Goal: Task Accomplishment & Management: Use online tool/utility

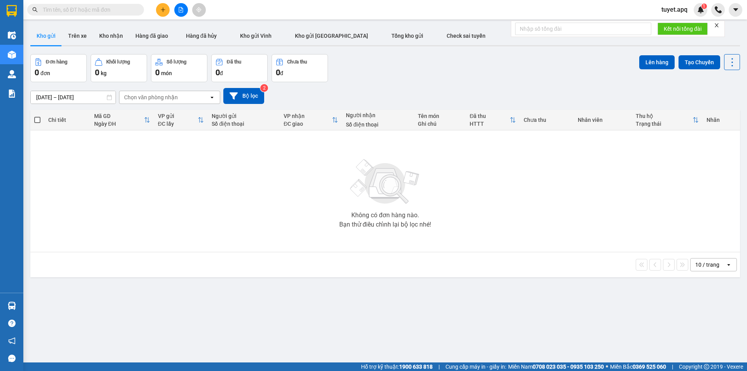
click at [167, 9] on button at bounding box center [163, 10] width 14 height 14
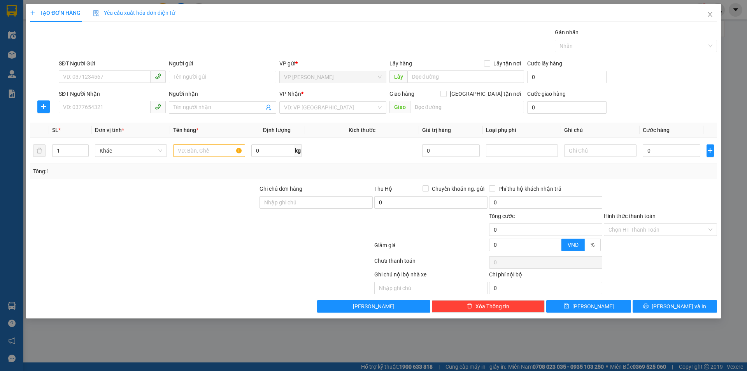
drag, startPoint x: 60, startPoint y: 62, endPoint x: 64, endPoint y: 66, distance: 5.8
click at [60, 62] on div "SĐT Người Gửi" at bounding box center [112, 63] width 107 height 9
click at [60, 70] on input "SĐT Người Gửi" at bounding box center [105, 76] width 92 height 12
click at [70, 74] on input "SĐT Người Gửi" at bounding box center [105, 76] width 92 height 12
click at [105, 89] on div "0385713614 - [PERSON_NAME]" at bounding box center [112, 92] width 98 height 9
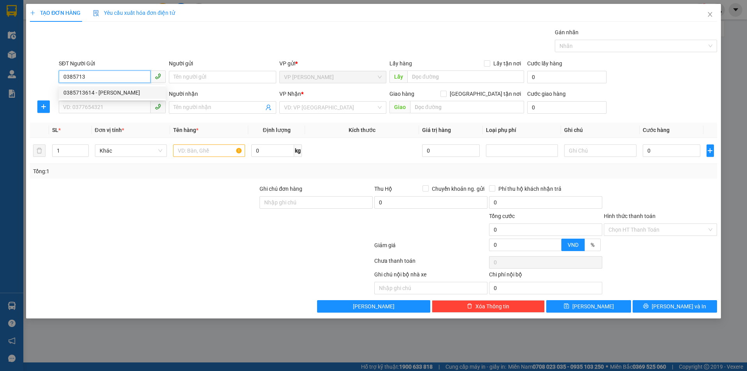
type input "0385713614"
type input "C HOA"
checkbox input "true"
type input "TC"
type input "0385713614"
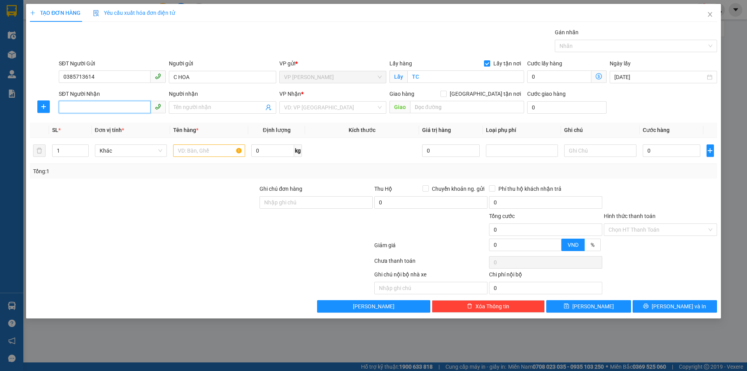
click at [119, 107] on input "SĐT Người Nhận" at bounding box center [105, 107] width 92 height 12
click at [105, 105] on input "SĐT Người Nhận" at bounding box center [105, 107] width 92 height 12
click at [99, 136] on div "0395569996 - CHỊ [PERSON_NAME]" at bounding box center [112, 135] width 98 height 9
type input "0395569996"
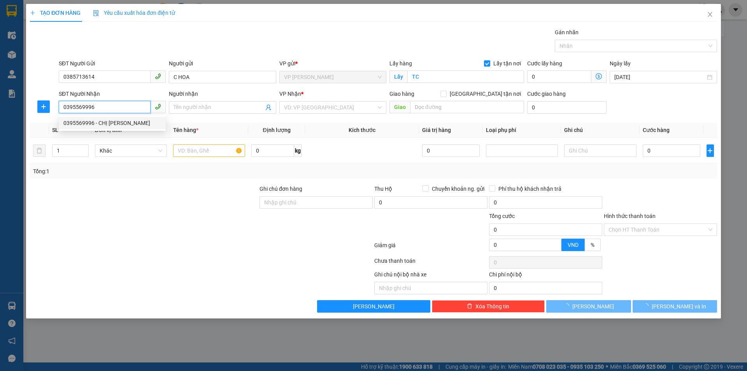
type input "CHỊ [PERSON_NAME]"
checkbox input "true"
type input "md"
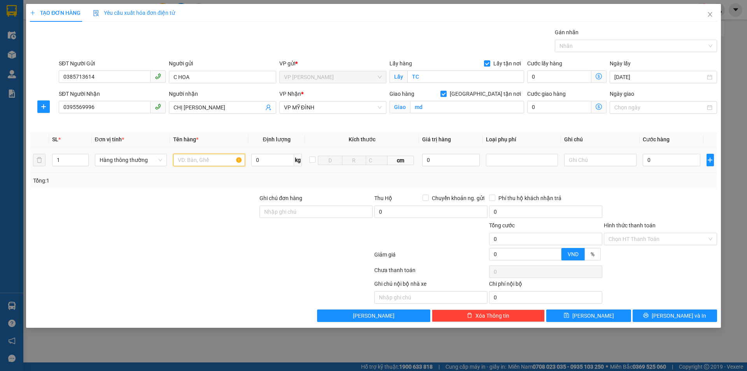
click at [204, 161] on input "text" at bounding box center [209, 160] width 72 height 12
type input "h"
type input "HỒ SƠ"
click at [655, 161] on input "0" at bounding box center [672, 160] width 58 height 12
type input "3"
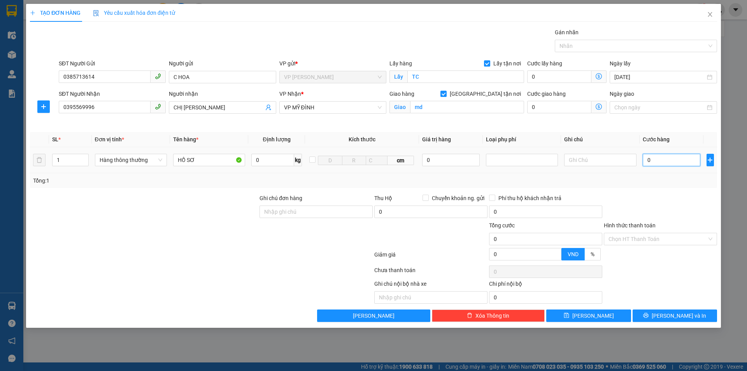
type input "3"
type input "30"
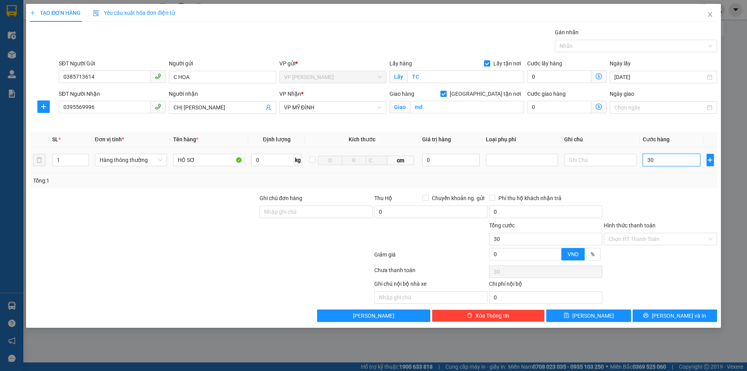
type input "300"
type input "3.000"
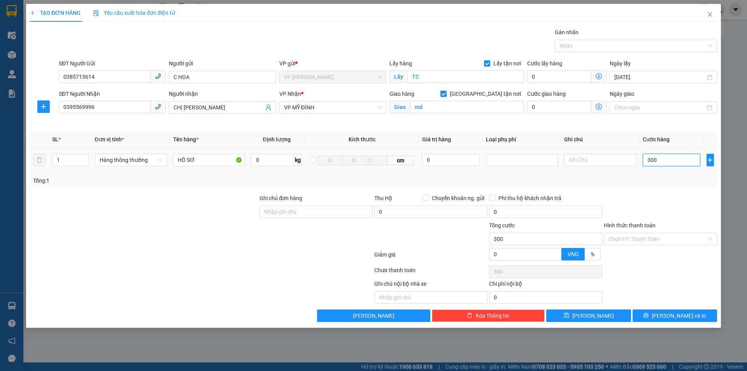
type input "3.000"
type input "30.000"
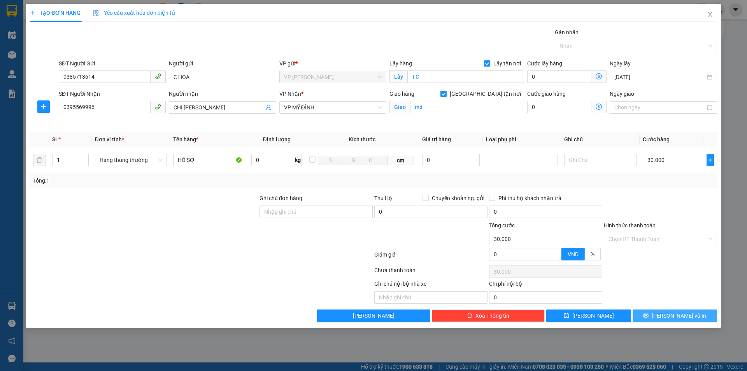
click at [679, 314] on span "[PERSON_NAME] và In" at bounding box center [679, 315] width 54 height 9
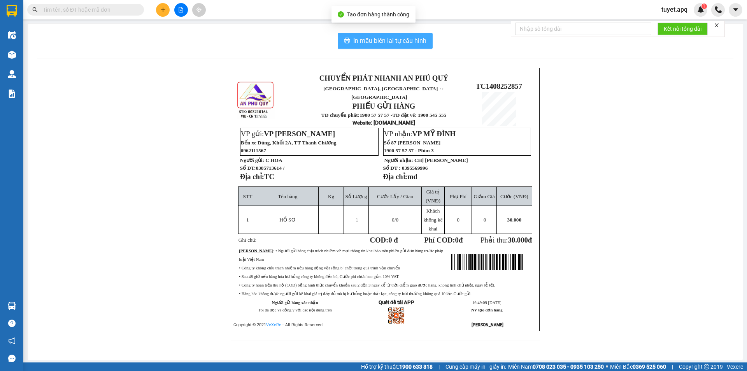
click at [380, 40] on span "In mẫu biên lai tự cấu hình" at bounding box center [389, 41] width 73 height 10
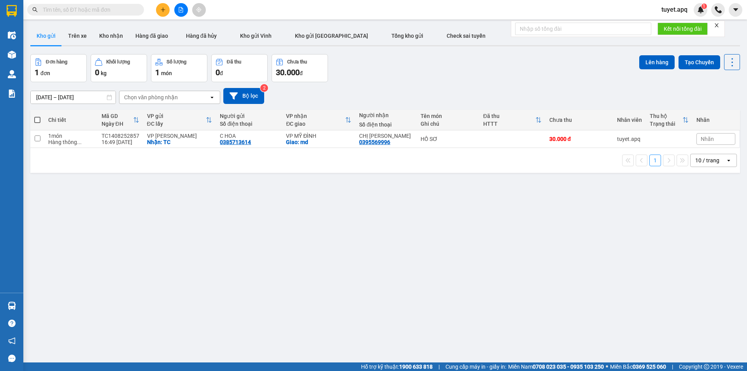
drag, startPoint x: 725, startPoint y: 158, endPoint x: 723, endPoint y: 162, distance: 4.1
click at [726, 158] on icon "open" at bounding box center [729, 160] width 6 height 6
click at [713, 247] on span "100 / trang" at bounding box center [705, 247] width 28 height 8
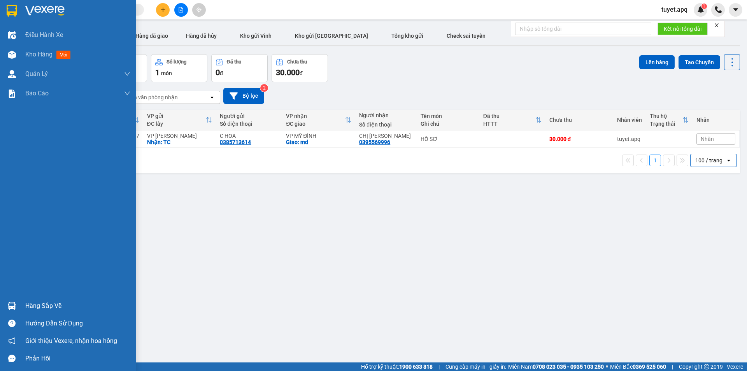
click at [14, 300] on div at bounding box center [12, 306] width 14 height 14
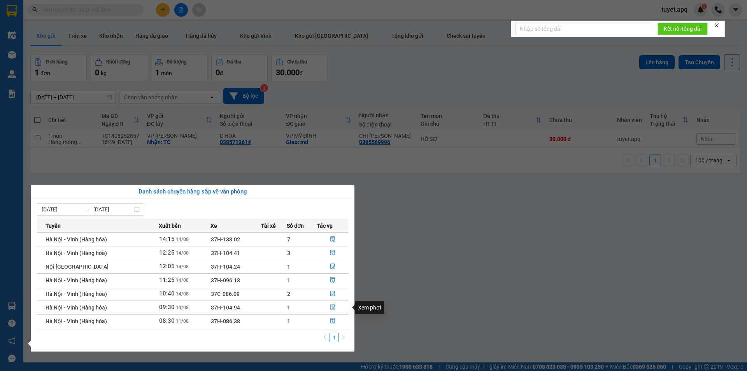
click at [333, 306] on icon "file-done" at bounding box center [332, 306] width 5 height 5
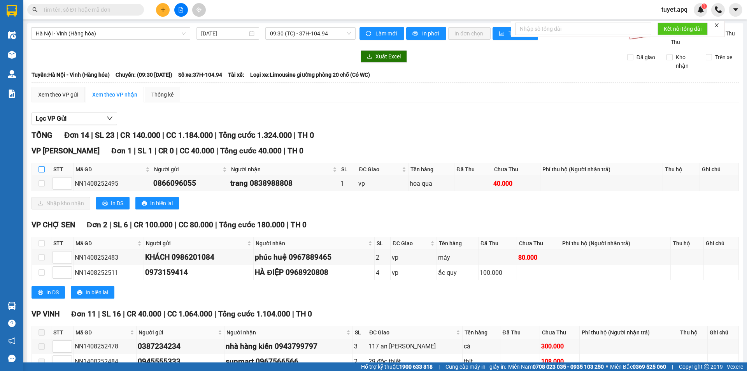
drag, startPoint x: 39, startPoint y: 169, endPoint x: 42, endPoint y: 193, distance: 24.3
click at [39, 171] on input "checkbox" at bounding box center [42, 169] width 6 height 6
checkbox input "true"
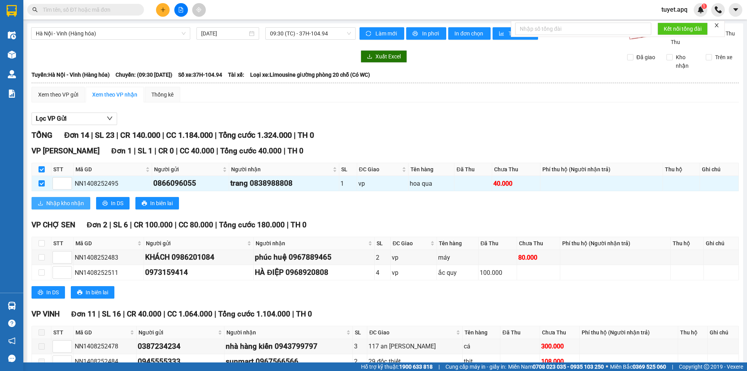
click at [51, 202] on span "Nhập kho nhận" at bounding box center [65, 203] width 38 height 9
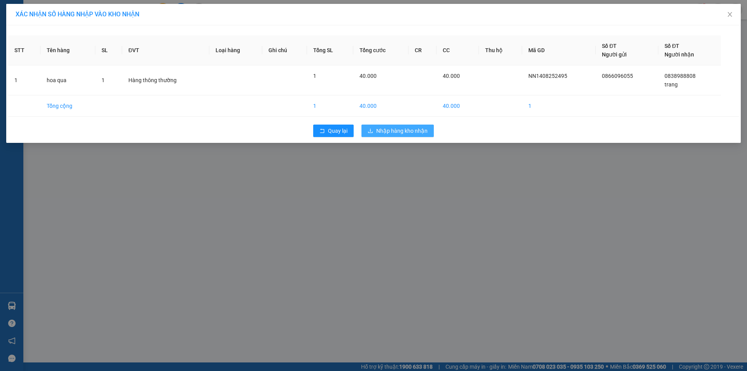
click at [379, 133] on span "Nhập hàng kho nhận" at bounding box center [401, 130] width 51 height 9
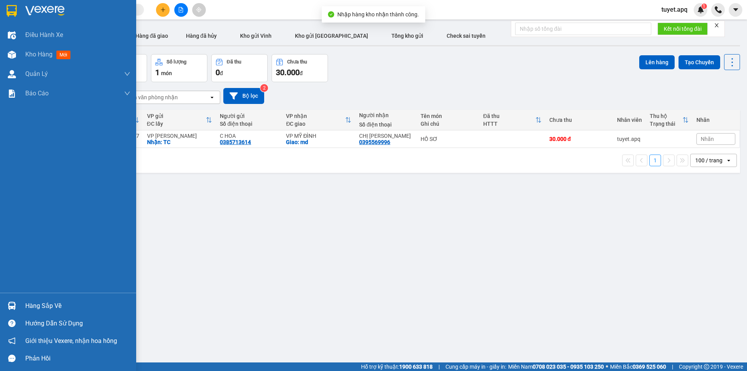
click at [12, 306] on img at bounding box center [12, 306] width 8 height 8
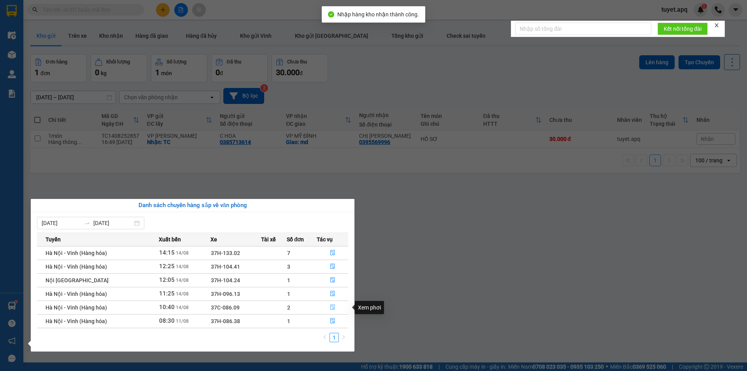
click at [334, 307] on icon "file-done" at bounding box center [332, 306] width 5 height 5
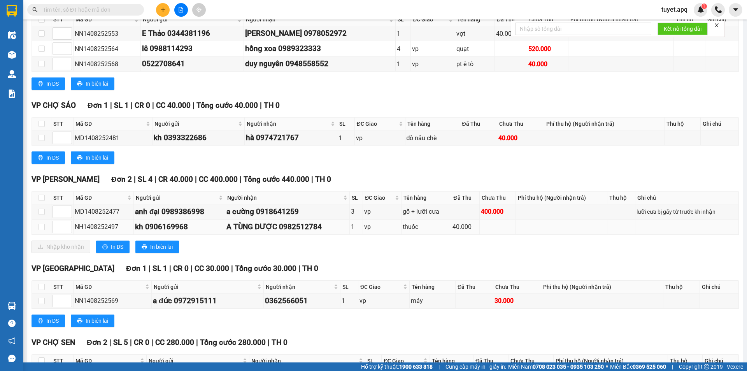
scroll to position [156, 0]
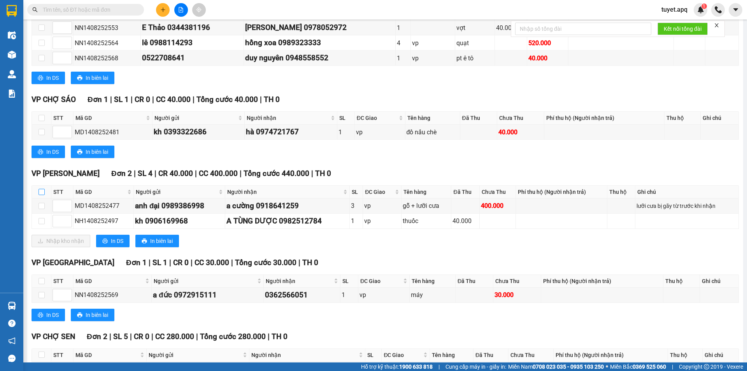
click at [41, 190] on input "checkbox" at bounding box center [42, 192] width 6 height 6
checkbox input "true"
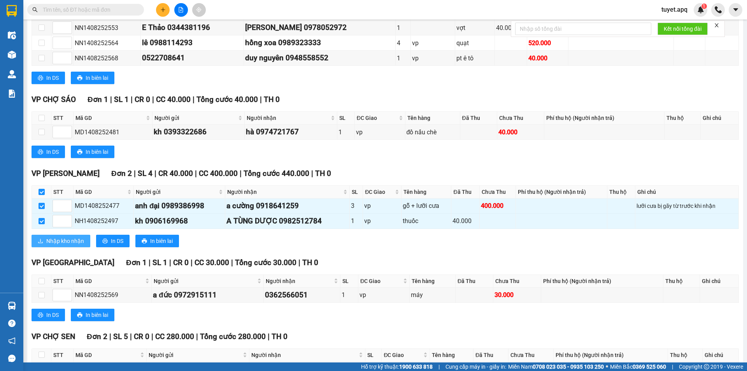
click at [68, 240] on span "Nhập kho nhận" at bounding box center [65, 241] width 38 height 9
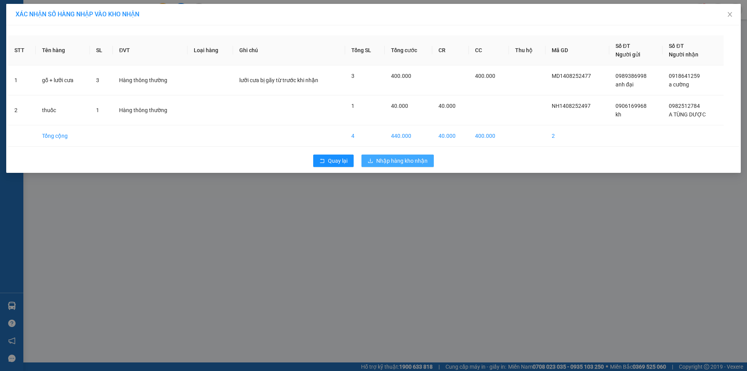
click at [425, 161] on span "Nhập hàng kho nhận" at bounding box center [401, 160] width 51 height 9
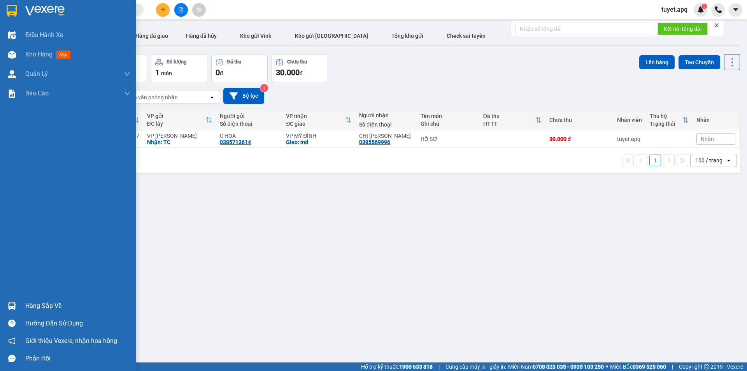
click at [19, 305] on div "Hàng sắp về" at bounding box center [68, 306] width 136 height 18
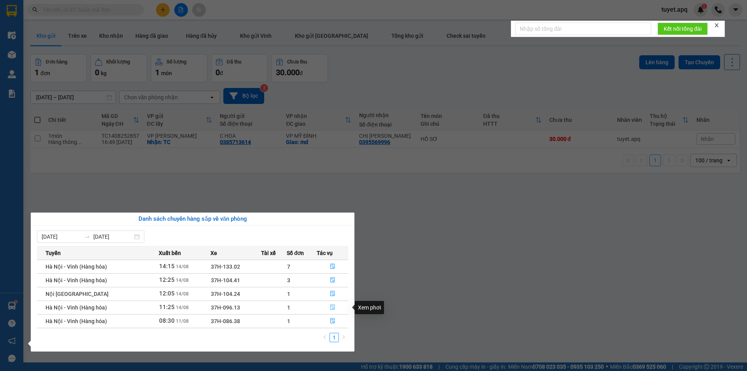
click at [333, 304] on icon "file-done" at bounding box center [332, 306] width 5 height 5
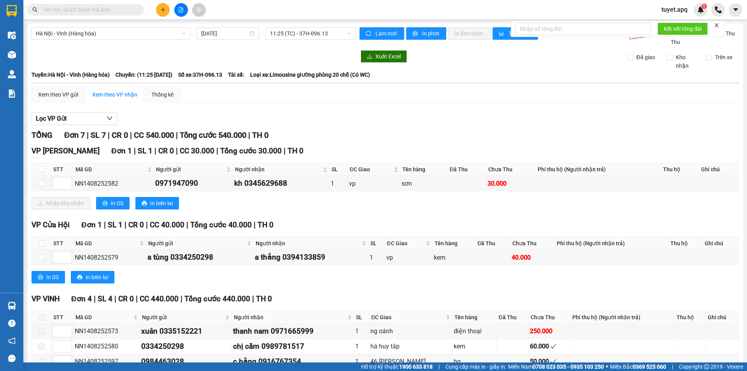
click at [548, 128] on div "Lọc VP Gửi TỔNG Đơn 7 | SL 7 | CR 0 | CC 540.000 | Tổng cước 540.000 | TH 0 VP…" at bounding box center [385, 298] width 707 height 378
click at [164, 10] on icon "plus" at bounding box center [162, 9] width 5 height 5
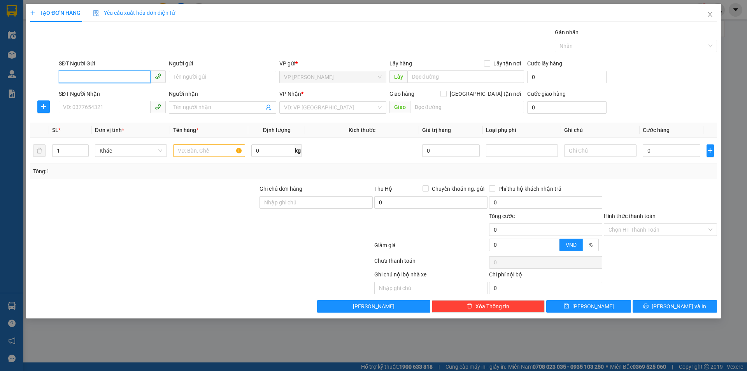
click at [104, 74] on input "SĐT Người Gửi" at bounding box center [105, 76] width 92 height 12
click at [114, 72] on input "SĐT Người Gửi" at bounding box center [105, 76] width 92 height 12
click at [125, 95] on div "0976786115 - ANH TÙNG BI A" at bounding box center [112, 92] width 98 height 9
type input "0976786115"
type input "ANH TÙNG BI A"
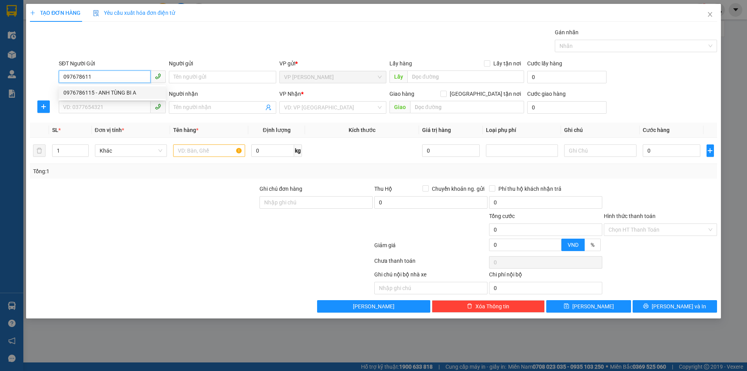
checkbox input "true"
type input "TC"
type input "0976786115"
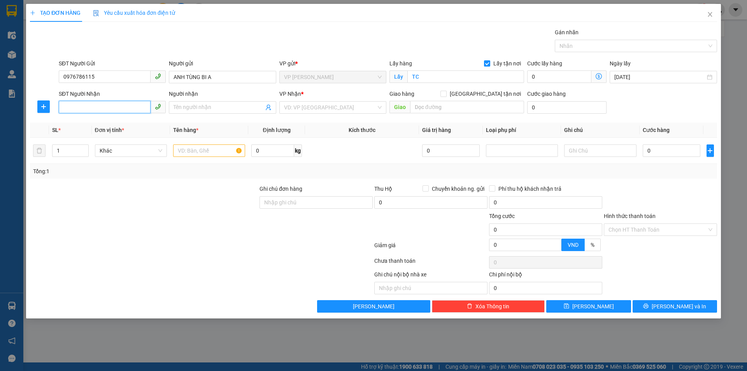
click at [128, 105] on input "SĐT Người Nhận" at bounding box center [105, 107] width 92 height 12
type input "0962190696"
click at [217, 106] on input "Người nhận" at bounding box center [219, 107] width 90 height 9
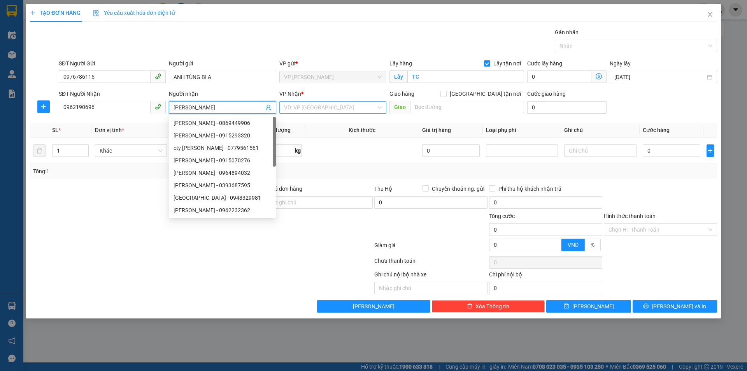
type input "[PERSON_NAME]"
click at [332, 109] on input "search" at bounding box center [330, 108] width 92 height 12
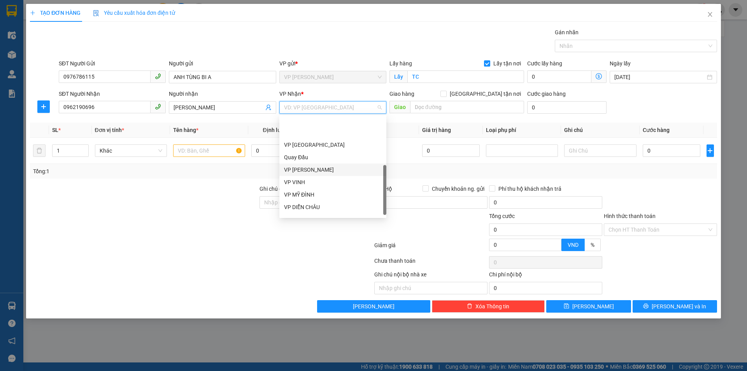
scroll to position [109, 0]
click at [315, 135] on div "VP [PERSON_NAME]" at bounding box center [333, 138] width 98 height 9
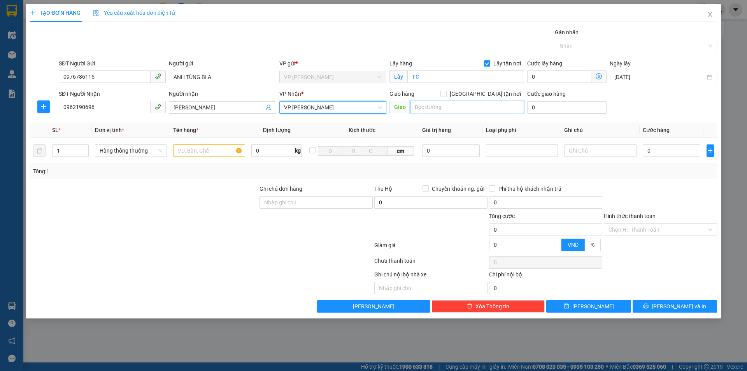
click at [425, 106] on input "text" at bounding box center [467, 107] width 114 height 12
type input "NH"
click at [446, 93] on input "[GEOGRAPHIC_DATA] tận nơi" at bounding box center [442, 93] width 5 height 5
checkbox input "true"
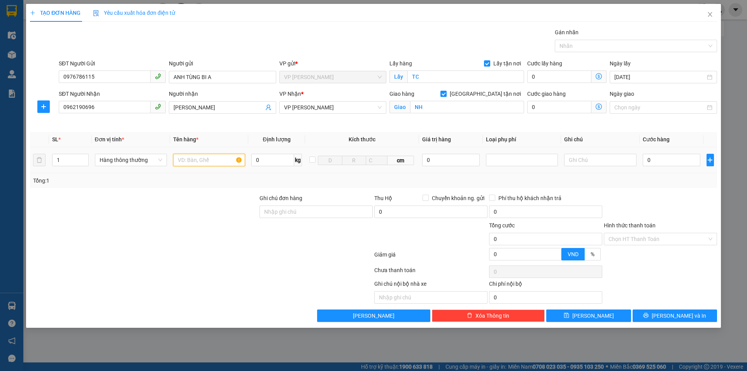
click at [200, 158] on input "text" at bounding box center [209, 160] width 72 height 12
click at [198, 159] on input "text" at bounding box center [209, 160] width 72 height 12
type input "GẬY BI A XIN NHẸ TAY"
click at [674, 159] on input "0" at bounding box center [672, 160] width 58 height 12
type input "4"
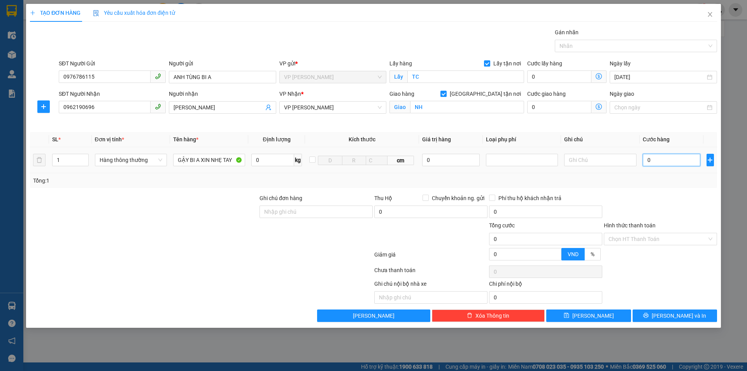
type input "4"
type input "40"
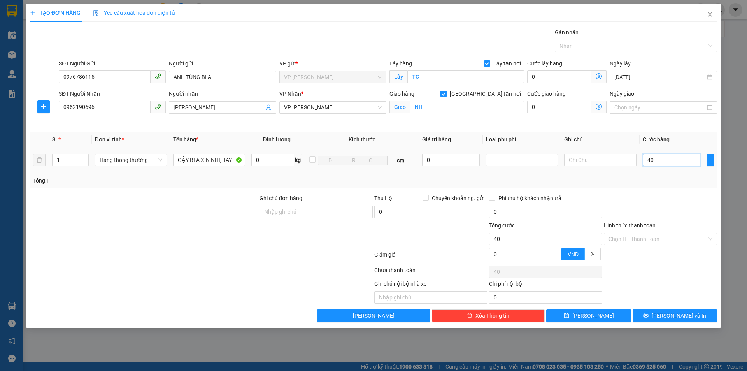
type input "400"
type input "4.000"
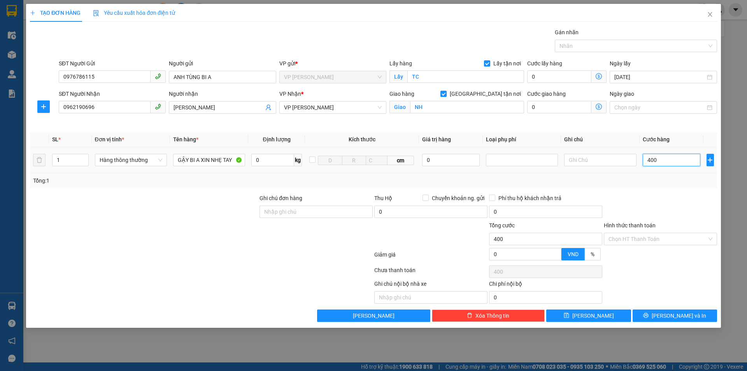
type input "4.000"
type input "40.000"
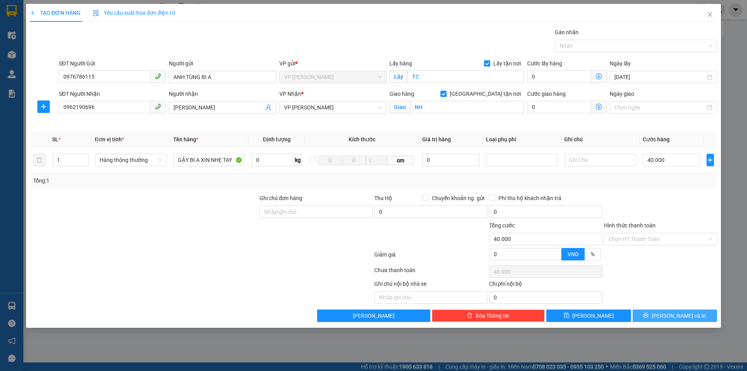
click at [667, 315] on button "[PERSON_NAME] và In" at bounding box center [675, 315] width 84 height 12
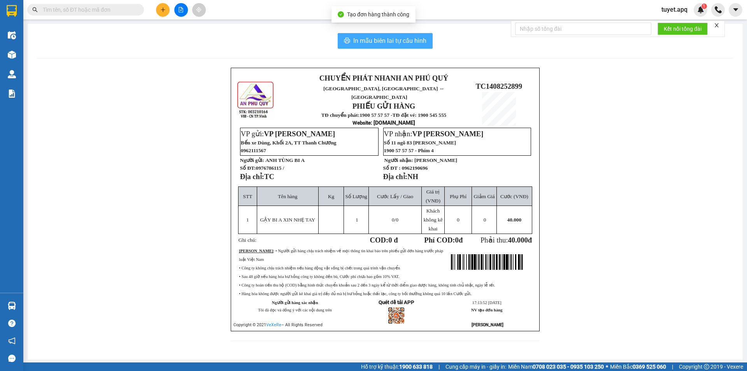
click at [389, 43] on span "In mẫu biên lai tự cấu hình" at bounding box center [389, 41] width 73 height 10
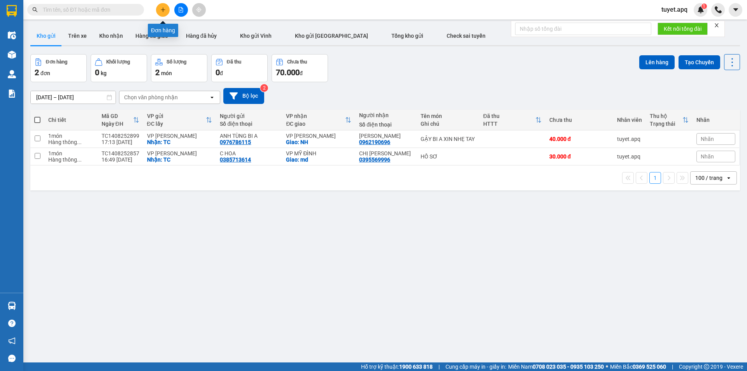
click at [168, 11] on button at bounding box center [163, 10] width 14 height 14
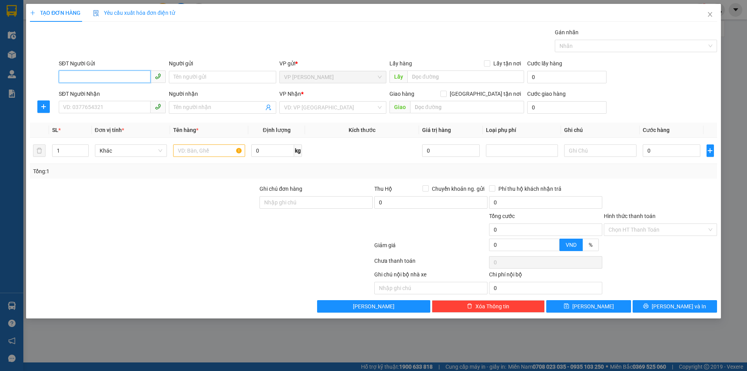
click at [76, 76] on input "SĐT Người Gửi" at bounding box center [105, 76] width 92 height 12
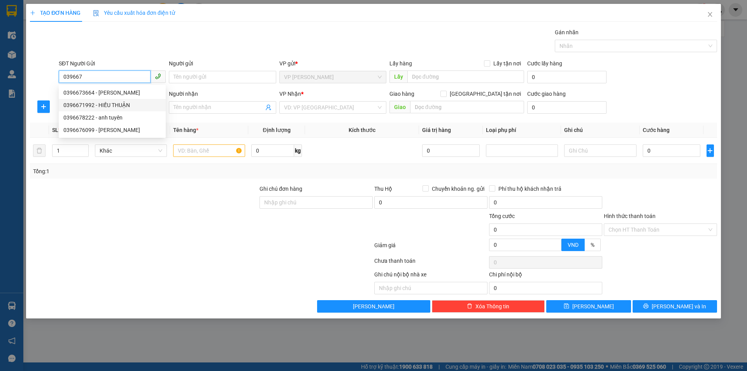
click at [115, 106] on div "0396671992 - HIẾU THUẬN" at bounding box center [112, 105] width 98 height 9
type input "0396671992"
type input "HIẾU THUẬN"
checkbox input "true"
type input "TC"
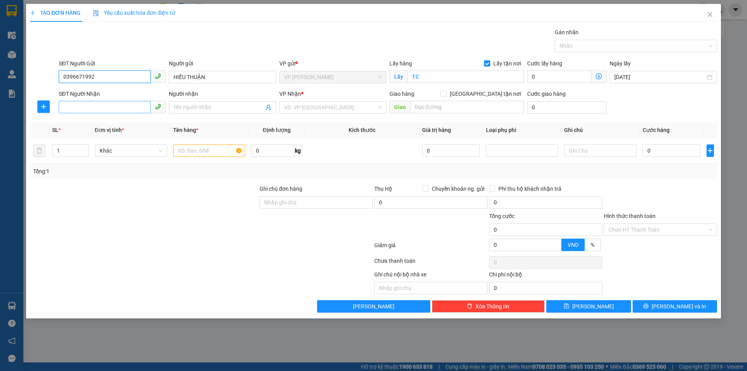
type input "0396671992"
click at [141, 107] on input "SĐT Người Nhận" at bounding box center [105, 107] width 92 height 12
type input "0349733729"
click at [126, 124] on div "0349733729 - chị thủy0915149899" at bounding box center [112, 123] width 98 height 9
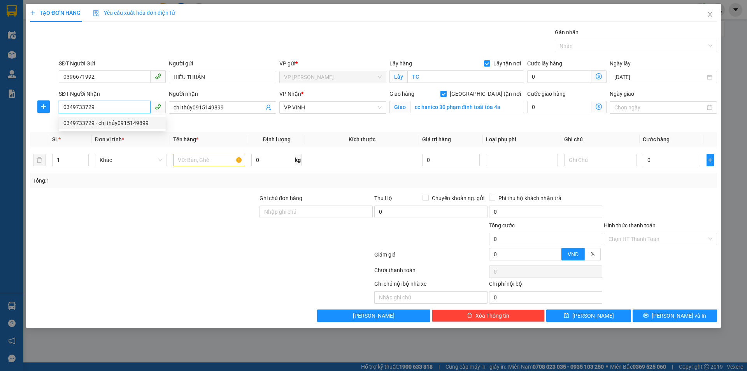
type input "chị thủy0915149899"
checkbox input "true"
type input "cc hanico 30 phạm đình toái tòa 4a"
click at [378, 105] on span "VP VINH" at bounding box center [333, 108] width 98 height 12
type input "0349733729"
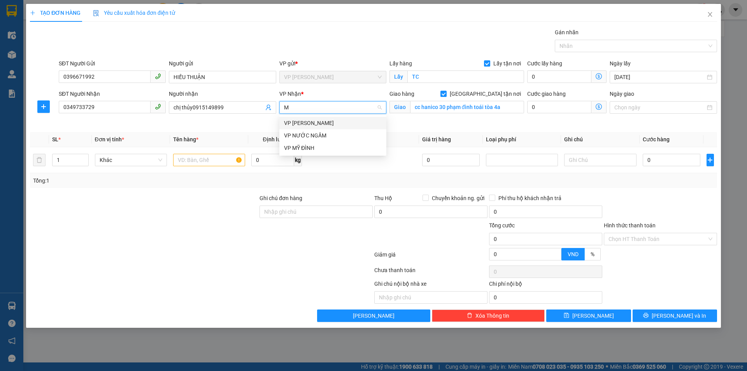
type input "MY"
click at [330, 126] on div "VP MỸ ĐÌNH" at bounding box center [333, 123] width 98 height 9
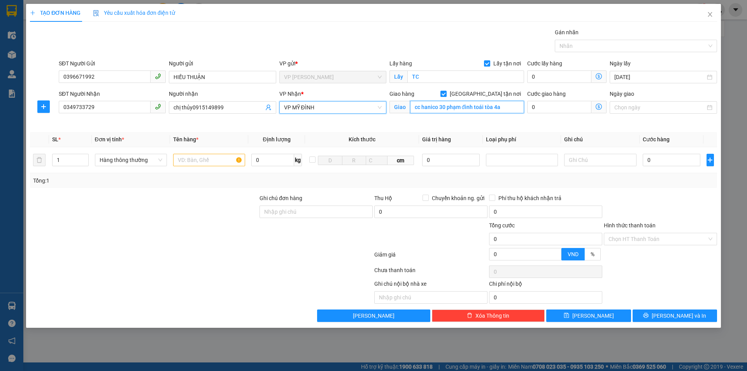
click at [511, 107] on input "cc hanico 30 phạm đình toái tòa 4a" at bounding box center [467, 107] width 114 height 12
type input "MĐ"
click at [198, 159] on input "text" at bounding box center [209, 160] width 72 height 12
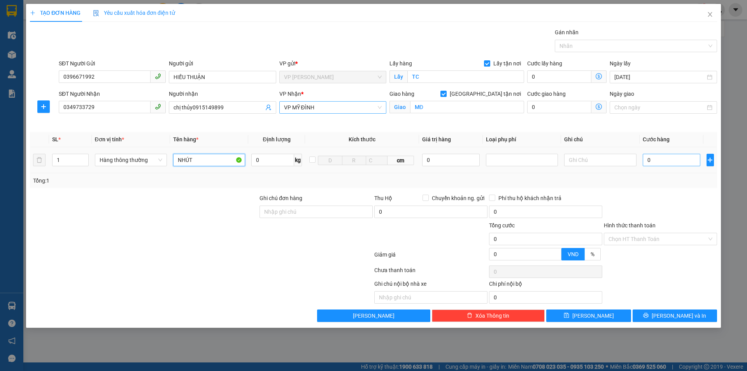
type input "NHÚT"
click at [659, 161] on input "0" at bounding box center [672, 160] width 58 height 12
type input "4"
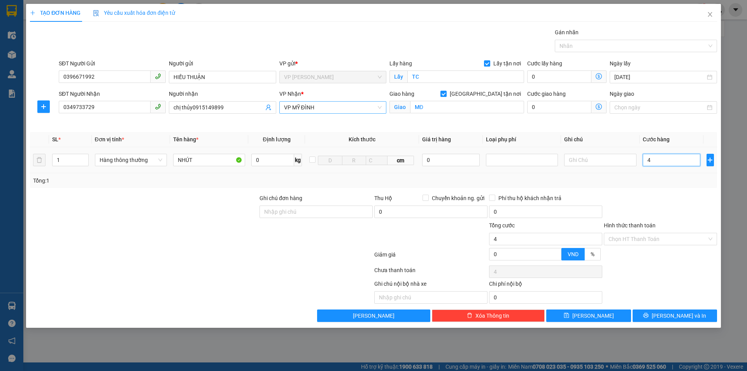
type input "40"
type input "400"
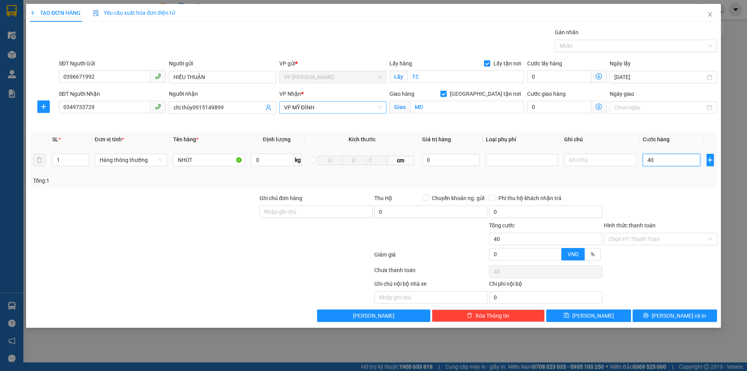
type input "400"
type input "4.000"
type input "40.000"
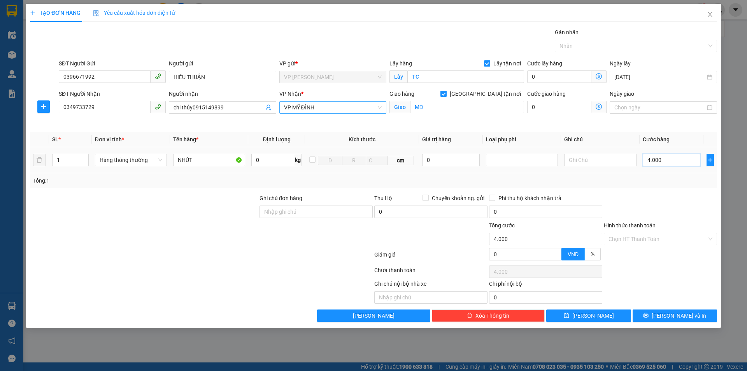
type input "40.000"
click at [674, 316] on span "[PERSON_NAME] và In" at bounding box center [679, 315] width 54 height 9
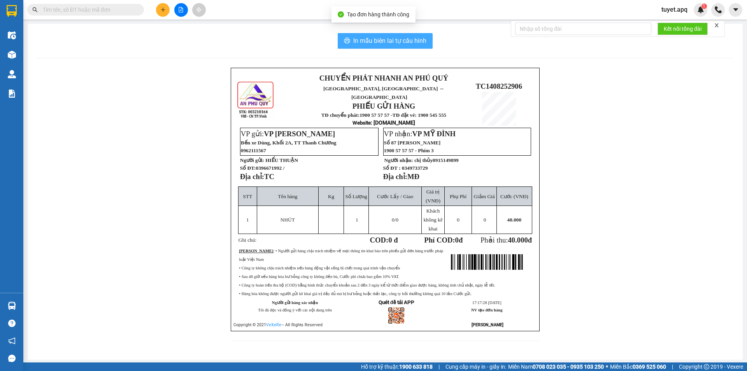
click at [418, 37] on span "In mẫu biên lai tự cấu hình" at bounding box center [389, 41] width 73 height 10
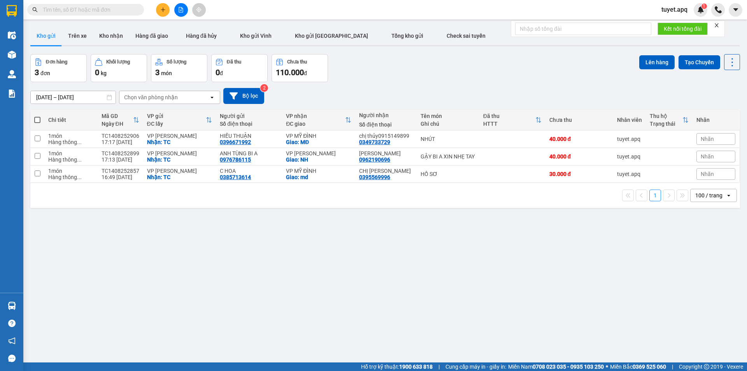
click at [99, 8] on input "text" at bounding box center [89, 9] width 92 height 9
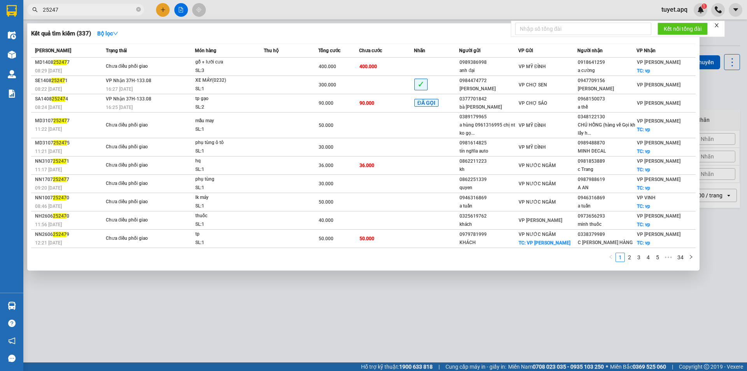
click at [100, 9] on input "25247" at bounding box center [89, 9] width 92 height 9
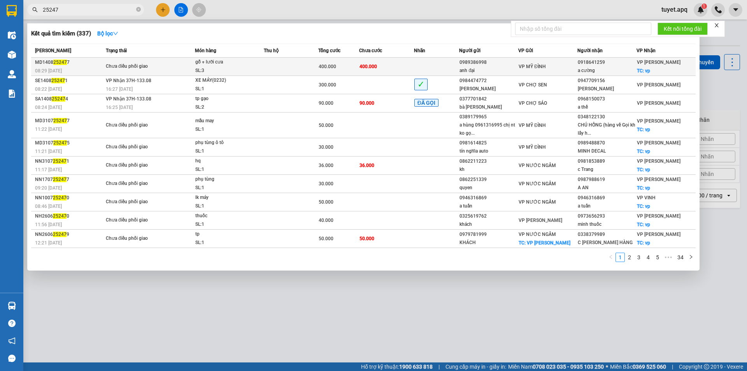
type input "25247"
click at [212, 67] on div "SL: 3" at bounding box center [224, 71] width 58 height 9
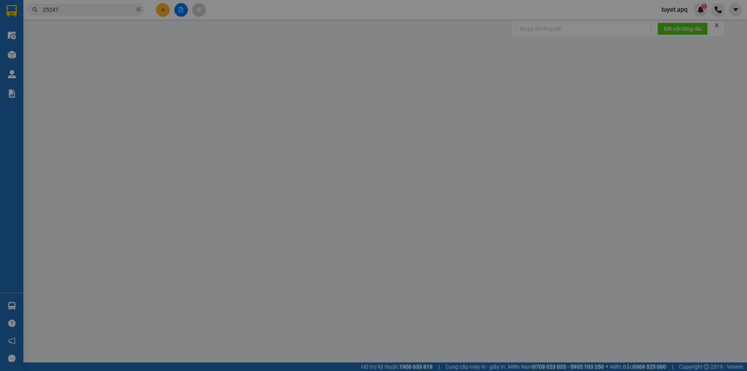
type input "0989386998"
type input "anh đại"
type input "0918641259"
type input "a cường"
checkbox input "true"
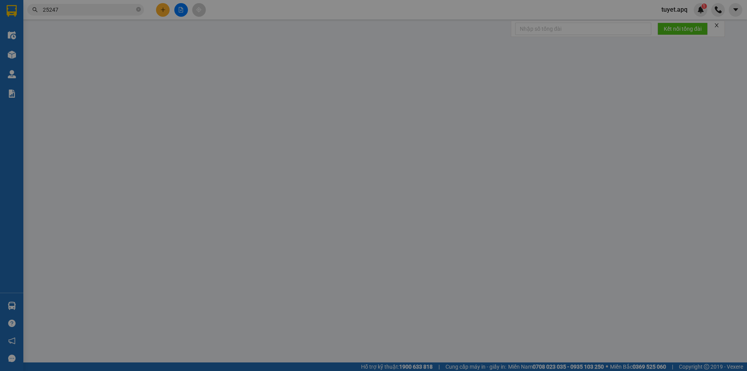
type input "vp"
type input "400.000"
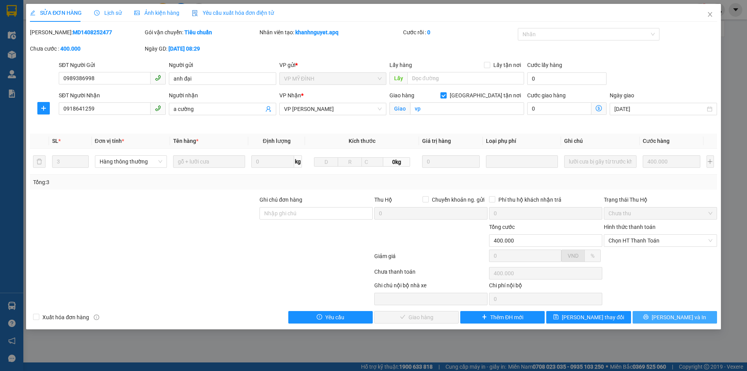
click at [694, 317] on button "[PERSON_NAME] và In" at bounding box center [675, 317] width 84 height 12
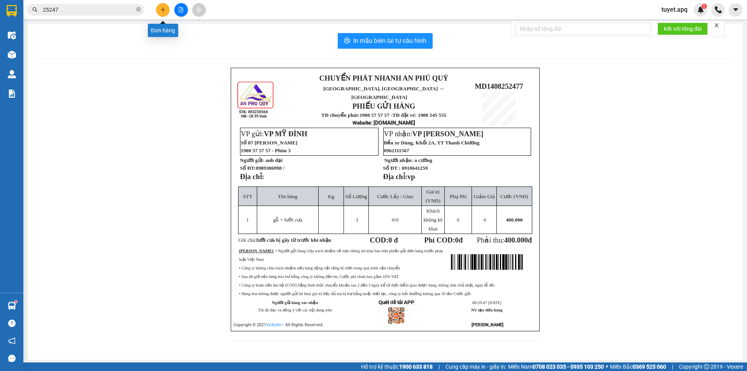
click at [163, 12] on icon "plus" at bounding box center [162, 9] width 5 height 5
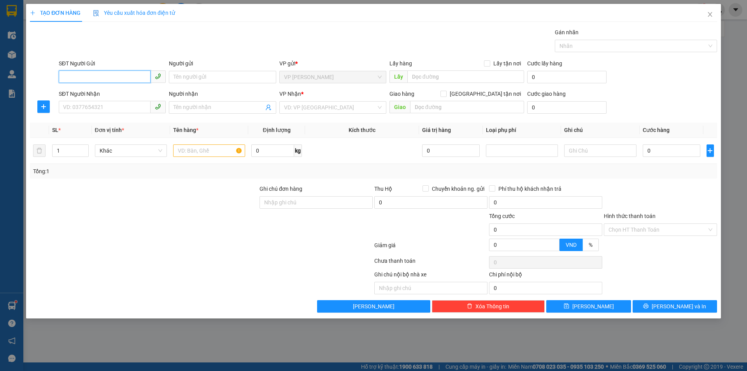
click at [114, 81] on input "SĐT Người Gửi" at bounding box center [105, 76] width 92 height 12
click at [119, 95] on div "0961252235 - CHỊ LAM NHÀ MÁY GỖ" at bounding box center [112, 92] width 98 height 9
type input "0961252235"
type input "CHỊ LAM NHÀ MÁY GỖ"
checkbox input "true"
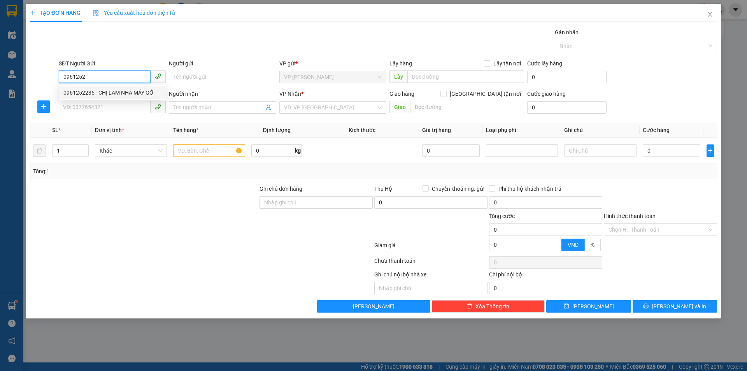
type input "TC"
type input "0961252235"
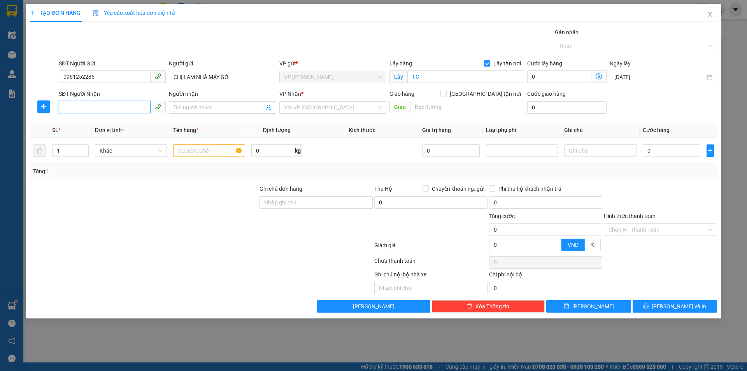
click at [119, 105] on input "SĐT Người Nhận" at bounding box center [105, 107] width 92 height 12
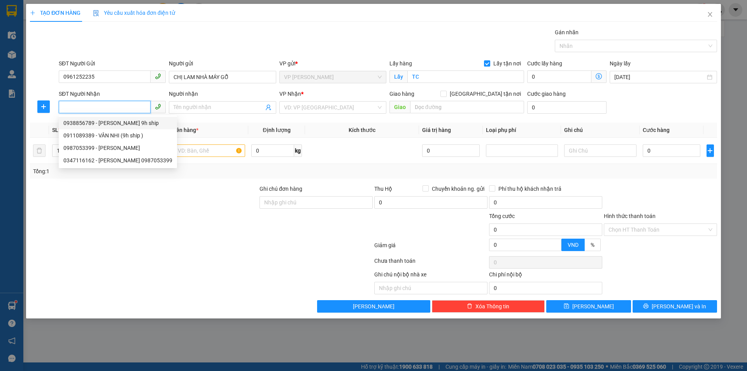
click at [122, 123] on div "0938856789 - [PERSON_NAME] 9h ship" at bounding box center [117, 123] width 109 height 9
type input "0938856789"
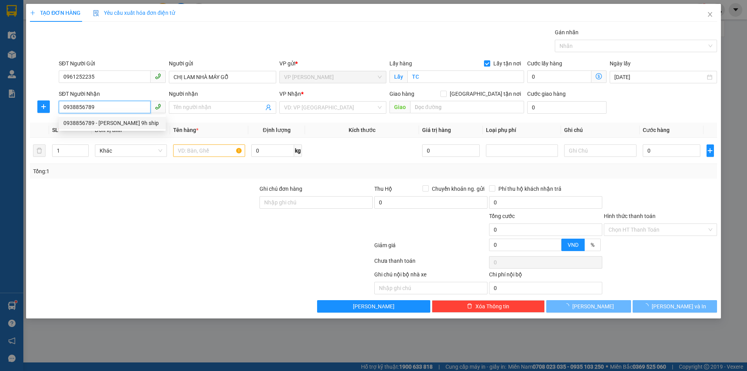
type input "[PERSON_NAME] 9h ship"
checkbox input "true"
type input "[STREET_ADDRESS][PERSON_NAME]"
type input "40.000"
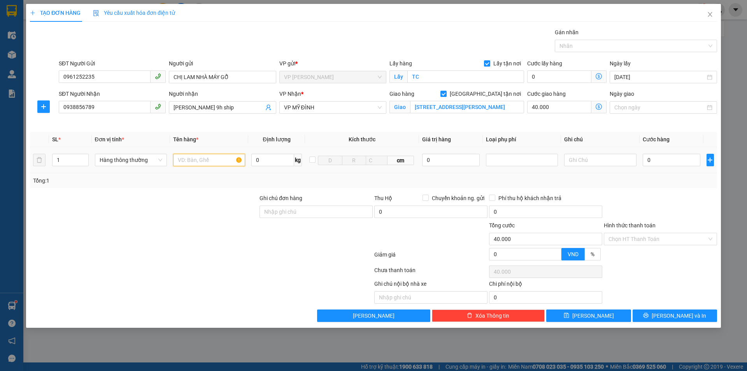
click at [193, 161] on input "text" at bounding box center [209, 160] width 72 height 12
type input "HỒ SƠ"
click at [240, 107] on input "[PERSON_NAME] 9h ship" at bounding box center [219, 107] width 90 height 9
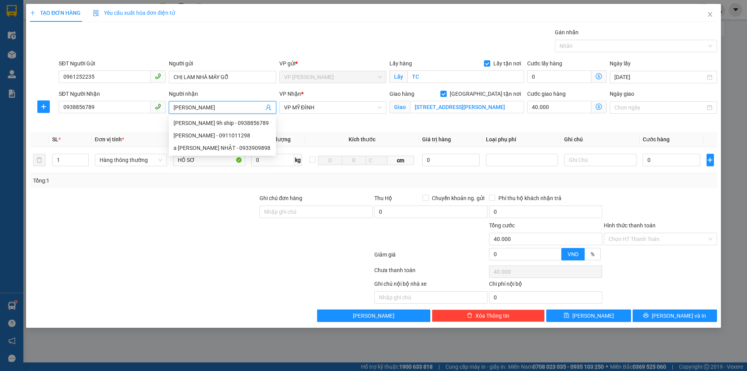
type input "[PERSON_NAME]"
click at [404, 123] on div "Giao hàng [GEOGRAPHIC_DATA] tận nơi Giao [STREET_ADDRESS]" at bounding box center [457, 107] width 138 height 37
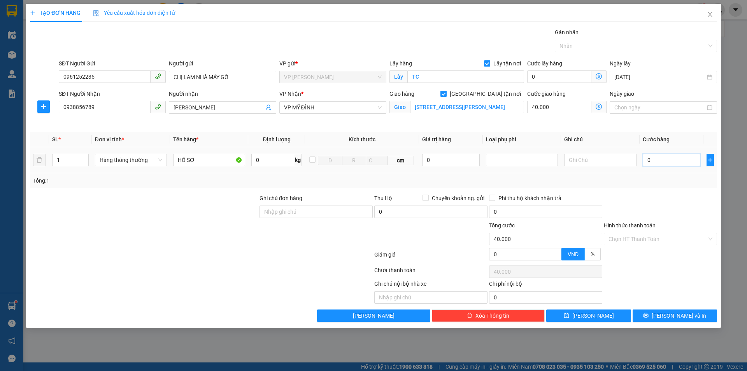
click at [669, 155] on input "0" at bounding box center [672, 160] width 58 height 12
type input "3"
type input "40.003"
type input "30"
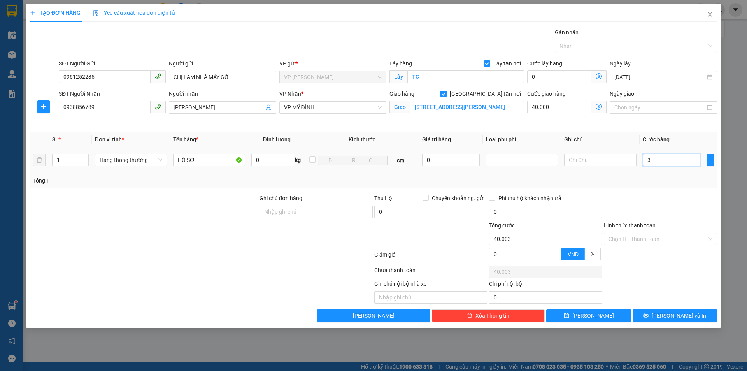
type input "40.030"
type input "300"
type input "40.300"
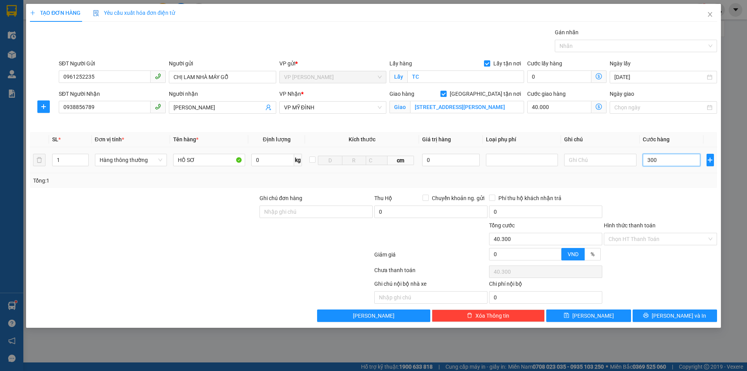
type input "3.000"
type input "43.000"
type input "30.000"
type input "70.000"
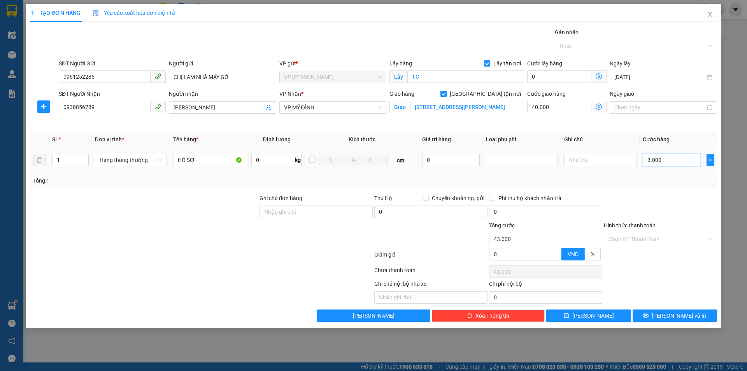
type input "70.000"
type input "30.000"
click at [652, 240] on input "Hình thức thanh toán" at bounding box center [658, 239] width 98 height 12
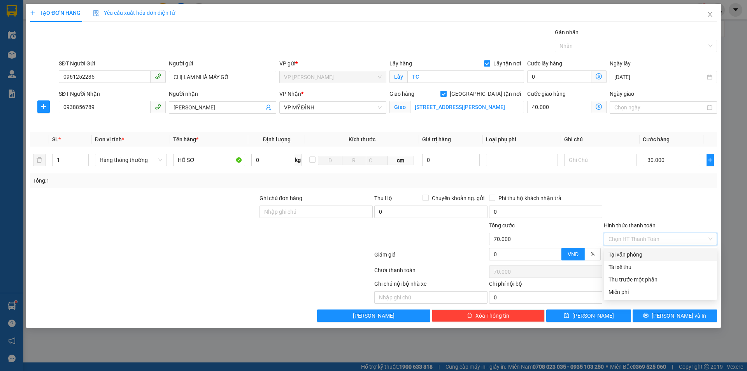
click at [643, 255] on div "Tại văn phòng" at bounding box center [661, 254] width 104 height 9
type input "0"
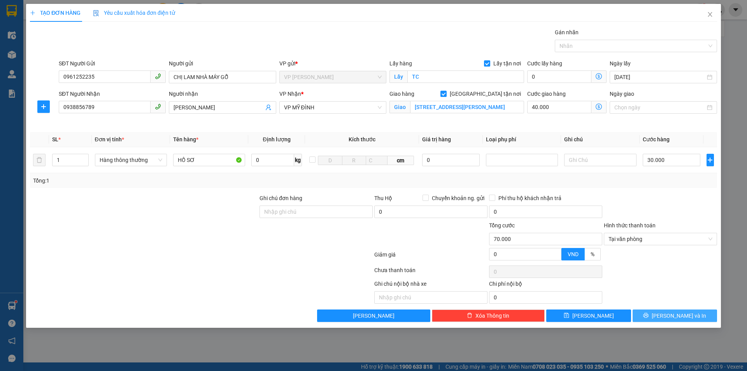
click at [659, 320] on button "[PERSON_NAME] và In" at bounding box center [675, 315] width 84 height 12
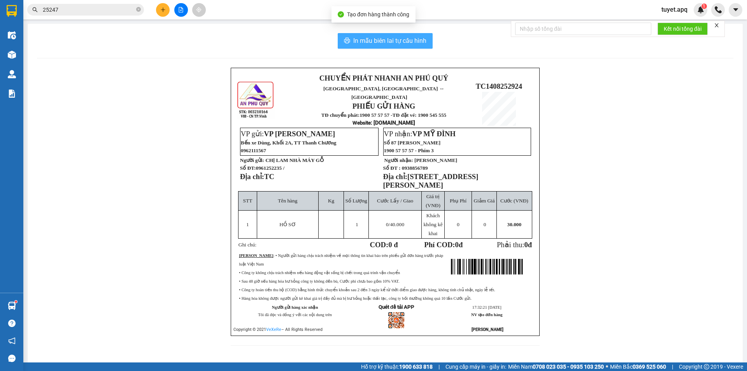
click at [384, 39] on span "In mẫu biên lai tự cấu hình" at bounding box center [389, 41] width 73 height 10
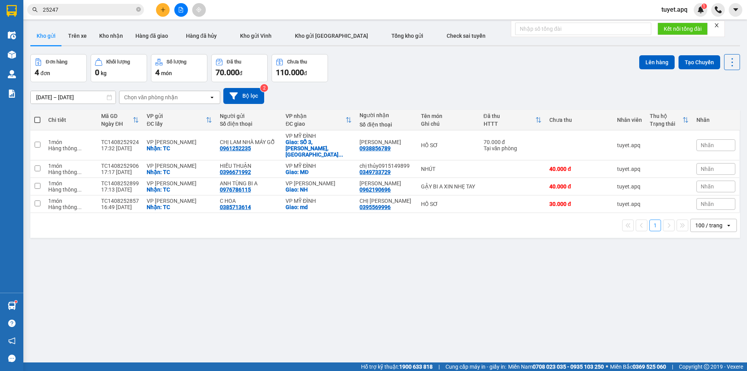
click at [79, 12] on input "25247" at bounding box center [89, 9] width 92 height 9
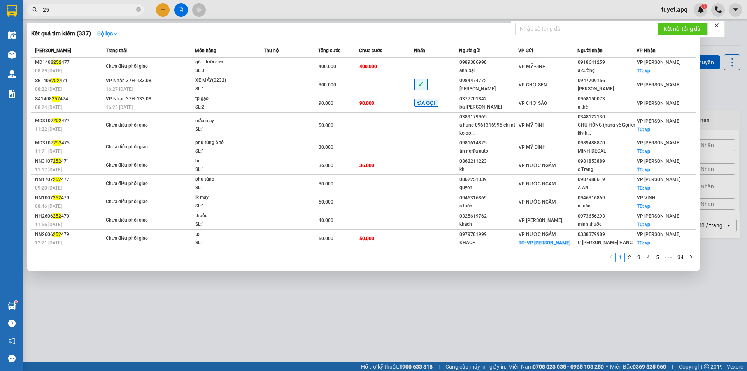
type input "2"
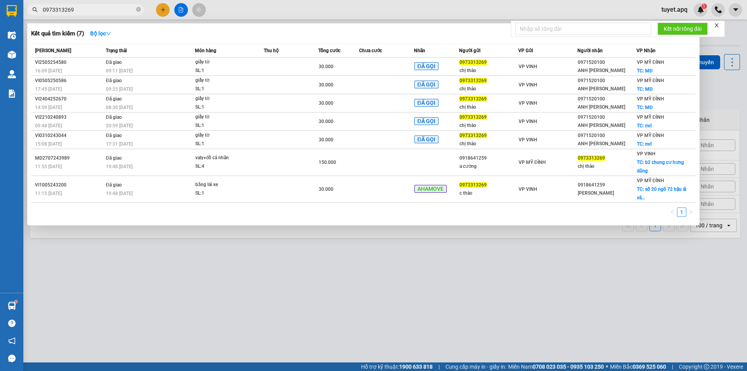
click at [89, 11] on input "0973313269" at bounding box center [89, 9] width 92 height 9
type input "0"
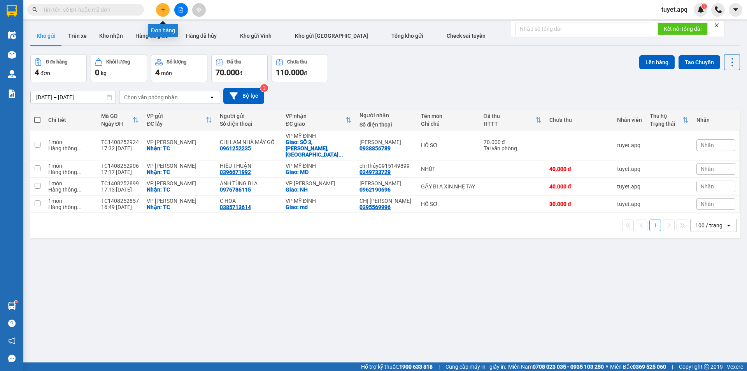
click at [164, 13] on button at bounding box center [163, 10] width 14 height 14
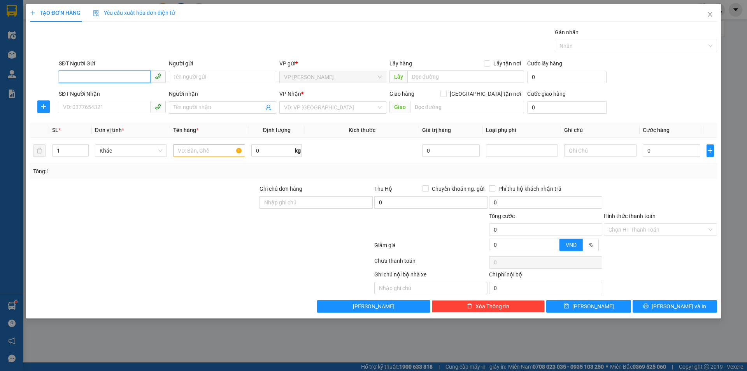
click at [91, 75] on input "SĐT Người Gửi" at bounding box center [105, 76] width 92 height 12
type input "0963345008"
click at [114, 93] on div "0963345008 - CHỊ [PERSON_NAME]" at bounding box center [112, 92] width 98 height 9
type input "CHỊ [PERSON_NAME]"
checkbox input "true"
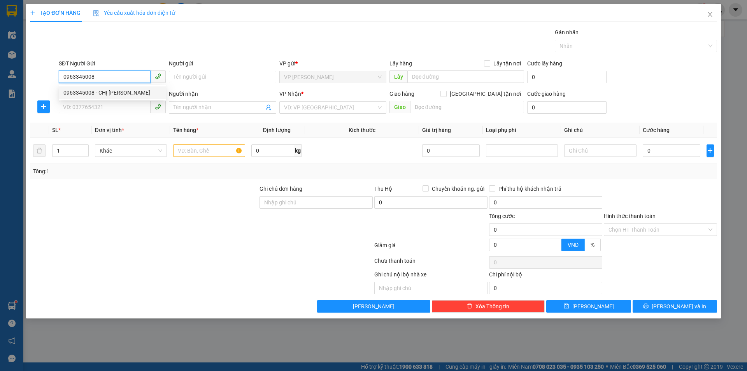
type input "TC"
type input "0963345008"
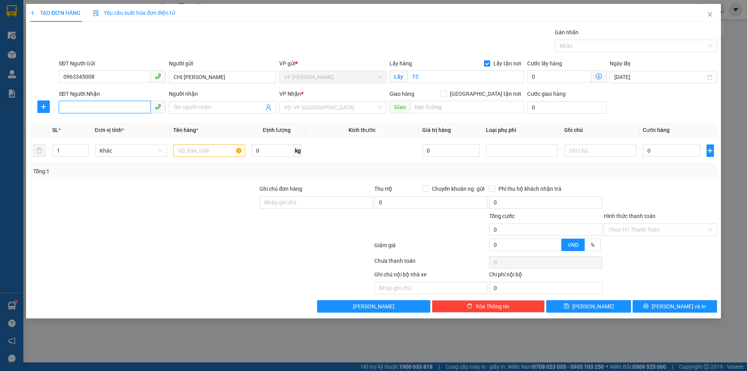
click at [117, 111] on input "SĐT Người Nhận" at bounding box center [105, 107] width 92 height 12
click at [126, 123] on div "0369432616 - VÂN ANH 0969758 876" at bounding box center [112, 123] width 98 height 9
type input "0369432616"
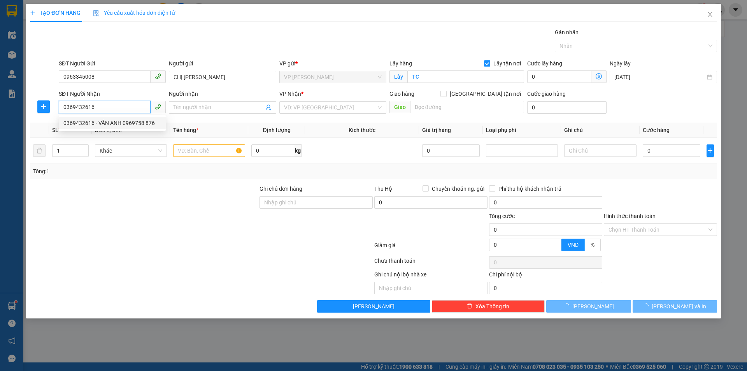
type input "VÂN ANH 0969758 876"
checkbox input "true"
type input "vp"
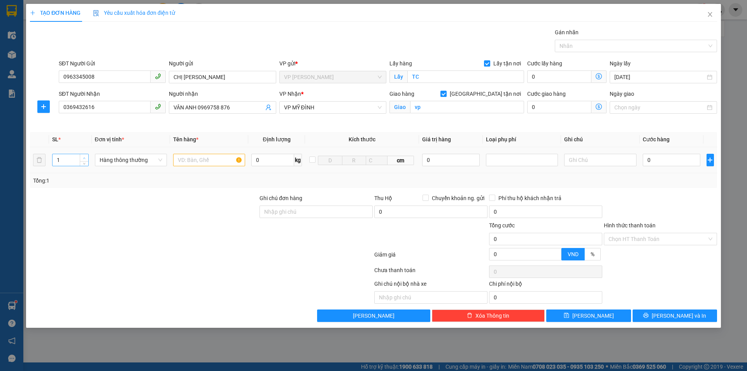
type input "2"
click at [83, 156] on span "up" at bounding box center [84, 158] width 5 height 5
click at [197, 158] on input "text" at bounding box center [209, 160] width 72 height 12
type input "D"
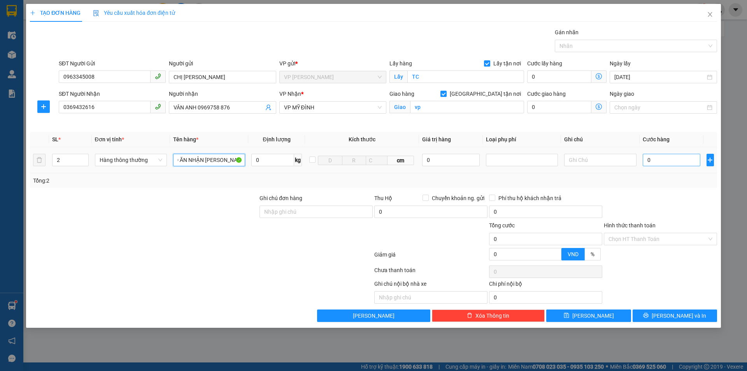
type input "ĐỒ ĂN NHẬN [PERSON_NAME]"
click at [664, 158] on input "0" at bounding box center [672, 160] width 58 height 12
type input "8"
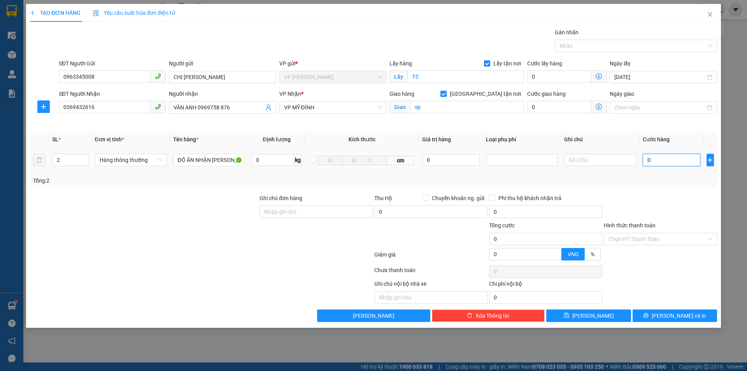
type input "8"
type input "80"
type input "800"
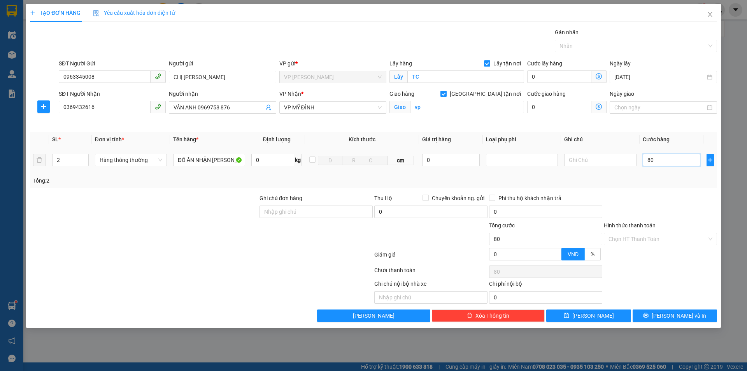
type input "800"
type input "8.000"
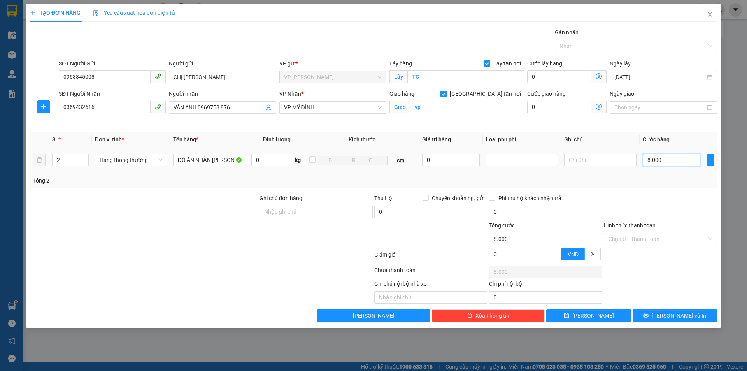
type input "80.000"
click at [669, 238] on input "Hình thức thanh toán" at bounding box center [658, 239] width 98 height 12
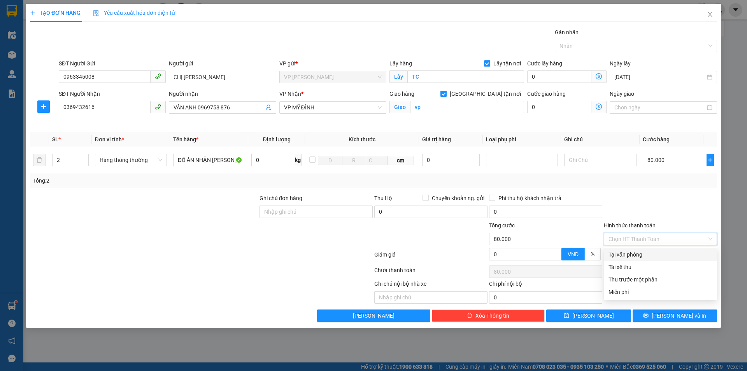
click at [640, 253] on div "Tại văn phòng" at bounding box center [661, 254] width 104 height 9
type input "0"
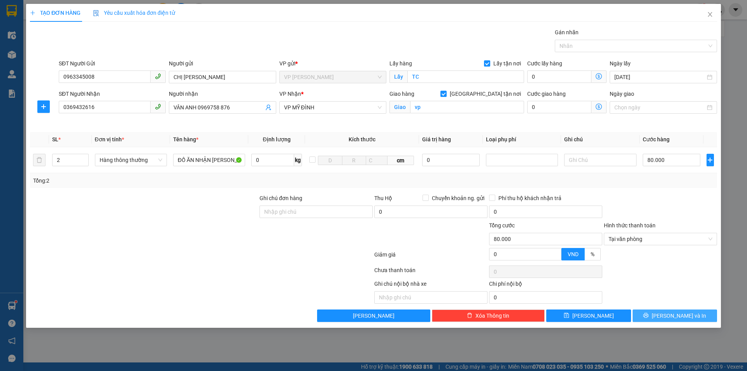
click at [667, 311] on button "[PERSON_NAME] và In" at bounding box center [675, 315] width 84 height 12
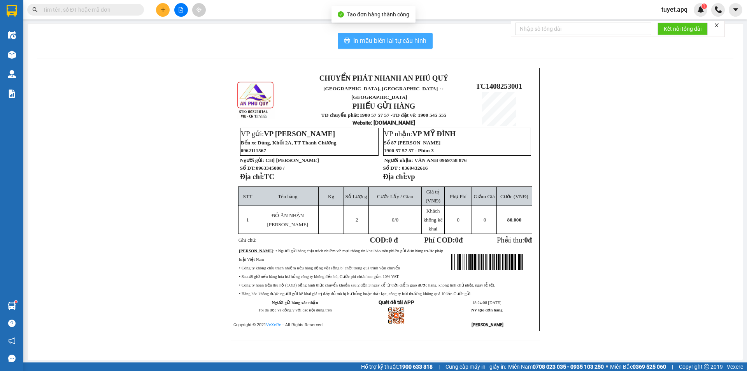
click at [396, 41] on span "In mẫu biên lai tự cấu hình" at bounding box center [389, 41] width 73 height 10
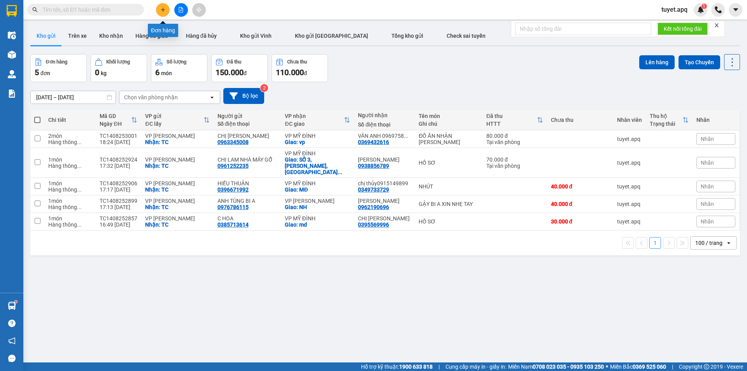
click at [161, 9] on icon "plus" at bounding box center [162, 9] width 5 height 5
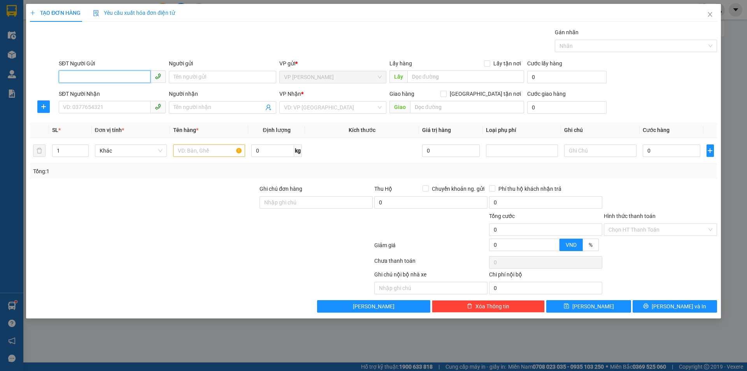
click at [100, 77] on input "SĐT Người Gửi" at bounding box center [105, 76] width 92 height 12
click at [71, 76] on input "0" at bounding box center [105, 76] width 92 height 12
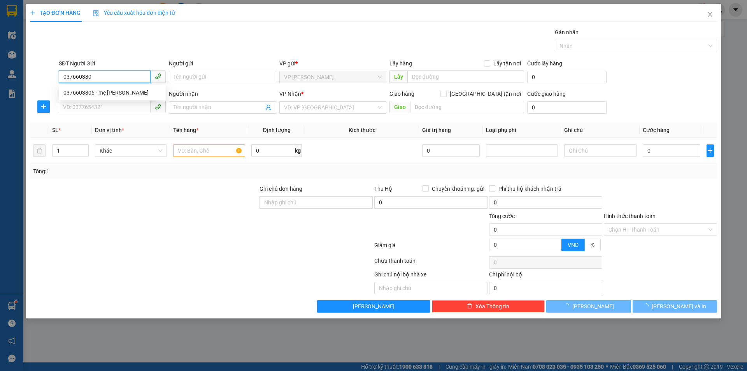
type input "0376603806"
click at [120, 91] on div "0376603806 - mẹ [PERSON_NAME]" at bounding box center [112, 92] width 98 height 9
type input "mẹ [PERSON_NAME]"
checkbox input "true"
type input "TC"
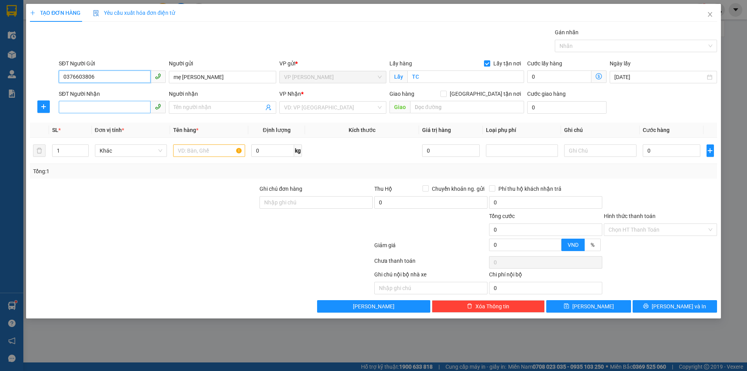
type input "0376603806"
click at [126, 106] on input "SĐT Người Nhận" at bounding box center [105, 107] width 92 height 12
type input "0983868592"
click at [99, 126] on div "0983868592 - c ngân" at bounding box center [112, 123] width 98 height 9
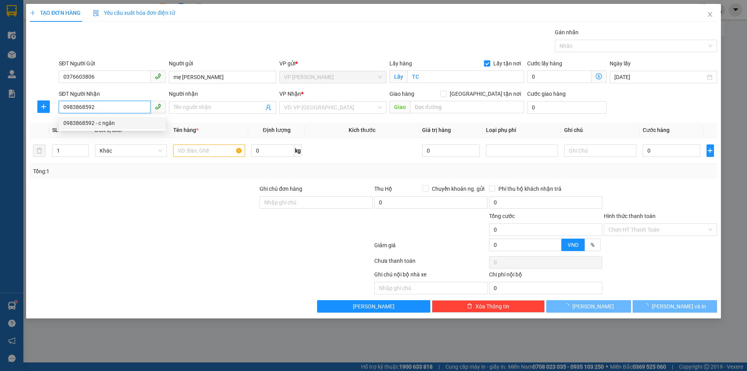
type input "c ngân"
type input "VP MỸ ĐÌNH"
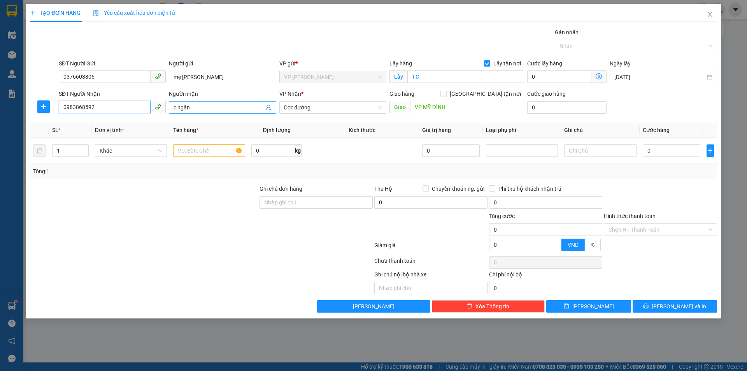
type input "0983868592"
click at [206, 105] on input "c ngân" at bounding box center [219, 107] width 90 height 9
click at [354, 104] on span "Dọc đường" at bounding box center [333, 108] width 98 height 12
type input "c ngân 0968279555"
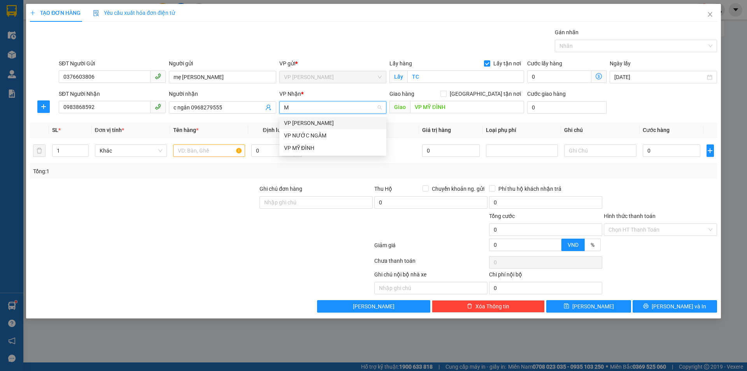
type input "MY"
click at [341, 120] on div "VP MỸ ĐÌNH" at bounding box center [333, 123] width 98 height 9
click at [179, 151] on input "text" at bounding box center [209, 150] width 72 height 12
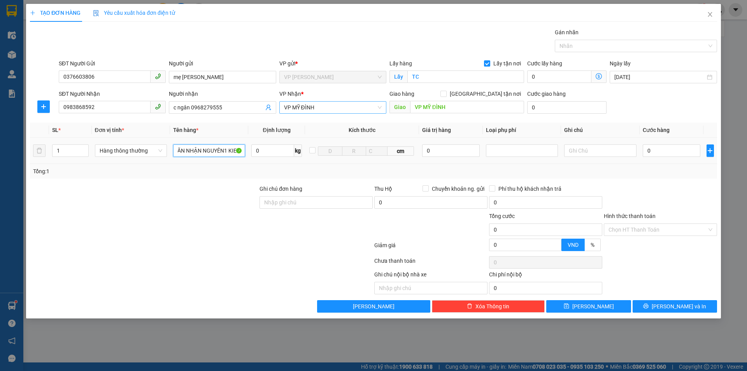
scroll to position [0, 15]
type input "-ĐỒ ĂN NHẬN NGUYÊN1 KIE1N"
click at [668, 153] on input "0" at bounding box center [672, 150] width 58 height 12
type input "4"
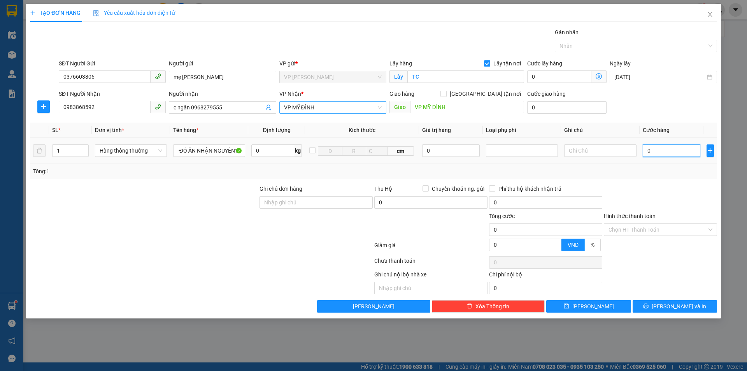
type input "4"
type input "40"
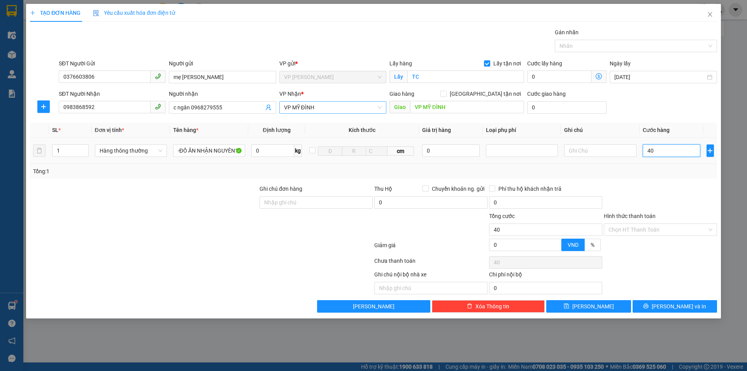
type input "400"
type input "4.000"
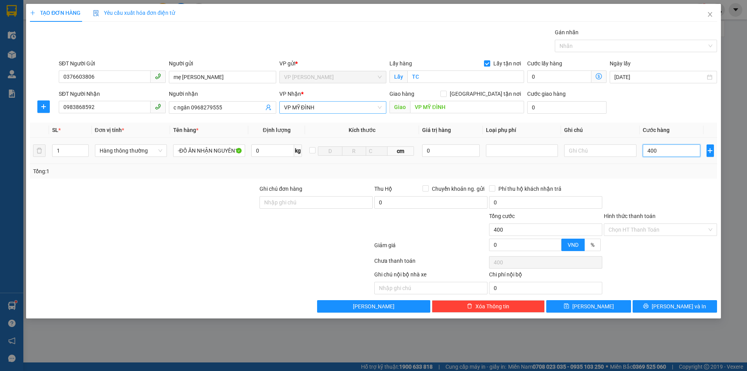
type input "4.000"
type input "40.000"
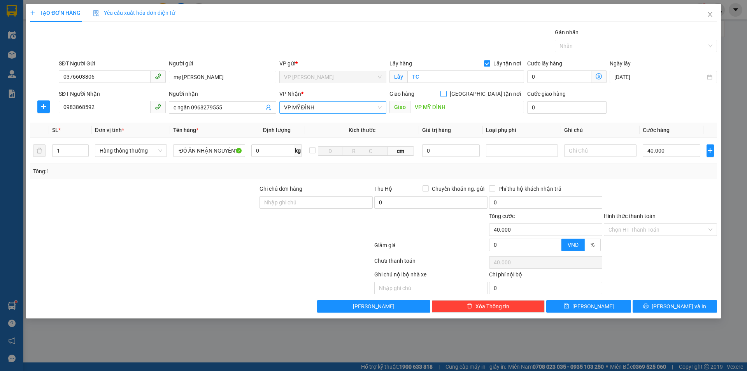
click at [446, 93] on input "[GEOGRAPHIC_DATA] tận nơi" at bounding box center [442, 93] width 5 height 5
checkbox input "true"
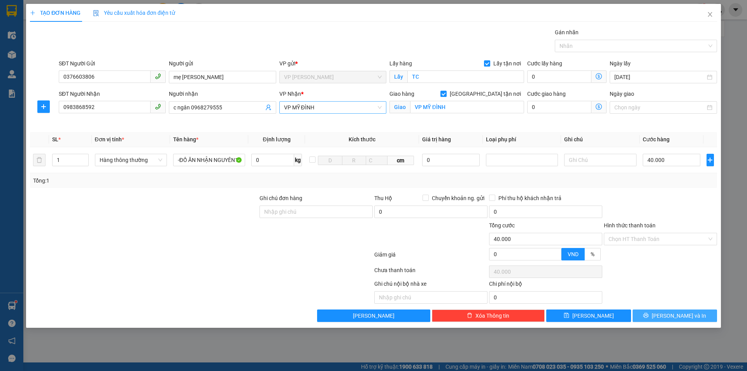
click at [670, 317] on span "[PERSON_NAME] và In" at bounding box center [679, 315] width 54 height 9
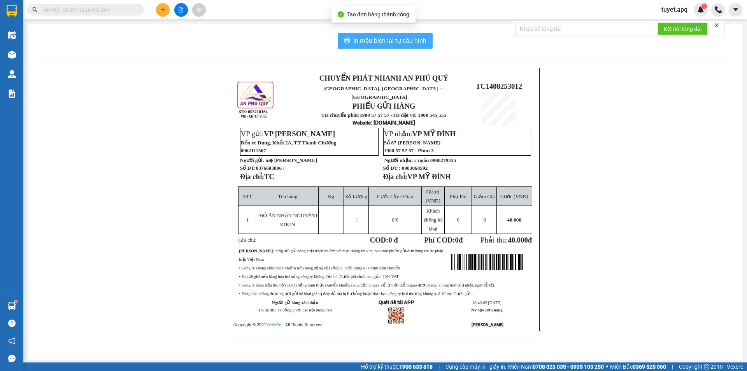
click at [408, 40] on span "In mẫu biên lai tự cấu hình" at bounding box center [389, 41] width 73 height 10
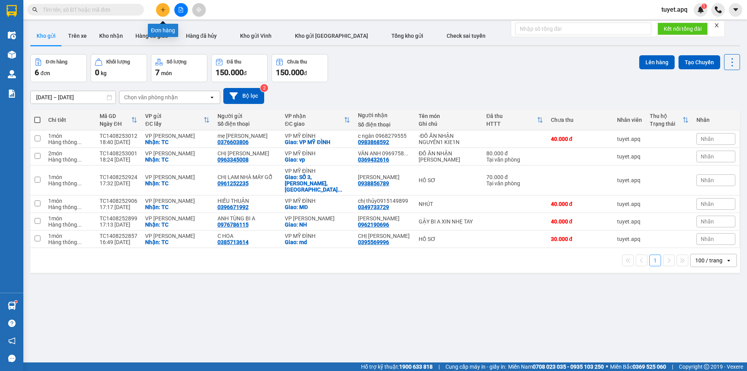
click at [170, 11] on div at bounding box center [181, 10] width 58 height 14
click at [163, 7] on icon "plus" at bounding box center [162, 9] width 5 height 5
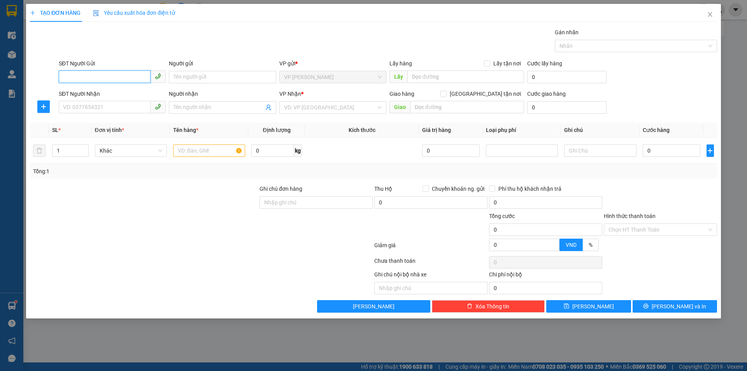
click at [100, 72] on input "SĐT Người Gửi" at bounding box center [105, 76] width 92 height 12
click at [112, 90] on div "0963575258 - NHA SỸ THƠM" at bounding box center [112, 92] width 98 height 9
type input "0963575258"
type input "NHA SỸ THƠM"
checkbox input "true"
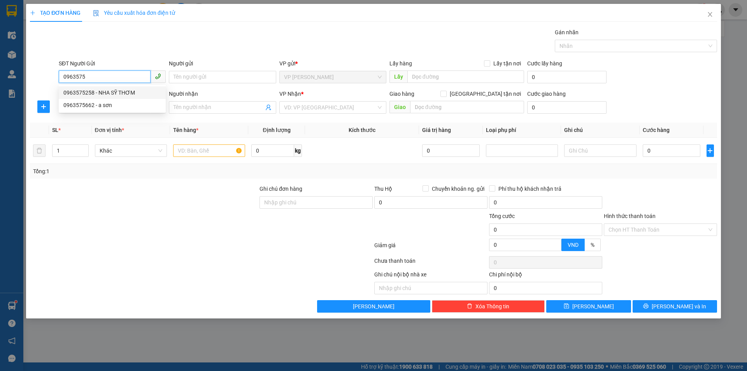
type input "TC"
type input "0963575258"
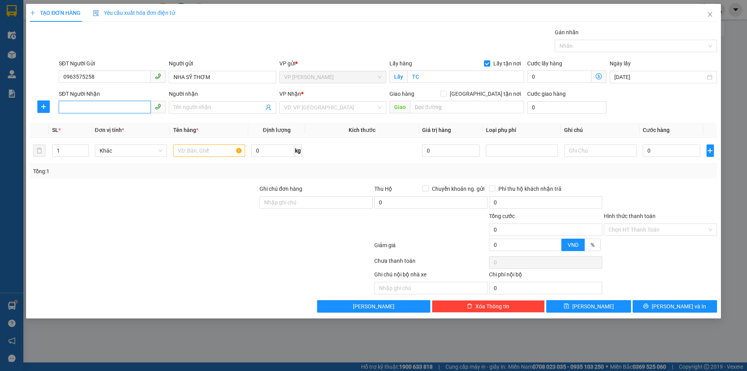
click at [123, 103] on input "SĐT Người Nhận" at bounding box center [105, 107] width 92 height 12
click at [125, 123] on div "0366071188 - [PERSON_NAME]" at bounding box center [112, 123] width 98 height 9
type input "0366071188"
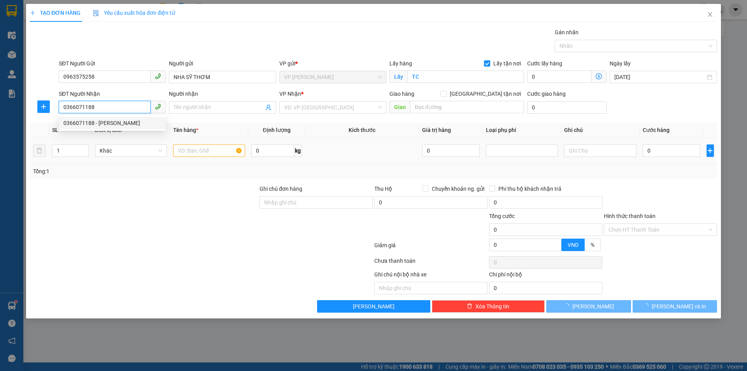
type input "LABO VINH QUANG"
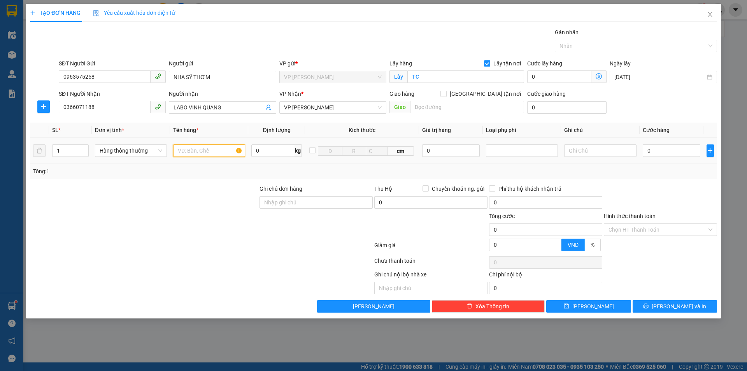
click at [224, 151] on input "text" at bounding box center [209, 150] width 72 height 12
type input "MẤU RĂNG"
click at [454, 105] on input "text" at bounding box center [467, 107] width 114 height 12
type input "NH"
click at [651, 153] on input "0" at bounding box center [672, 150] width 58 height 12
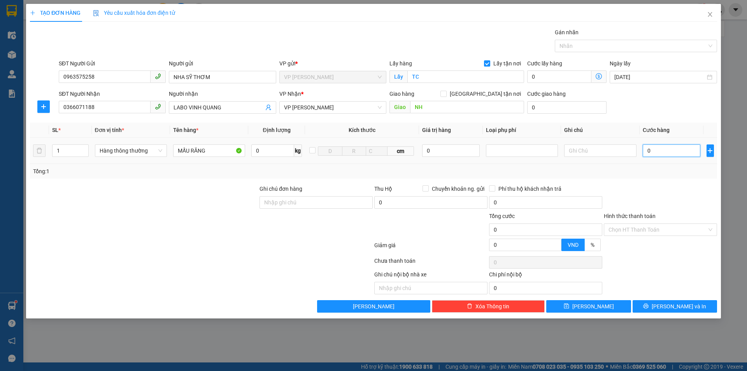
type input "3"
drag, startPoint x: 483, startPoint y: 93, endPoint x: 604, endPoint y: 254, distance: 201.0
click at [446, 93] on input "[GEOGRAPHIC_DATA] tận nơi" at bounding box center [442, 93] width 5 height 5
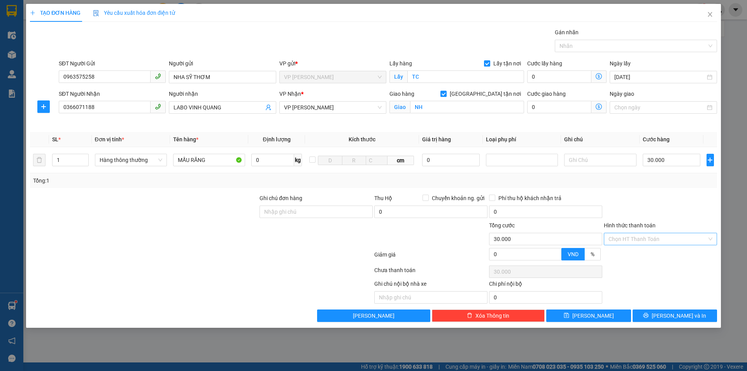
click at [660, 237] on input "Hình thức thanh toán" at bounding box center [658, 239] width 98 height 12
click at [636, 255] on div "Tại văn phòng" at bounding box center [661, 254] width 104 height 9
click at [651, 312] on button "[PERSON_NAME] và In" at bounding box center [675, 315] width 84 height 12
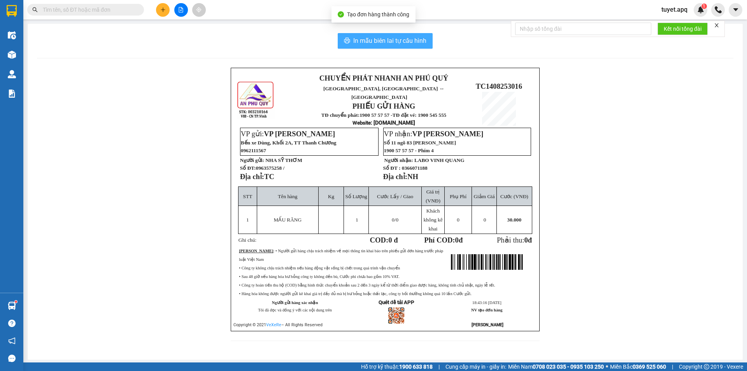
click at [406, 34] on button "In mẫu biên lai tự cấu hình" at bounding box center [385, 41] width 95 height 16
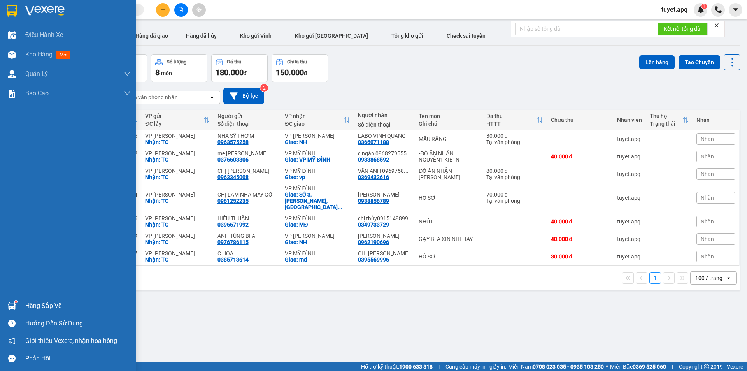
click at [12, 305] on img at bounding box center [12, 306] width 8 height 8
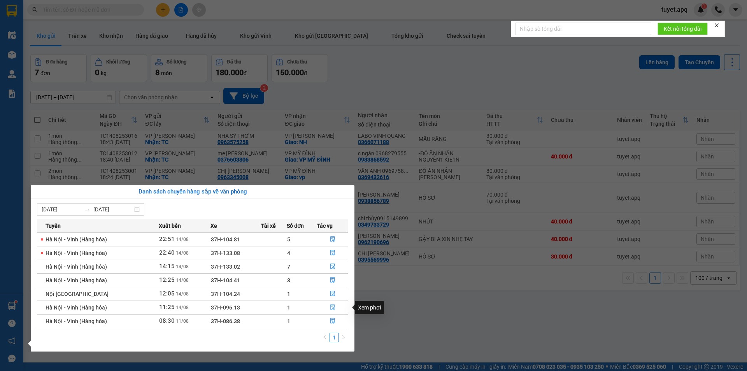
click at [332, 307] on icon "file-done" at bounding box center [332, 306] width 5 height 5
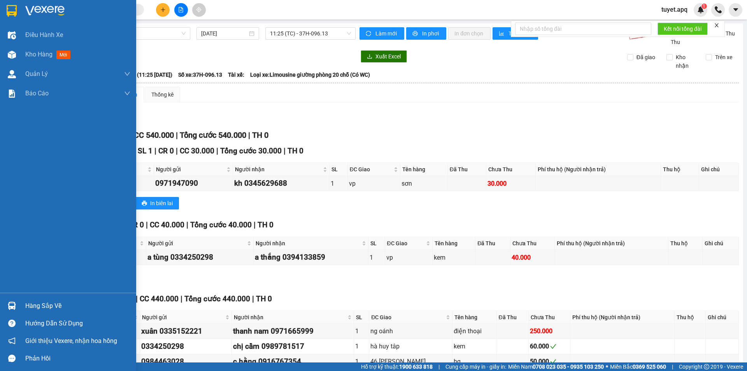
click at [11, 306] on img at bounding box center [12, 306] width 8 height 8
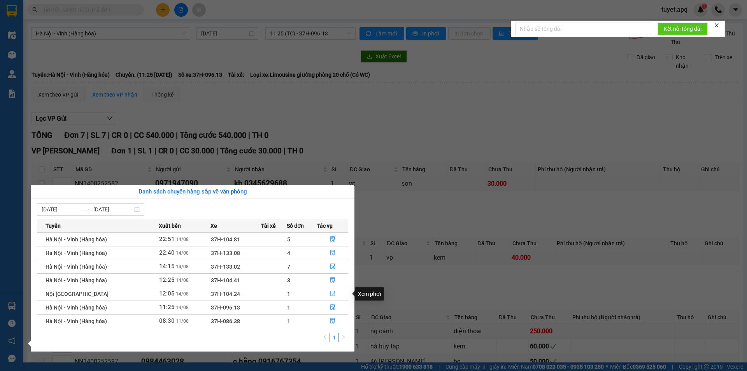
click at [332, 291] on icon "file-done" at bounding box center [332, 293] width 5 height 5
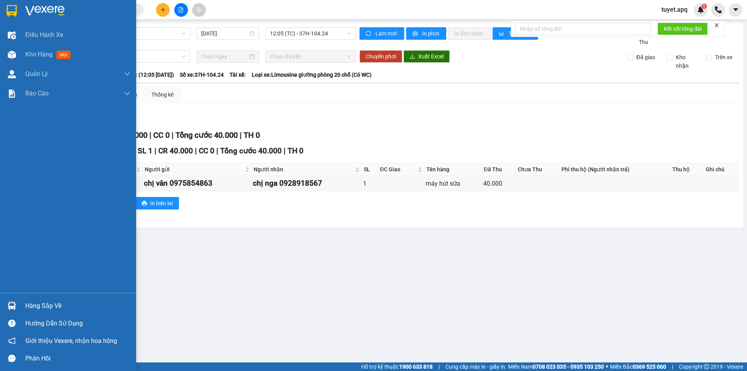
click at [16, 304] on div at bounding box center [12, 306] width 14 height 14
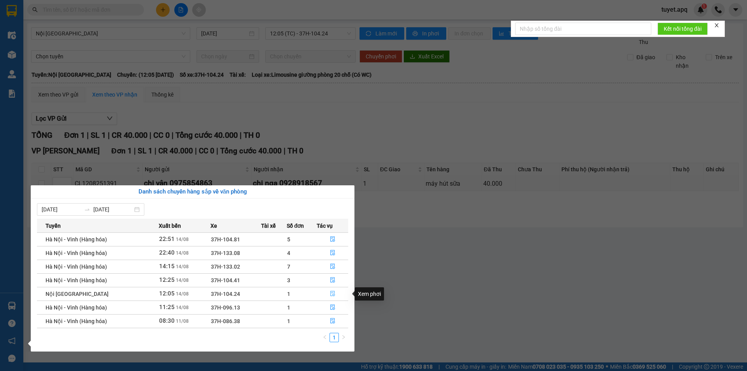
click at [332, 292] on icon "file-done" at bounding box center [332, 293] width 5 height 5
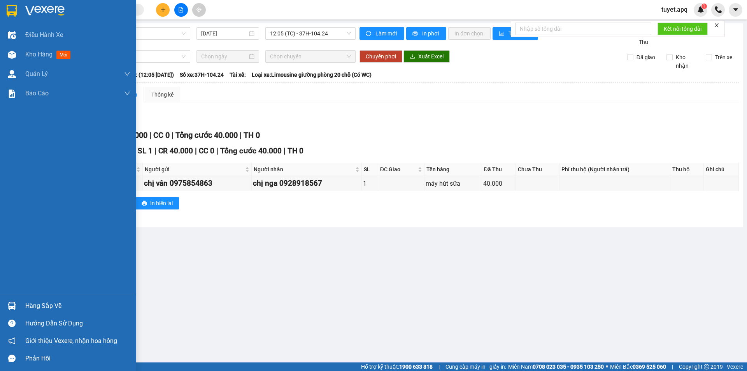
click at [44, 301] on div "Hàng sắp về" at bounding box center [77, 306] width 105 height 12
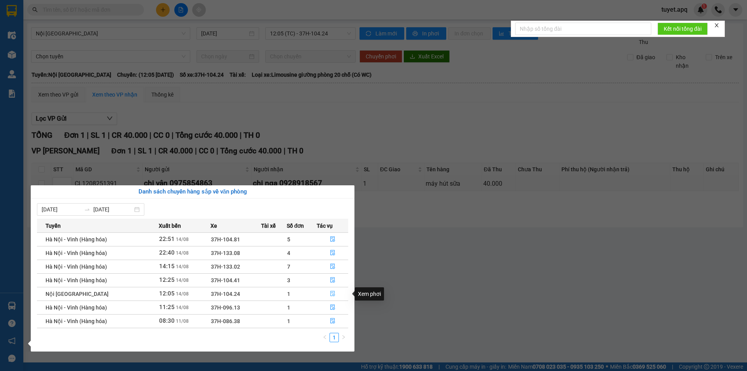
click at [332, 295] on icon "file-done" at bounding box center [332, 293] width 5 height 5
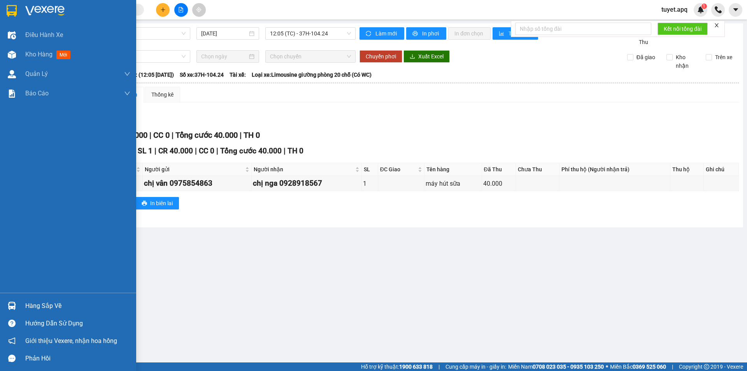
click at [60, 322] on div "Hướng dẫn sử dụng" at bounding box center [77, 324] width 105 height 12
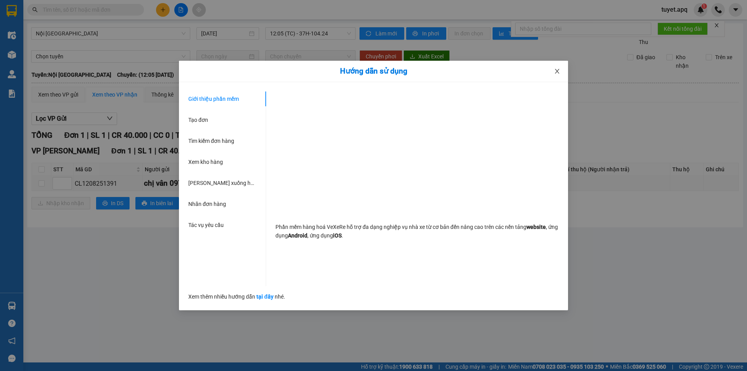
click at [556, 72] on icon "close" at bounding box center [557, 71] width 6 height 6
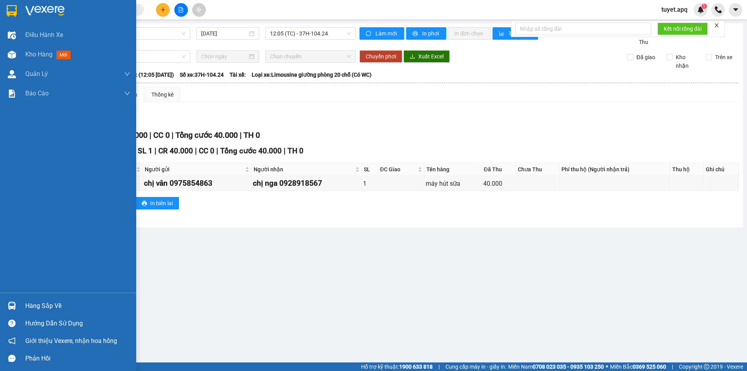
click at [21, 297] on div "Hàng sắp về" at bounding box center [68, 306] width 136 height 18
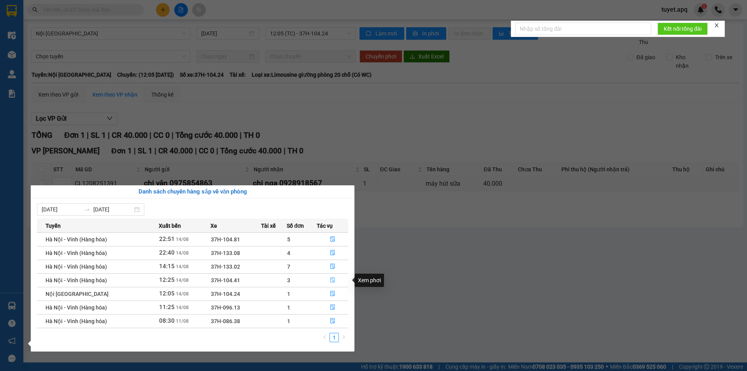
click at [333, 279] on icon "file-done" at bounding box center [332, 279] width 5 height 5
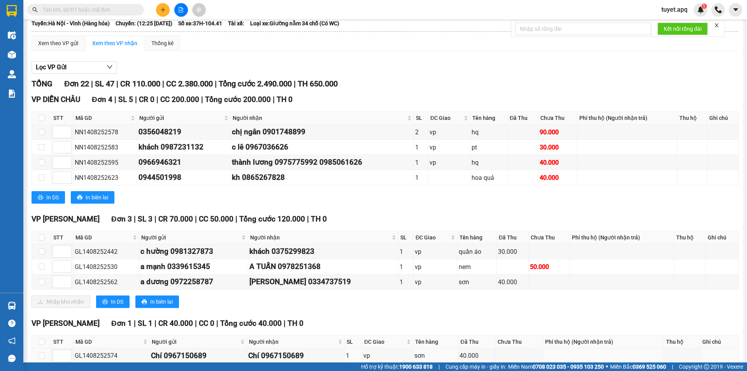
scroll to position [78, 0]
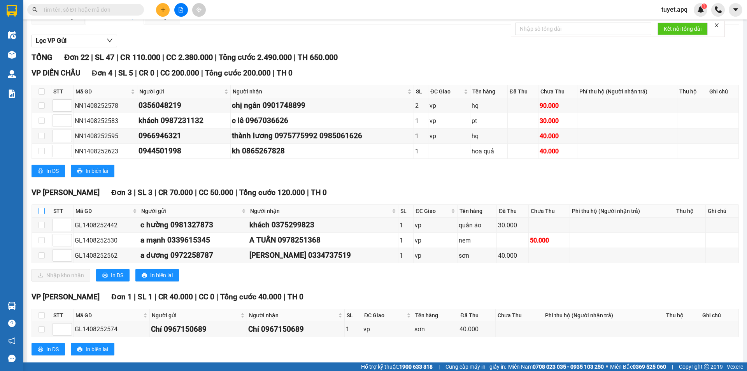
click at [40, 210] on input "checkbox" at bounding box center [42, 211] width 6 height 6
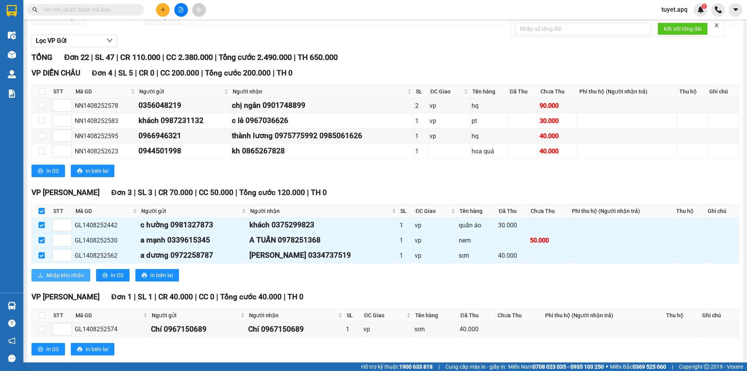
click at [57, 274] on span "Nhập kho nhận" at bounding box center [65, 275] width 38 height 9
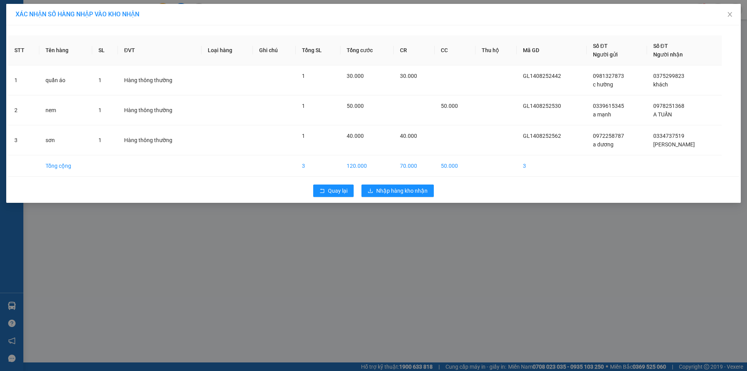
click at [407, 183] on div "Quay lại Nhập hàng kho nhận" at bounding box center [373, 191] width 731 height 20
click at [409, 191] on span "Nhập hàng kho nhận" at bounding box center [401, 190] width 51 height 9
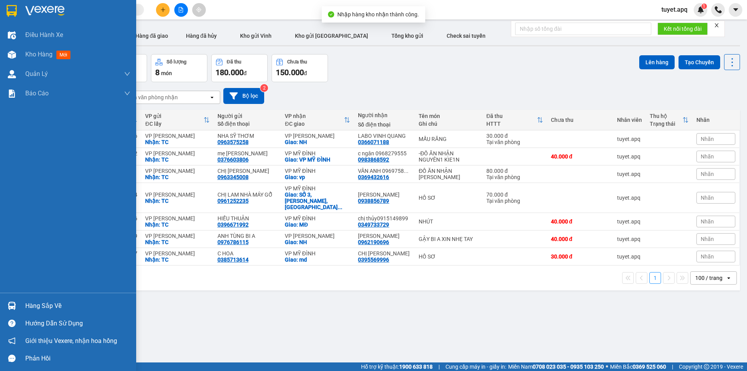
click at [25, 301] on div "Hàng sắp về" at bounding box center [68, 306] width 136 height 18
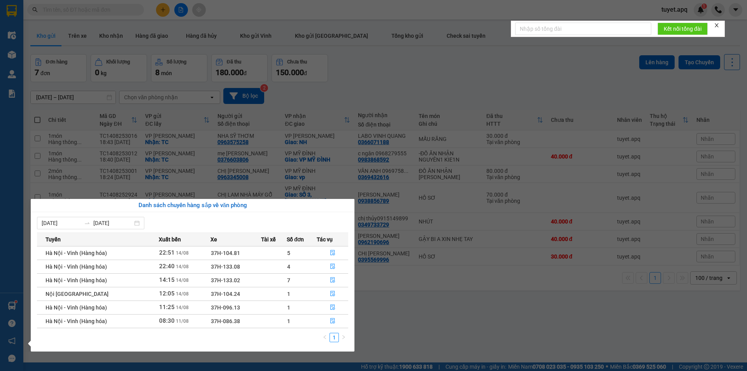
click at [435, 325] on section "Kết quả tìm kiếm ( 7 ) Bộ lọc Mã ĐH Trạng thái Món hàng Thu hộ Tổng cước Chưa c…" at bounding box center [373, 185] width 747 height 371
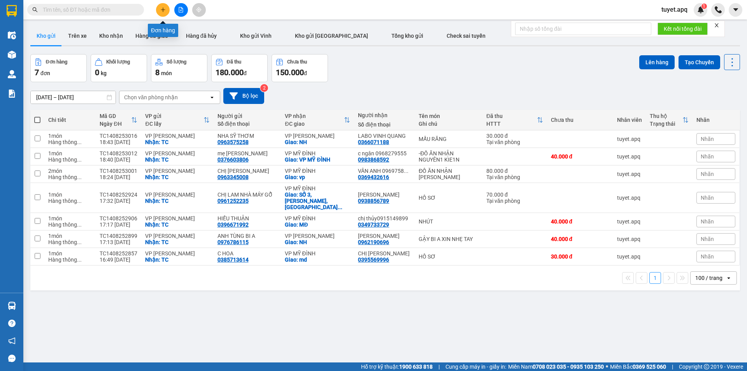
click at [160, 6] on button at bounding box center [163, 10] width 14 height 14
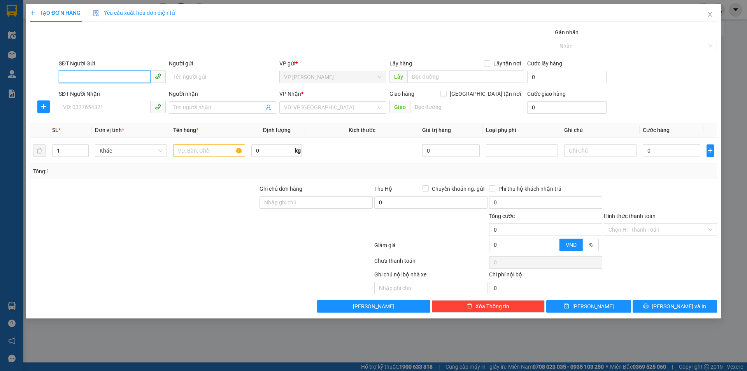
click at [107, 77] on input "SĐT Người Gửi" at bounding box center [105, 76] width 92 height 12
click at [119, 95] on div "0347243139 - CHỊ NAM NỔ 0328623932" at bounding box center [112, 92] width 98 height 9
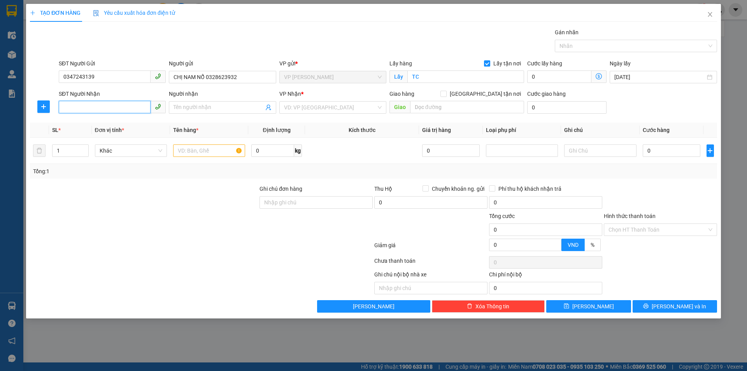
click at [118, 105] on input "SĐT Người Nhận" at bounding box center [105, 107] width 92 height 12
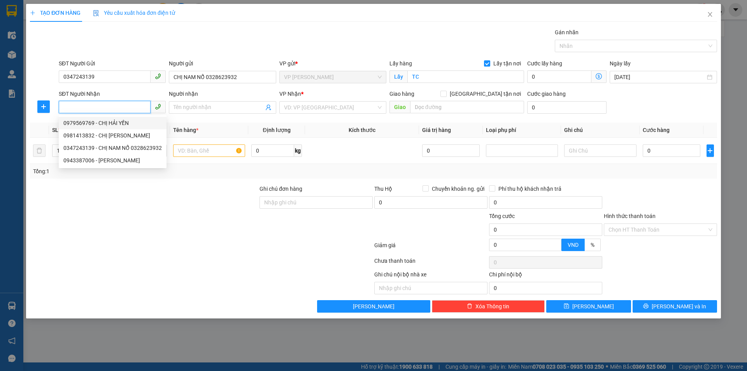
click at [121, 121] on div "0979569769 - CHỊ HẢI YẾN" at bounding box center [112, 123] width 98 height 9
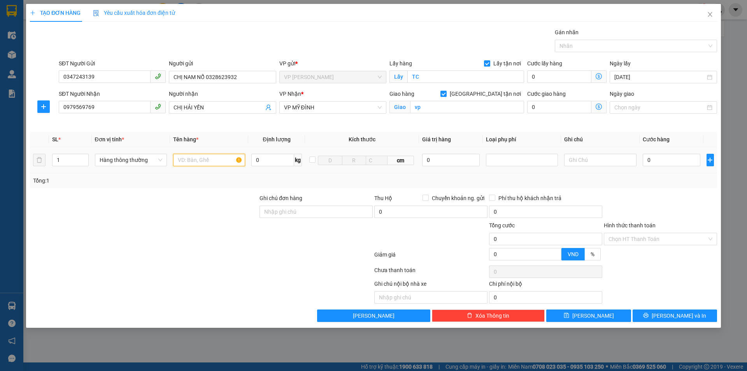
click at [203, 161] on input "text" at bounding box center [209, 160] width 72 height 12
click at [440, 109] on input "vp" at bounding box center [467, 107] width 114 height 12
click at [667, 160] on input "0" at bounding box center [672, 160] width 58 height 12
drag, startPoint x: 664, startPoint y: 162, endPoint x: 602, endPoint y: 189, distance: 68.1
click at [602, 189] on div "Transit Pickup Surcharge Ids Transit Deliver Surcharge Ids Transit Deliver Surc…" at bounding box center [373, 175] width 687 height 294
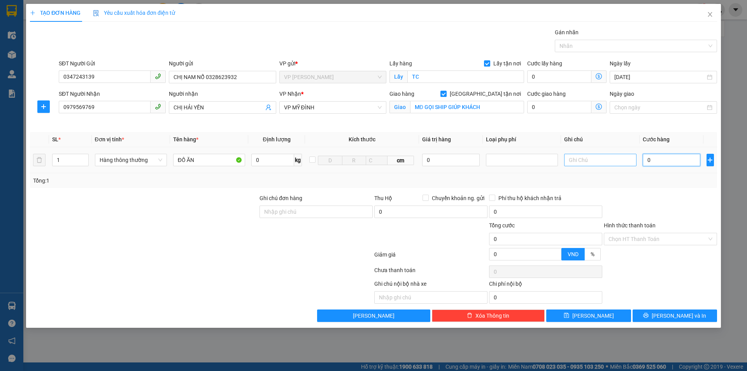
drag, startPoint x: 651, startPoint y: 157, endPoint x: 624, endPoint y: 165, distance: 28.2
click at [624, 165] on tr "1 Hàng thông thường ĐỒ ĂN 0 kg cm 0 0" at bounding box center [373, 160] width 687 height 26
drag, startPoint x: 670, startPoint y: 240, endPoint x: 636, endPoint y: 264, distance: 42.1
click at [670, 239] on input "Hình thức thanh toán" at bounding box center [658, 239] width 98 height 12
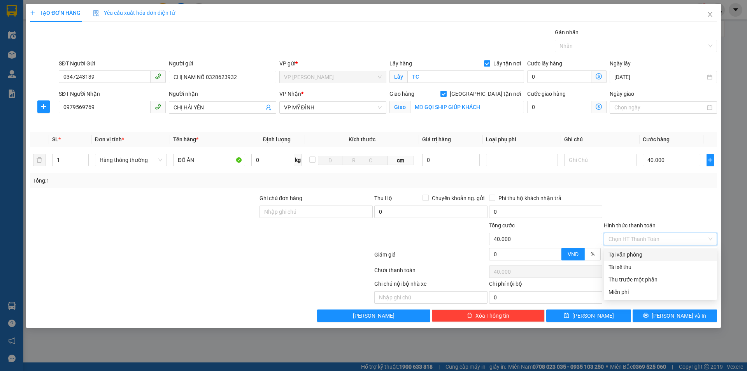
click at [630, 250] on div "Tại văn phòng" at bounding box center [661, 254] width 104 height 9
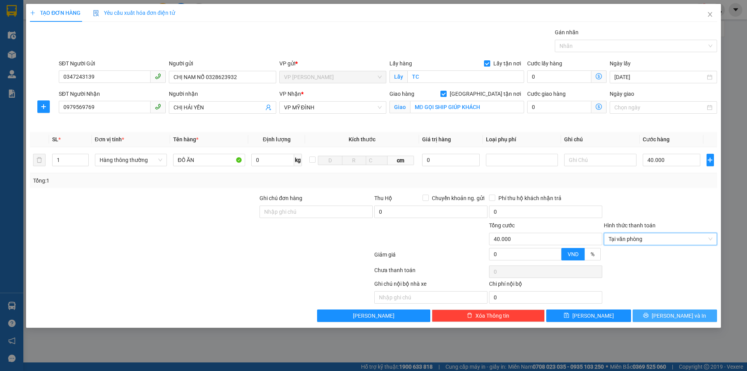
click at [677, 313] on span "[PERSON_NAME] và In" at bounding box center [679, 315] width 54 height 9
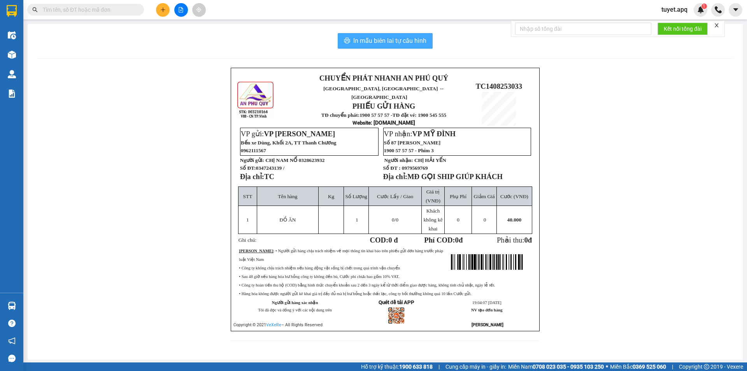
click at [383, 44] on span "In mẫu biên lai tự cấu hình" at bounding box center [389, 41] width 73 height 10
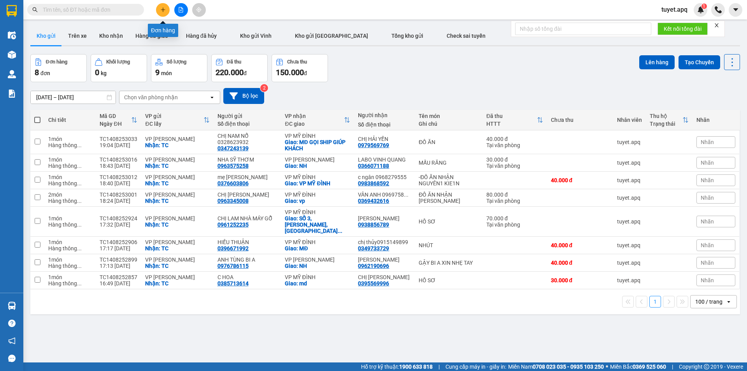
click at [162, 11] on icon "plus" at bounding box center [162, 9] width 5 height 5
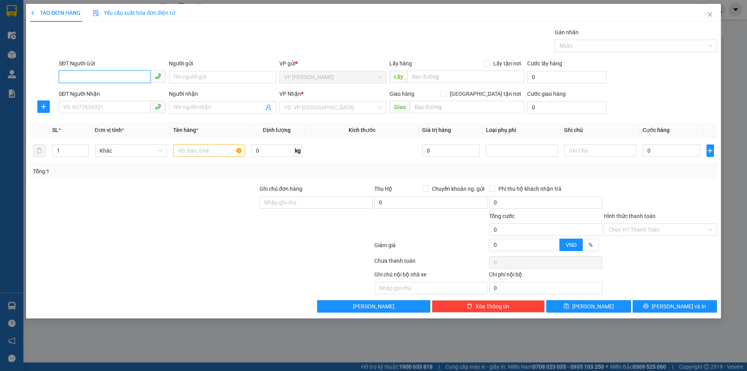
click at [128, 79] on input "SĐT Người Gửi" at bounding box center [105, 76] width 92 height 12
click at [125, 94] on div "0988908996 - C MAI HƯƠNG RĂNG" at bounding box center [112, 92] width 98 height 9
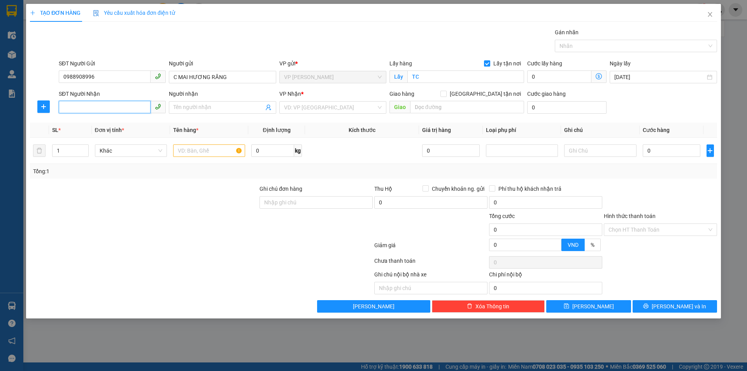
click at [125, 102] on input "SĐT Người Nhận" at bounding box center [105, 107] width 92 height 12
click at [133, 137] on div "0941815995 - [PERSON_NAME]" at bounding box center [112, 135] width 98 height 9
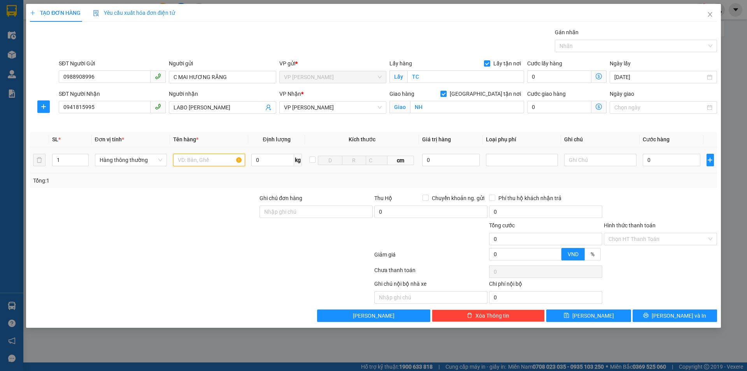
click at [218, 161] on input "text" at bounding box center [209, 160] width 72 height 12
click at [649, 160] on input "0" at bounding box center [672, 160] width 58 height 12
click at [650, 239] on input "Hình thức thanh toán" at bounding box center [658, 239] width 98 height 12
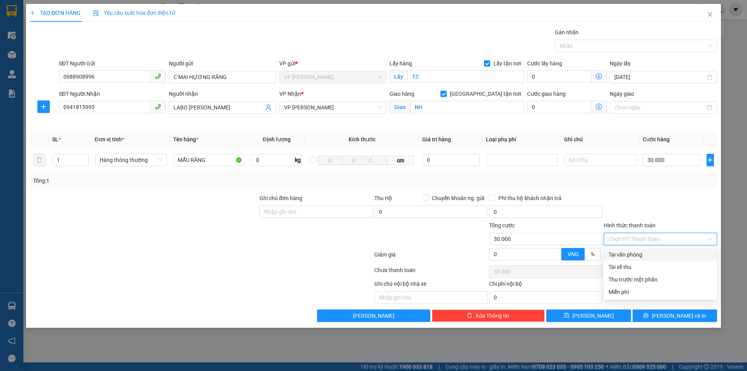
click at [639, 254] on div "Tại văn phòng" at bounding box center [661, 254] width 104 height 9
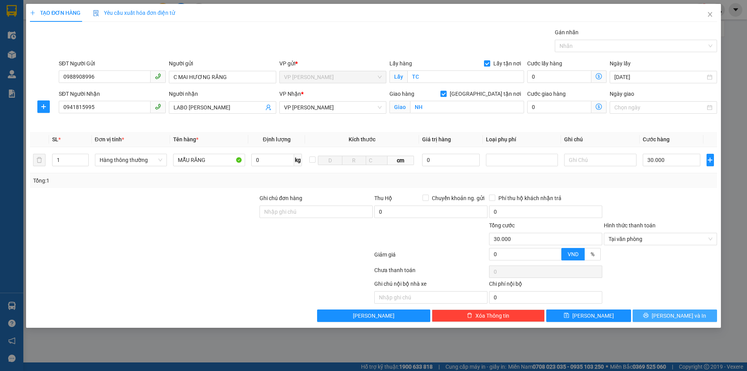
click at [667, 312] on button "[PERSON_NAME] và In" at bounding box center [675, 315] width 84 height 12
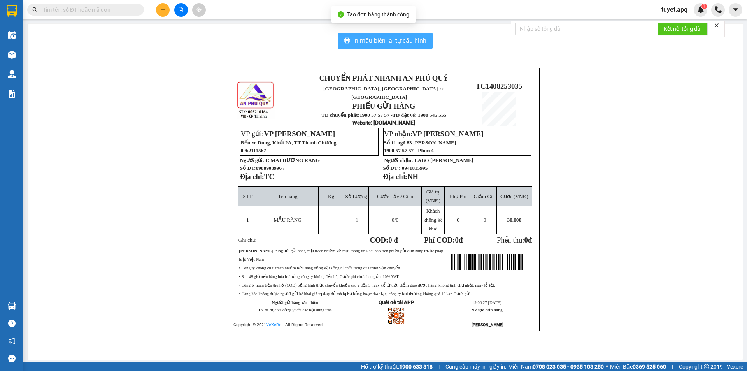
click at [370, 36] on span "In mẫu biên lai tự cấu hình" at bounding box center [389, 41] width 73 height 10
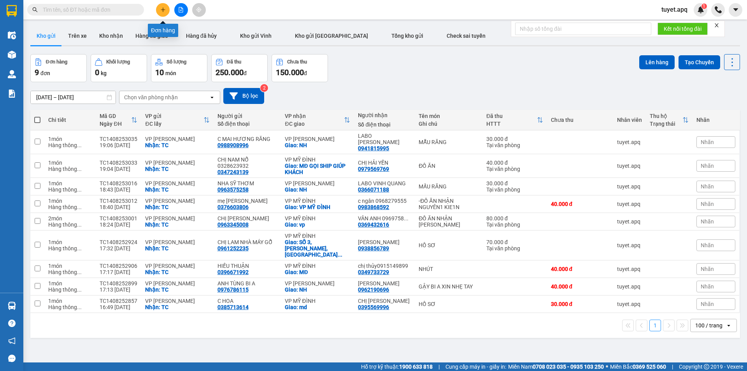
click at [162, 7] on icon "plus" at bounding box center [162, 9] width 5 height 5
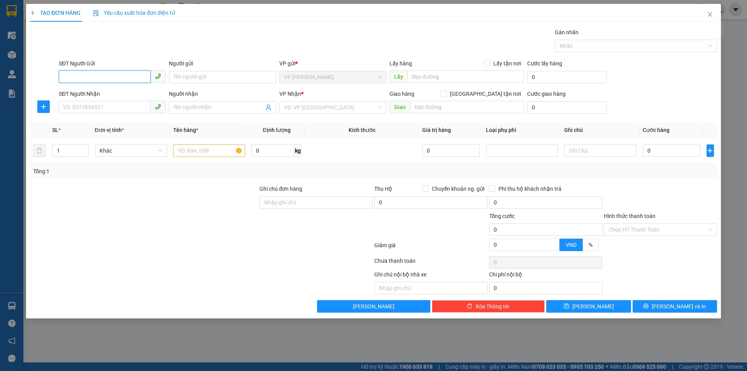
click at [124, 75] on input "SĐT Người Gửi" at bounding box center [105, 76] width 92 height 12
click at [646, 153] on input "0" at bounding box center [672, 150] width 58 height 12
click at [97, 77] on input "0" at bounding box center [105, 76] width 92 height 12
click at [101, 72] on input "0" at bounding box center [105, 76] width 92 height 12
click at [129, 116] on div "0399954264 - [PERSON_NAME]" at bounding box center [112, 117] width 98 height 9
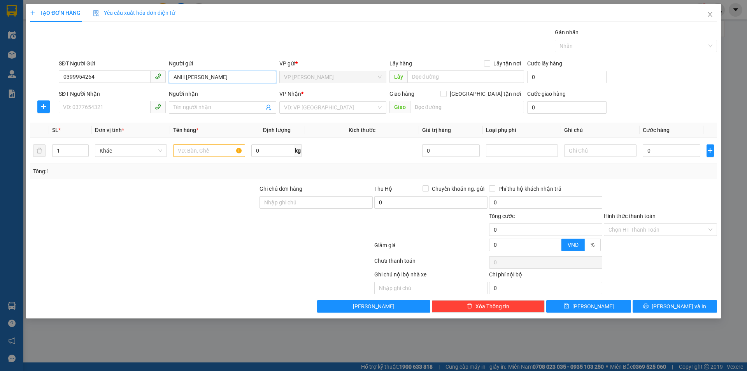
click at [186, 75] on input "ANH [PERSON_NAME]" at bounding box center [222, 77] width 107 height 12
click at [438, 78] on input "text" at bounding box center [465, 76] width 117 height 12
click at [100, 100] on div "SĐT Người Nhận" at bounding box center [112, 95] width 107 height 12
click at [99, 105] on input "SĐT Người Nhận" at bounding box center [105, 107] width 92 height 12
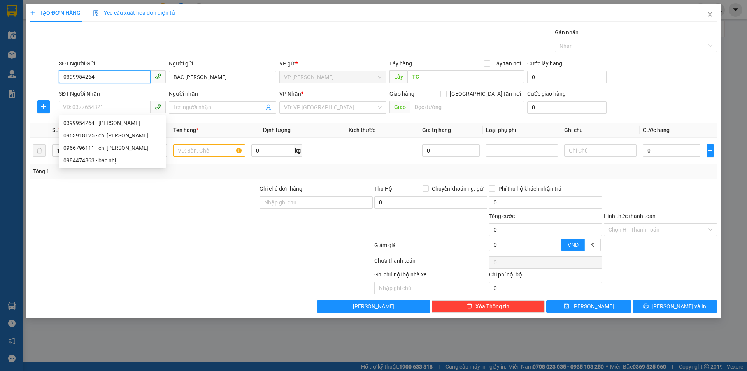
drag, startPoint x: 111, startPoint y: 72, endPoint x: 30, endPoint y: 107, distance: 88.7
click at [32, 106] on form "SĐT Người Gửi 0399954264 Người gửi BÁC [PERSON_NAME] VP gửi * VP THANH CHƯƠNG L…" at bounding box center [373, 88] width 687 height 58
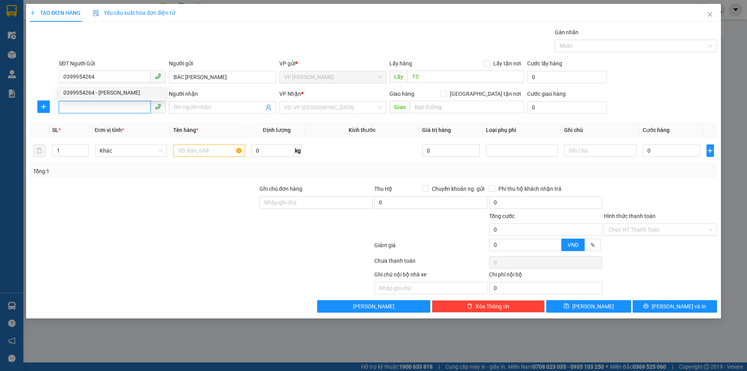
click at [81, 110] on input "SĐT Người Nhận" at bounding box center [105, 107] width 92 height 12
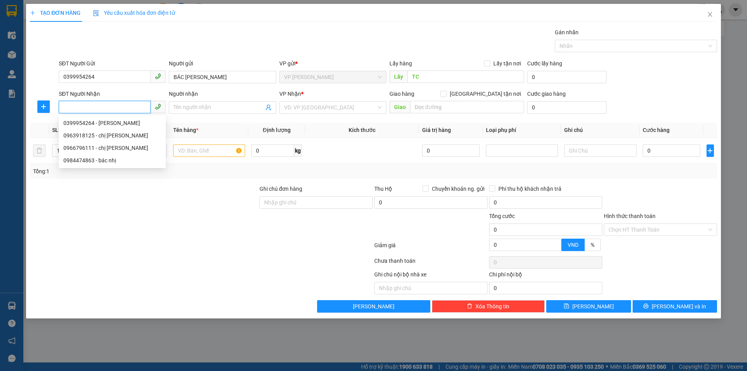
paste input "0399954264"
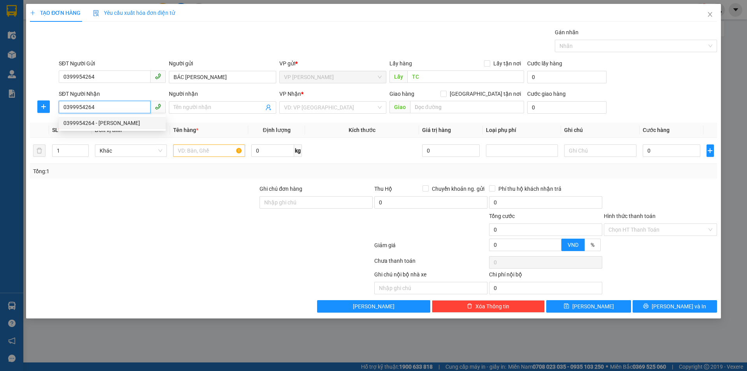
click at [134, 125] on div "0399954264 - [PERSON_NAME]" at bounding box center [112, 123] width 98 height 9
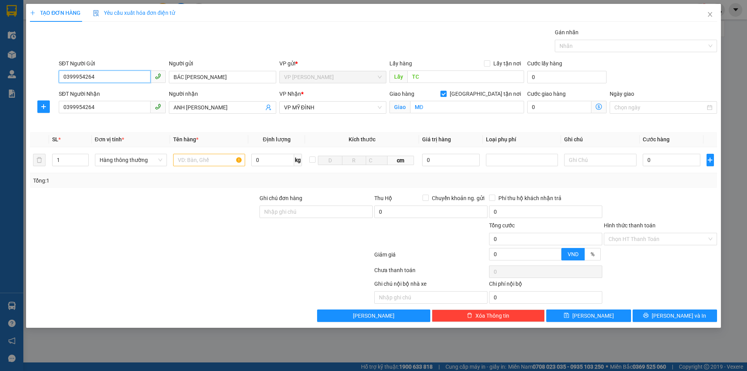
click at [107, 79] on input "0399954264" at bounding box center [105, 76] width 92 height 12
click at [109, 93] on div "0377590436 - [GEOGRAPHIC_DATA]" at bounding box center [112, 92] width 98 height 9
click at [104, 76] on input "0377590436" at bounding box center [105, 76] width 92 height 12
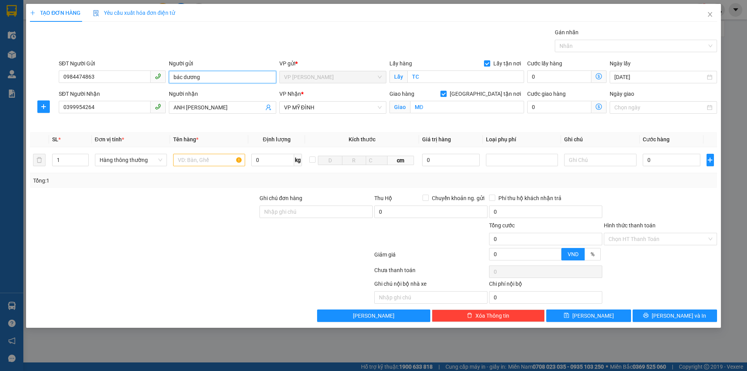
click at [222, 79] on input "bác dương" at bounding box center [222, 77] width 107 height 12
click at [200, 161] on input "text" at bounding box center [209, 160] width 72 height 12
click at [663, 160] on input "0" at bounding box center [672, 160] width 58 height 12
click at [654, 316] on button "[PERSON_NAME] và In" at bounding box center [675, 315] width 84 height 12
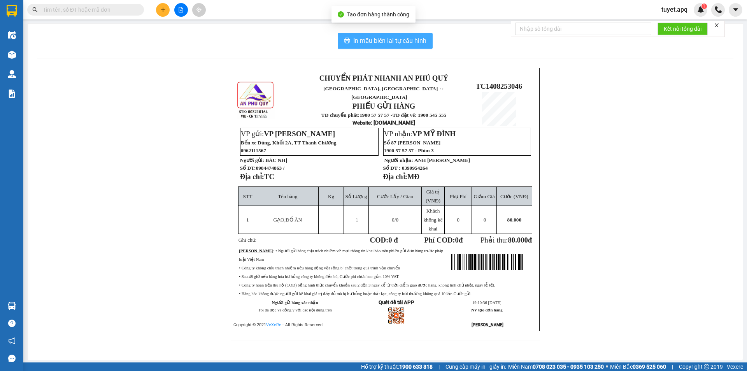
click at [365, 46] on span "In mẫu biên lai tự cấu hình" at bounding box center [389, 41] width 73 height 10
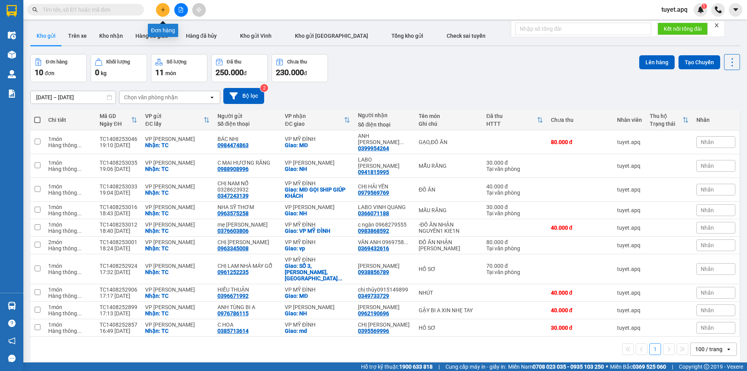
click at [163, 12] on button at bounding box center [163, 10] width 14 height 14
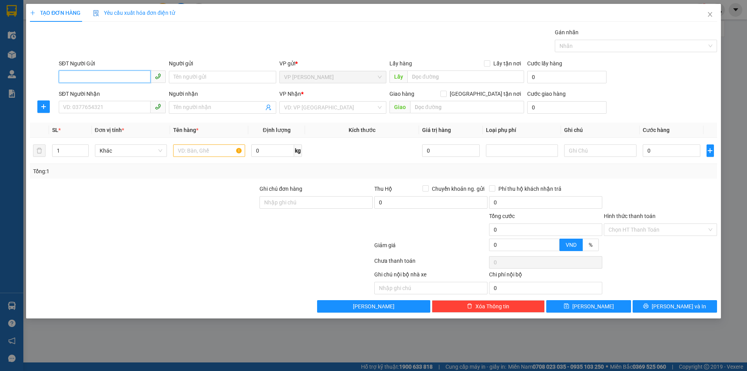
click at [75, 79] on input "SĐT Người Gửi" at bounding box center [105, 76] width 92 height 12
click at [234, 76] on input "Người gửi" at bounding box center [222, 77] width 107 height 12
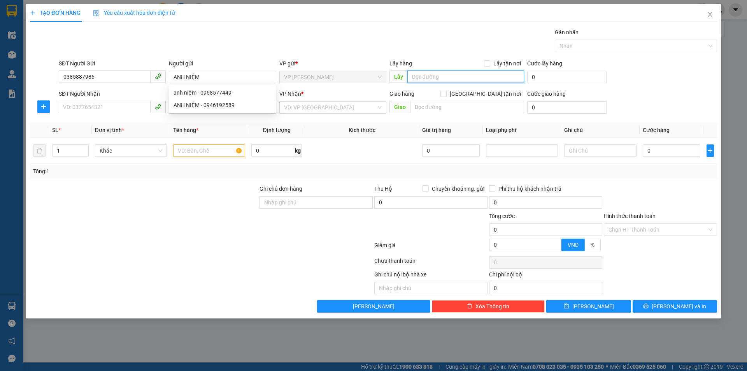
click at [434, 77] on input "text" at bounding box center [465, 76] width 117 height 12
click at [487, 61] on input "Lấy tận nơi" at bounding box center [486, 62] width 5 height 5
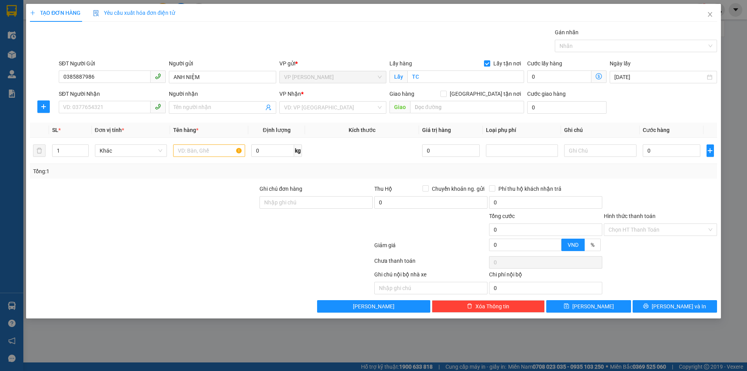
click at [111, 100] on div "SĐT Người Nhận" at bounding box center [112, 95] width 107 height 12
click at [118, 104] on input "SĐT Người Nhận" at bounding box center [105, 107] width 92 height 12
click at [104, 122] on div "0372869426 - a dương" at bounding box center [112, 123] width 98 height 9
click at [328, 108] on span "Dọc đường" at bounding box center [333, 108] width 98 height 12
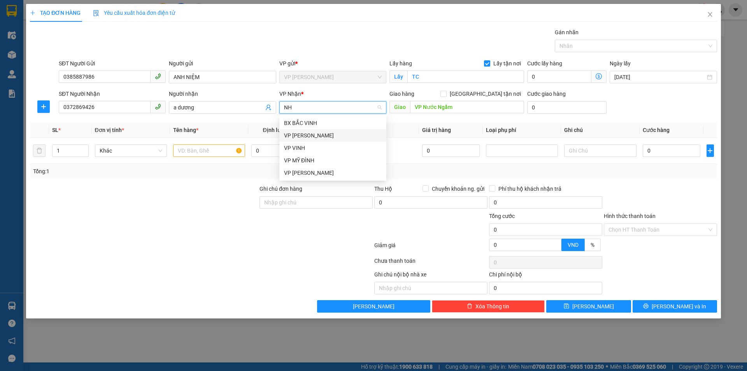
click at [321, 136] on div "VP [PERSON_NAME]" at bounding box center [333, 135] width 98 height 9
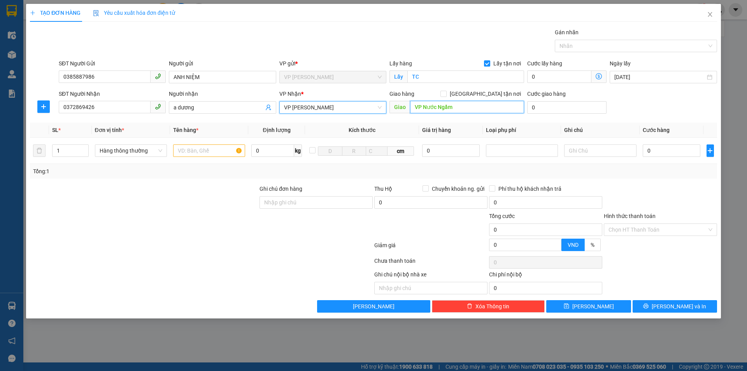
click at [466, 108] on input "VP Nước Ngầm" at bounding box center [467, 107] width 114 height 12
click at [446, 94] on input "[GEOGRAPHIC_DATA] tận nơi" at bounding box center [442, 93] width 5 height 5
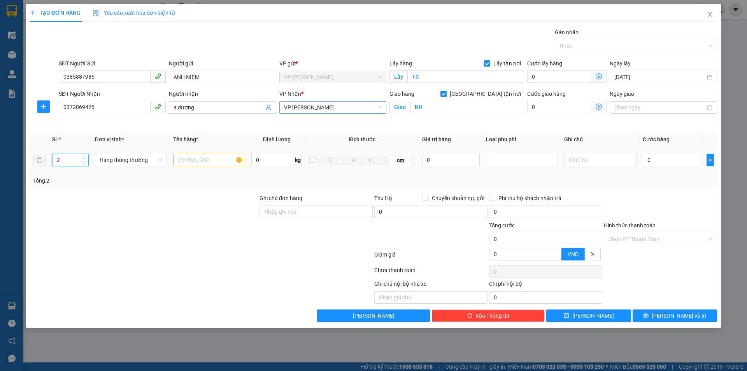
click at [83, 157] on icon "up" at bounding box center [84, 158] width 3 height 3
click at [219, 161] on input "text" at bounding box center [209, 160] width 72 height 12
click at [658, 158] on input "0" at bounding box center [672, 160] width 58 height 12
click at [658, 158] on input "7" at bounding box center [672, 160] width 58 height 12
click at [654, 237] on input "Hình thức thanh toán" at bounding box center [658, 239] width 98 height 12
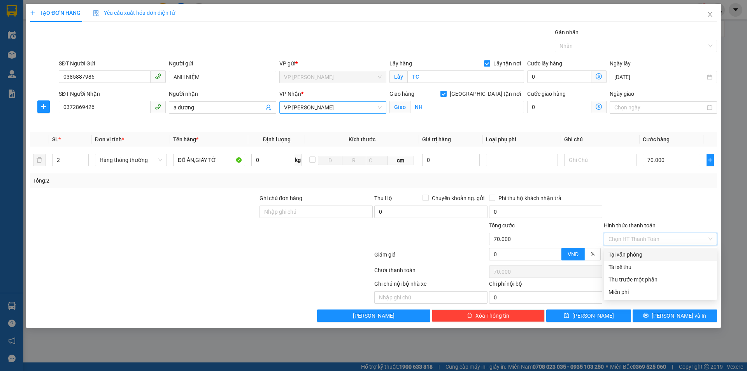
click at [630, 254] on div "Tại văn phòng" at bounding box center [661, 254] width 104 height 9
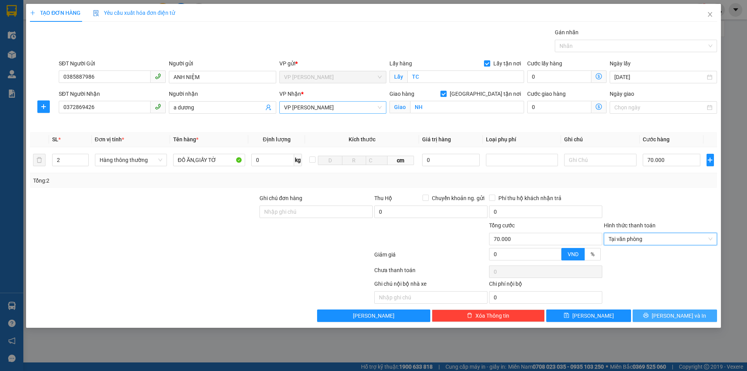
click at [677, 316] on span "[PERSON_NAME] và In" at bounding box center [679, 315] width 54 height 9
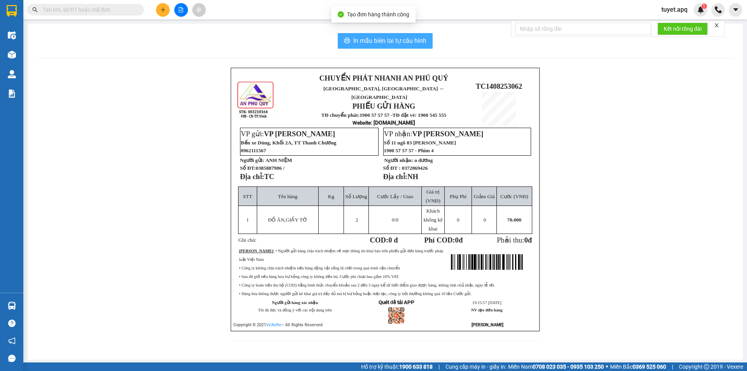
click at [381, 39] on span "In mẫu biên lai tự cấu hình" at bounding box center [389, 41] width 73 height 10
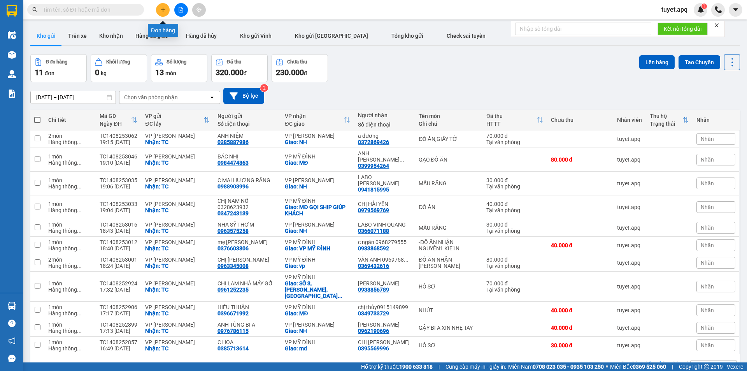
click at [165, 7] on button at bounding box center [163, 10] width 14 height 14
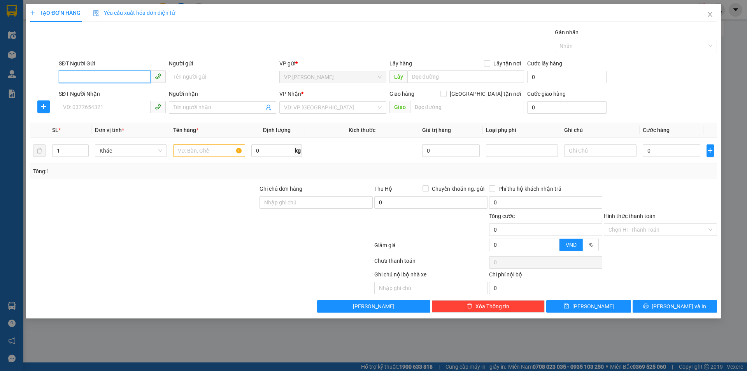
click at [128, 72] on input "SĐT Người Gửi" at bounding box center [105, 76] width 92 height 12
click at [112, 92] on div "0328076502 - [PERSON_NAME]" at bounding box center [112, 92] width 98 height 9
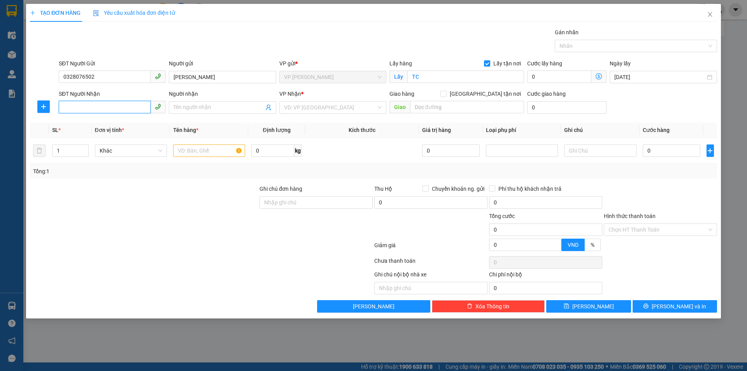
click at [97, 111] on input "SĐT Người Nhận" at bounding box center [105, 107] width 92 height 12
click at [117, 135] on div "0328076502 - [PERSON_NAME]" at bounding box center [112, 135] width 98 height 9
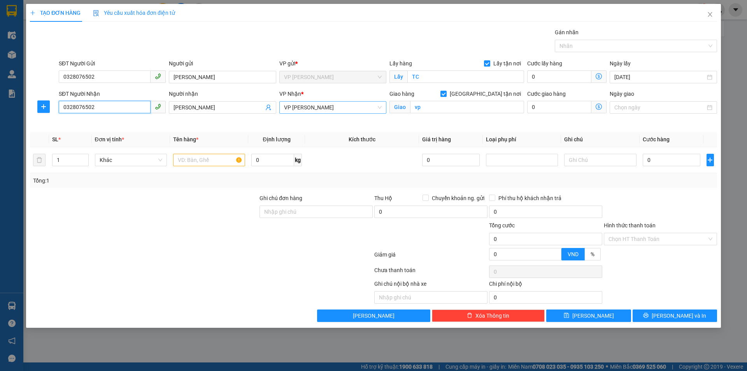
click at [344, 106] on span "VP [PERSON_NAME]" at bounding box center [333, 108] width 98 height 12
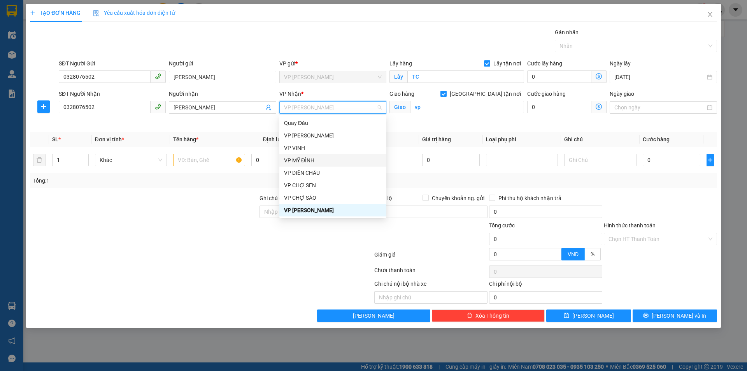
click at [318, 160] on div "VP MỸ ĐÌNH" at bounding box center [333, 160] width 98 height 9
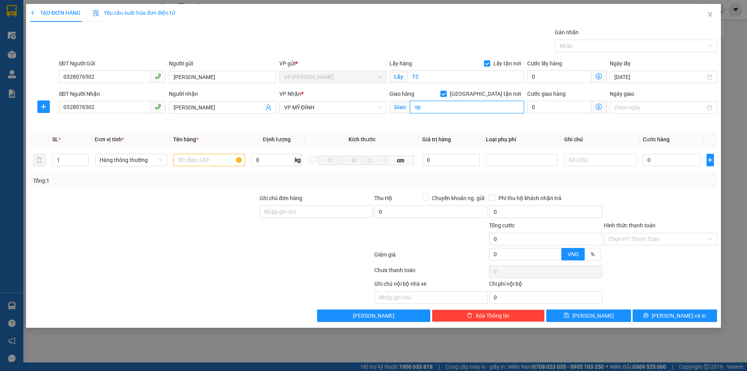
click at [426, 107] on input "vp" at bounding box center [467, 107] width 114 height 12
click at [86, 156] on span "up" at bounding box center [84, 158] width 5 height 5
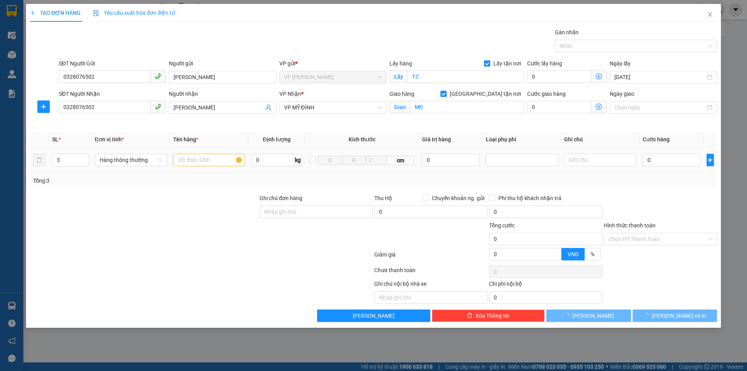
drag, startPoint x: 197, startPoint y: 150, endPoint x: 214, endPoint y: 158, distance: 19.7
click at [204, 154] on td at bounding box center [209, 160] width 78 height 26
click at [214, 158] on input "text" at bounding box center [209, 160] width 72 height 12
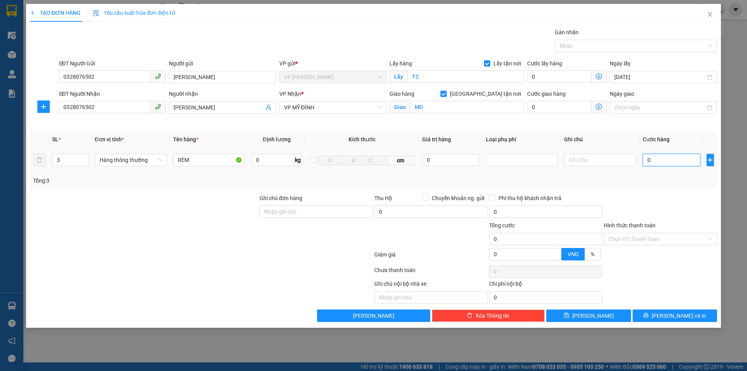
click at [659, 162] on input "0" at bounding box center [672, 160] width 58 height 12
click at [675, 316] on span "[PERSON_NAME] và In" at bounding box center [679, 315] width 54 height 9
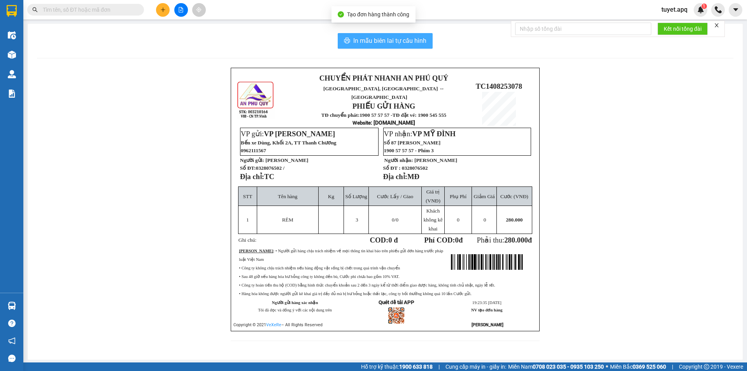
click at [382, 38] on span "In mẫu biên lai tự cấu hình" at bounding box center [389, 41] width 73 height 10
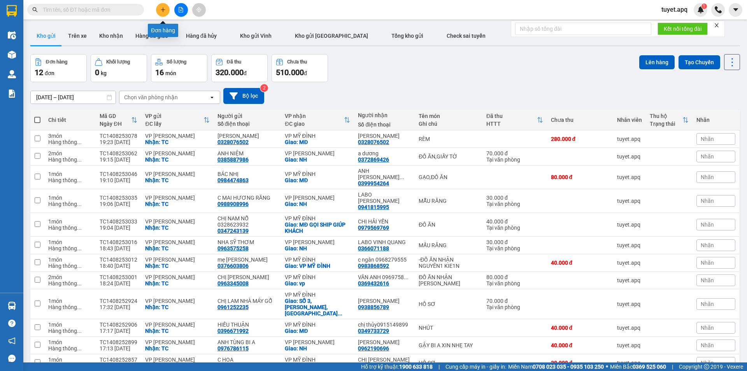
click at [164, 13] on button at bounding box center [163, 10] width 14 height 14
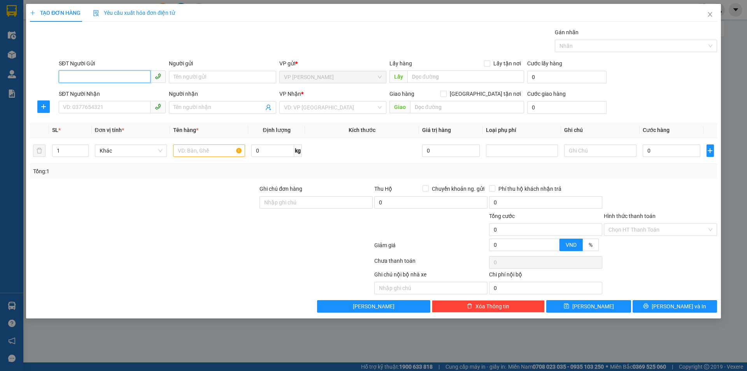
click at [112, 76] on input "SĐT Người Gửi" at bounding box center [105, 76] width 92 height 12
click at [107, 93] on div "0393182955 - GÌ HIÊN" at bounding box center [112, 92] width 98 height 9
click at [103, 109] on input "SĐT Người Nhận" at bounding box center [105, 107] width 92 height 12
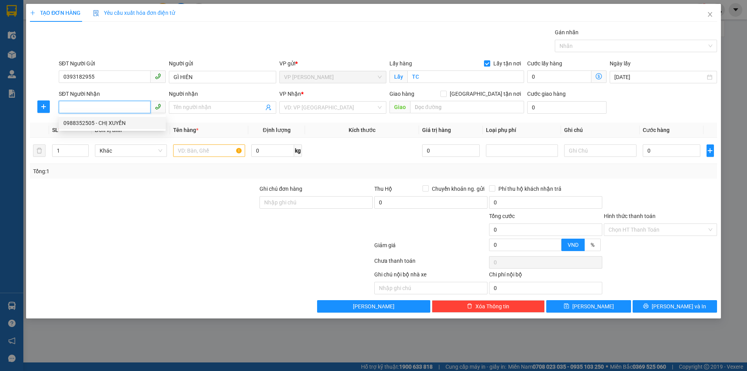
click at [115, 120] on div "0988352505 - CHỊ XUYẾN" at bounding box center [112, 123] width 98 height 9
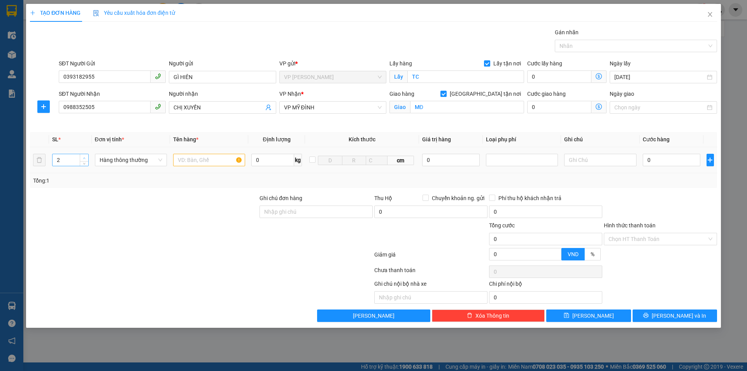
click at [84, 158] on icon "up" at bounding box center [84, 158] width 3 height 3
click at [207, 160] on input "text" at bounding box center [209, 160] width 72 height 12
click at [656, 161] on input "0" at bounding box center [672, 160] width 58 height 12
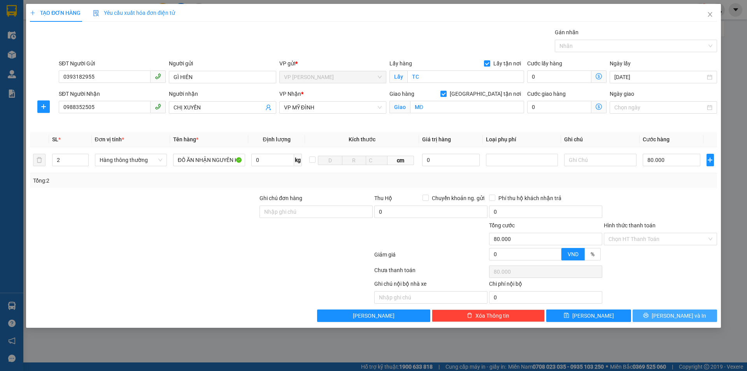
click at [684, 317] on span "[PERSON_NAME] và In" at bounding box center [679, 315] width 54 height 9
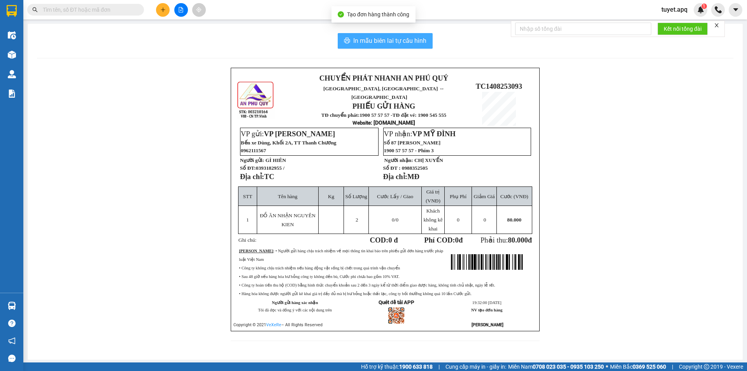
click at [372, 43] on span "In mẫu biên lai tự cấu hình" at bounding box center [389, 41] width 73 height 10
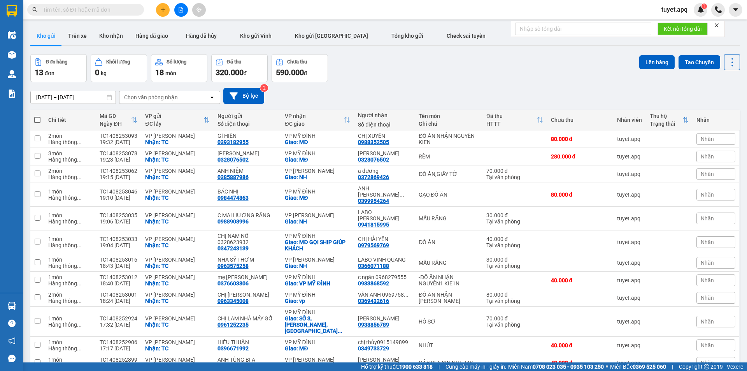
click at [119, 9] on input "text" at bounding box center [89, 9] width 92 height 9
click at [106, 11] on input "text" at bounding box center [89, 9] width 92 height 9
click at [60, 8] on input "text" at bounding box center [89, 9] width 92 height 9
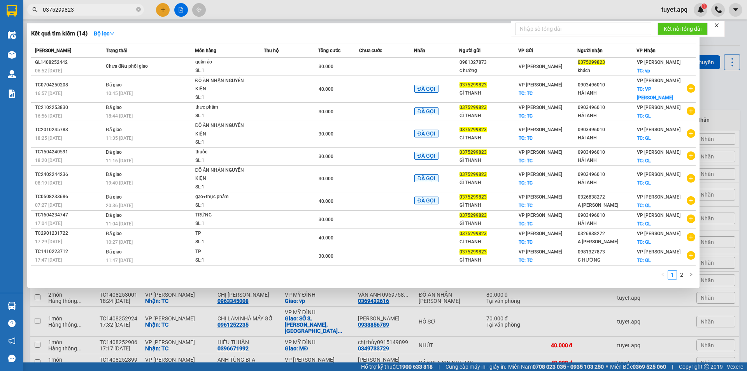
click at [103, 7] on input "0375299823" at bounding box center [89, 9] width 92 height 9
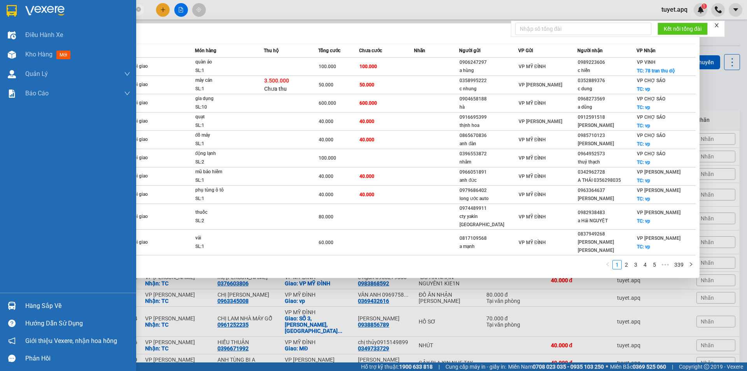
click at [18, 304] on div at bounding box center [12, 306] width 14 height 14
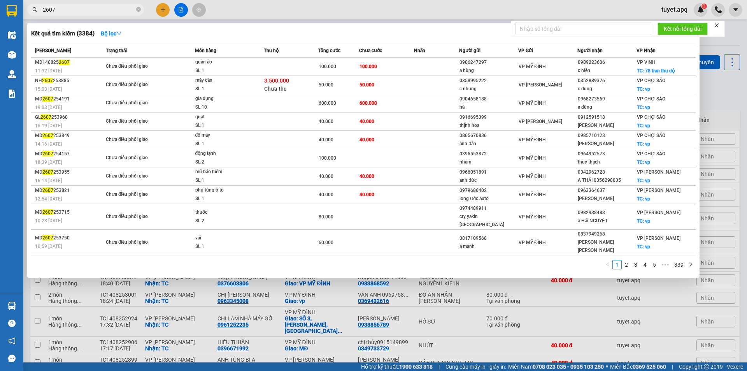
click at [260, 28] on section "Kết quả tìm kiếm ( 3384 ) Bộ lọc Mã ĐH Trạng thái Món hàng Thu hộ Tổng cước Chư…" at bounding box center [373, 185] width 747 height 371
click at [466, 320] on div at bounding box center [373, 185] width 747 height 371
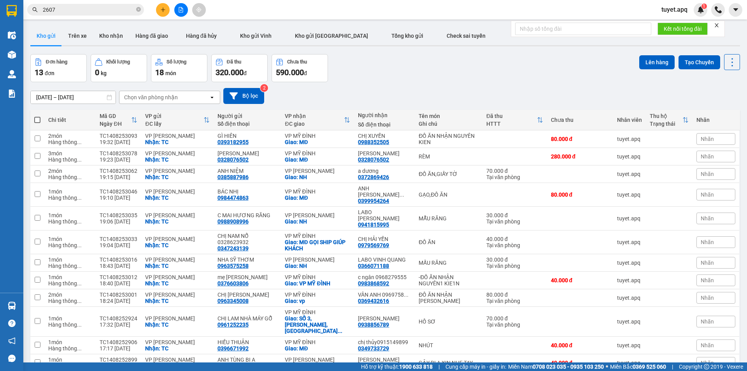
click at [168, 94] on div "Chọn văn phòng nhận" at bounding box center [151, 97] width 54 height 8
click at [150, 113] on span "VP MỸ ĐÌNH" at bounding box center [141, 114] width 33 height 8
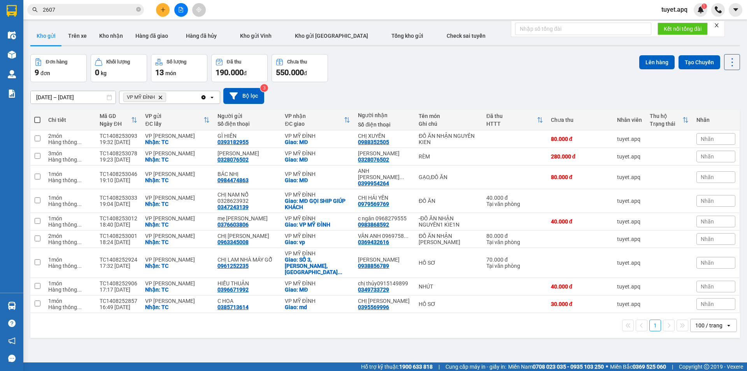
click at [39, 120] on span at bounding box center [37, 120] width 6 height 6
click at [37, 116] on input "checkbox" at bounding box center [37, 116] width 0 height 0
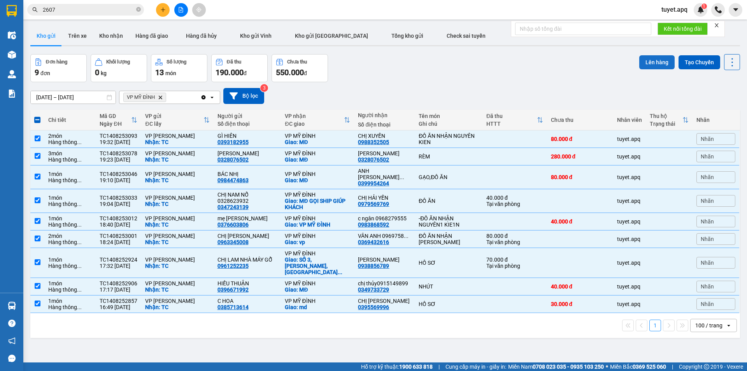
click at [653, 65] on button "Lên hàng" at bounding box center [656, 62] width 35 height 14
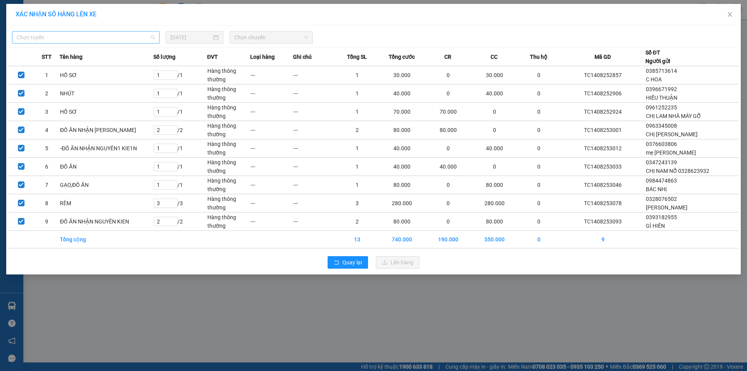
click at [102, 41] on span "Chọn tuyến" at bounding box center [86, 38] width 138 height 12
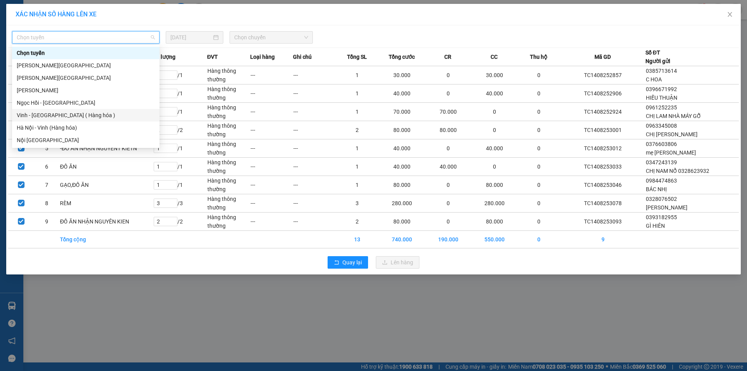
click at [85, 114] on div "Vinh - [GEOGRAPHIC_DATA] ( Hàng hóa )" at bounding box center [86, 115] width 138 height 9
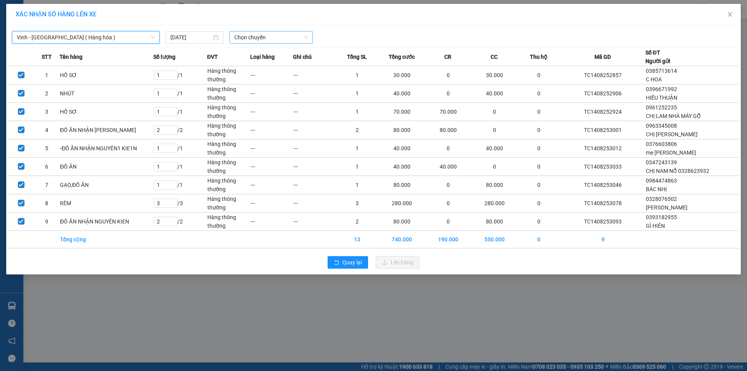
click at [256, 36] on span "Chọn chuyến" at bounding box center [271, 38] width 74 height 12
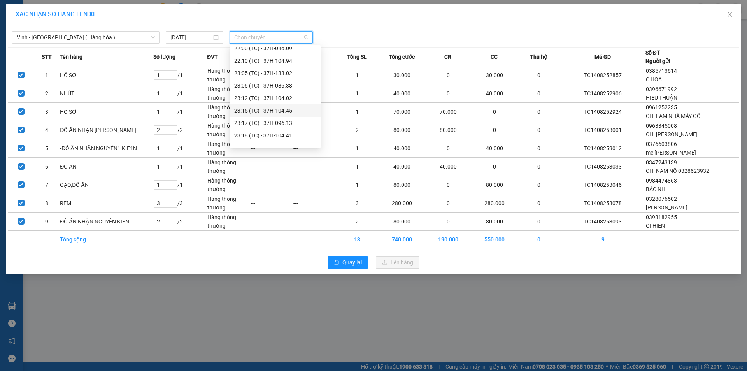
scroll to position [125, 0]
click at [287, 51] on div "22:10 (TC) - 37H-104.94" at bounding box center [275, 53] width 82 height 9
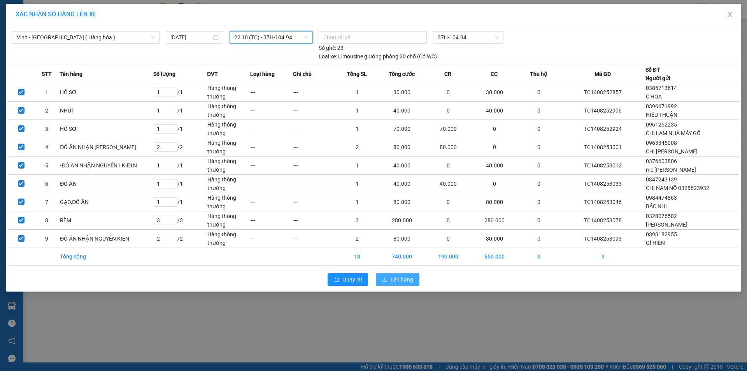
click at [407, 281] on span "Lên hàng" at bounding box center [402, 279] width 23 height 9
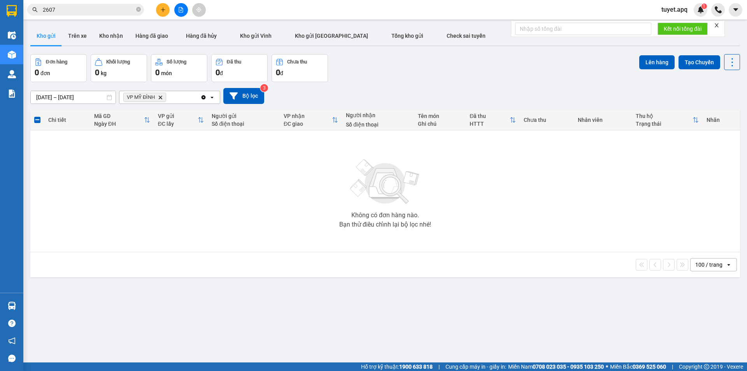
click at [160, 98] on icon "Delete" at bounding box center [160, 97] width 5 height 5
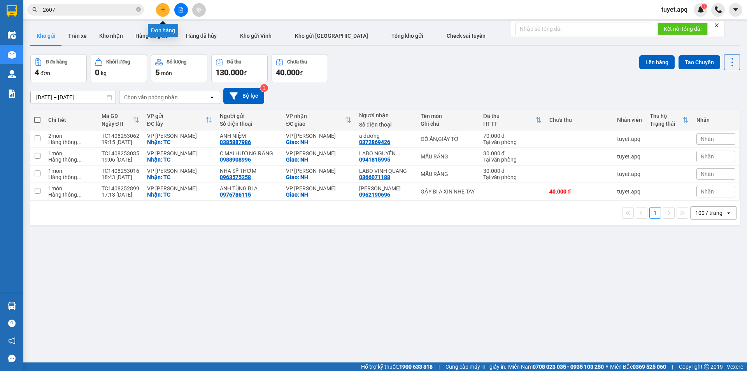
click at [165, 9] on icon "plus" at bounding box center [162, 9] width 5 height 5
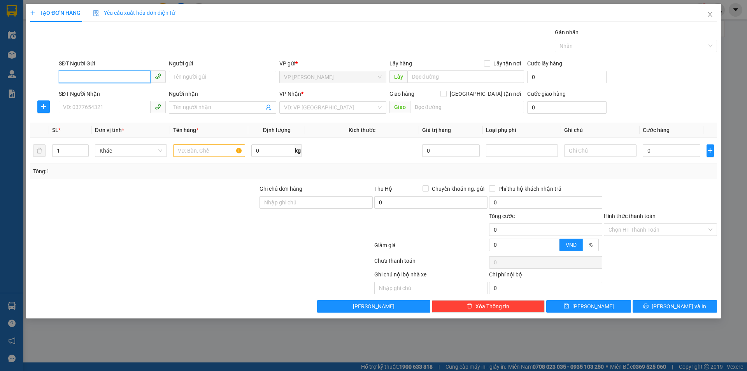
click at [114, 74] on input "SĐT Người Gửi" at bounding box center [105, 76] width 92 height 12
click at [88, 78] on input "SĐT Người Gửi" at bounding box center [105, 76] width 92 height 12
click at [101, 94] on div "0387958076 - [GEOGRAPHIC_DATA]" at bounding box center [112, 92] width 98 height 9
click at [106, 111] on input "SĐT Người Nhận" at bounding box center [105, 107] width 92 height 12
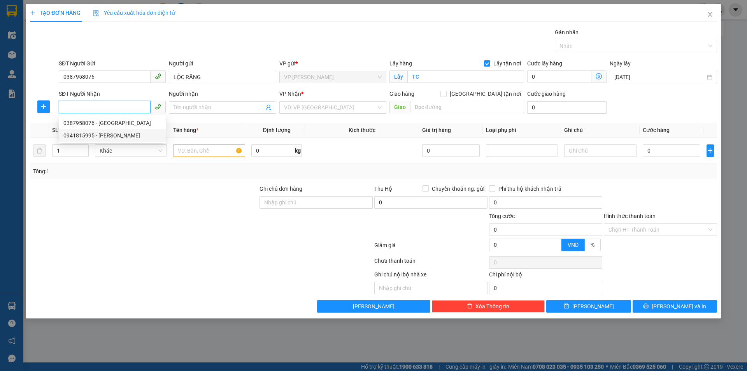
click at [136, 137] on div "0941815995 - [PERSON_NAME]" at bounding box center [112, 135] width 98 height 9
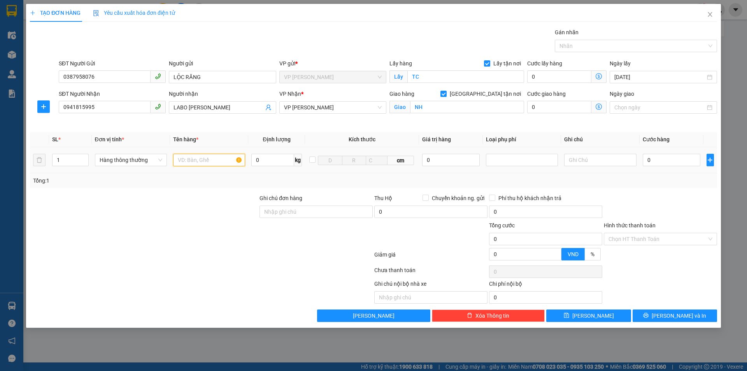
click at [199, 159] on input "text" at bounding box center [209, 160] width 72 height 12
click at [671, 161] on input "0" at bounding box center [672, 160] width 58 height 12
drag, startPoint x: 663, startPoint y: 237, endPoint x: 635, endPoint y: 265, distance: 40.2
click at [663, 236] on input "Hình thức thanh toán" at bounding box center [658, 239] width 98 height 12
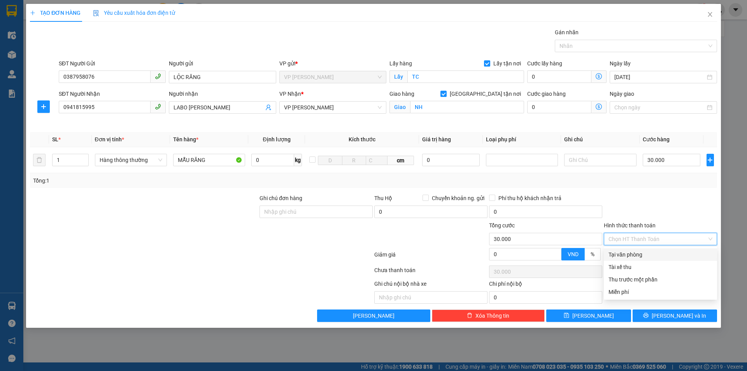
click at [621, 256] on div "Tại văn phòng" at bounding box center [661, 254] width 104 height 9
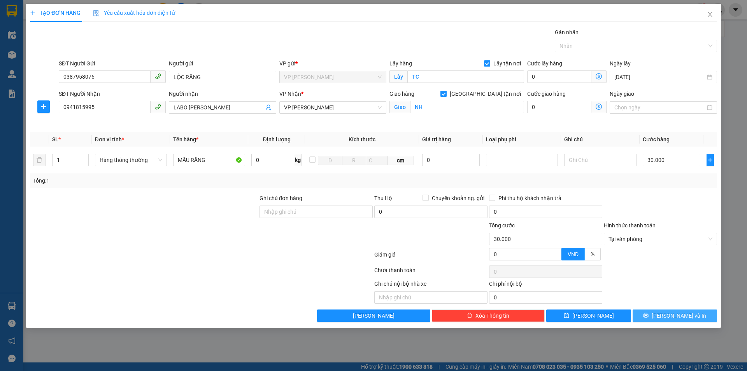
click at [670, 314] on span "[PERSON_NAME] và In" at bounding box center [679, 315] width 54 height 9
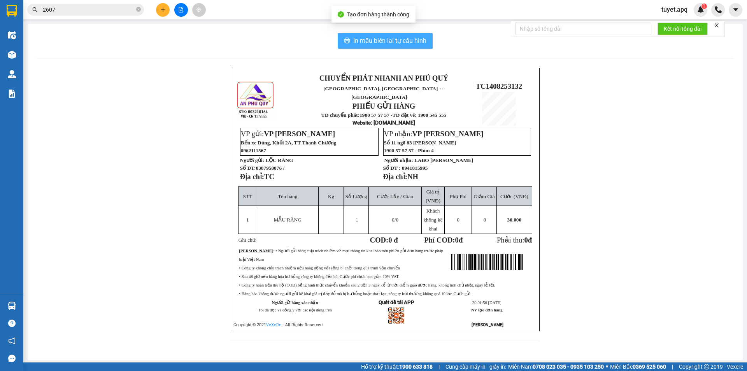
click at [388, 41] on span "In mẫu biên lai tự cấu hình" at bounding box center [389, 41] width 73 height 10
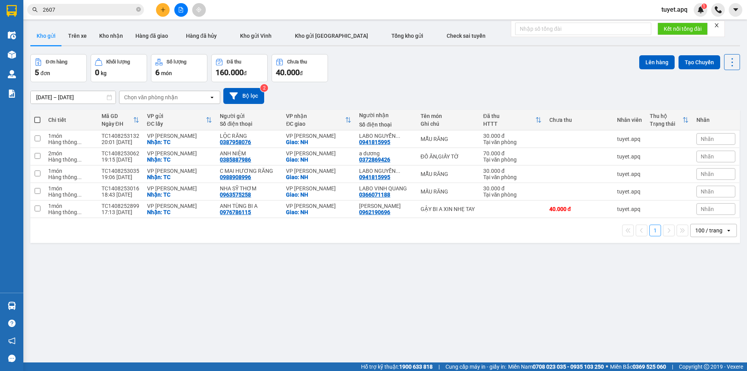
click at [614, 313] on div "ver 1.8.138 Kho gửi Trên xe Kho nhận Hàng đã giao Hàng đã hủy Kho gửi Vinh Kho …" at bounding box center [385, 208] width 716 height 371
click at [174, 95] on div "Chọn văn phòng nhận" at bounding box center [151, 97] width 54 height 8
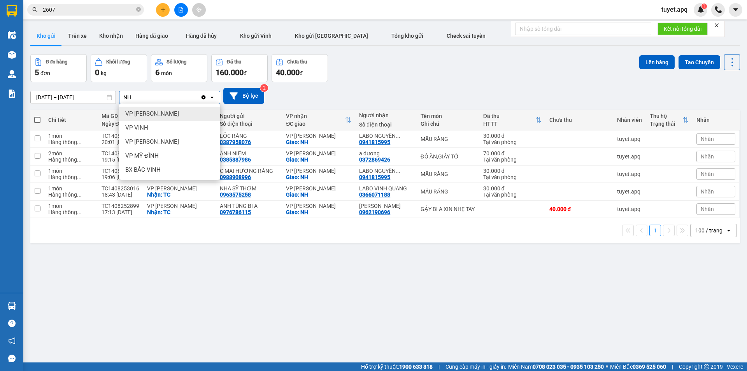
click at [164, 113] on div "VP [PERSON_NAME]" at bounding box center [169, 114] width 101 height 14
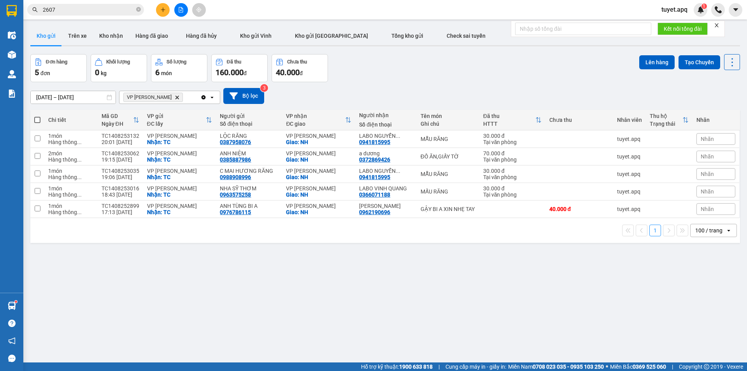
click at [39, 120] on span at bounding box center [37, 120] width 6 height 6
click at [37, 116] on input "checkbox" at bounding box center [37, 116] width 0 height 0
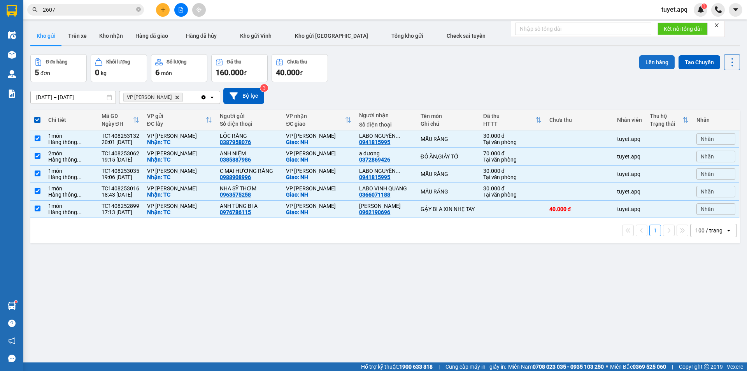
click at [657, 60] on button "Lên hàng" at bounding box center [656, 62] width 35 height 14
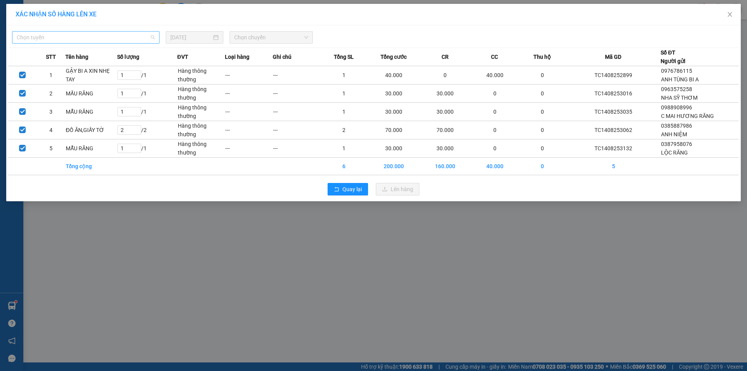
click at [56, 40] on span "Chọn tuyến" at bounding box center [86, 38] width 138 height 12
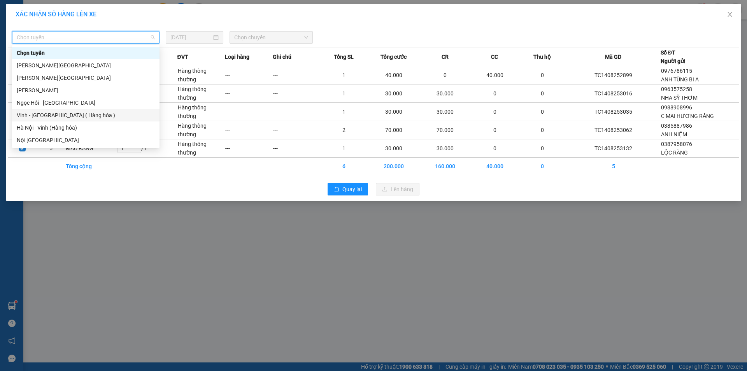
click at [64, 117] on div "Vinh - [GEOGRAPHIC_DATA] ( Hàng hóa )" at bounding box center [86, 115] width 138 height 9
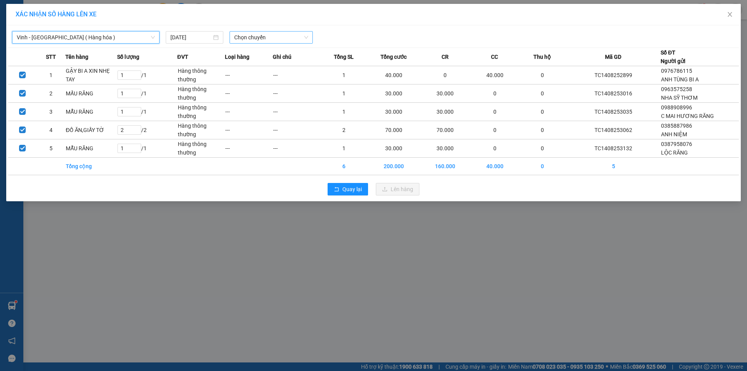
click at [275, 36] on span "Chọn chuyến" at bounding box center [271, 38] width 74 height 12
click at [282, 50] on div "23:05 (TC) - 37H-133.02" at bounding box center [264, 53] width 61 height 9
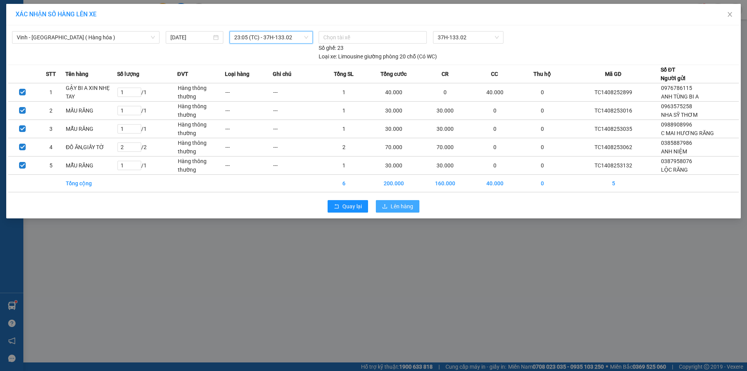
click at [400, 207] on span "Lên hàng" at bounding box center [402, 206] width 23 height 9
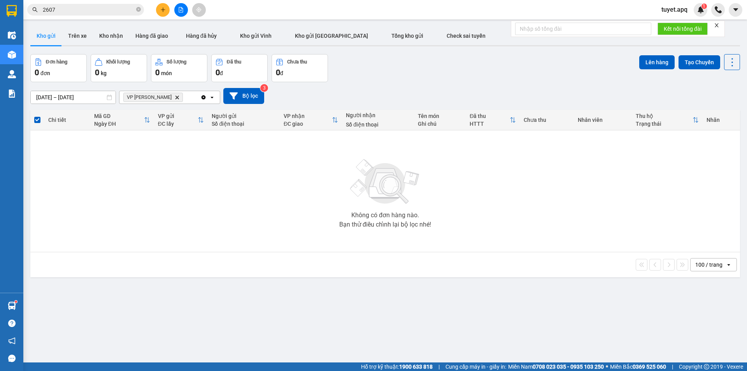
click at [175, 97] on icon "VP NGỌC HỒI, close by backspace" at bounding box center [177, 97] width 4 height 4
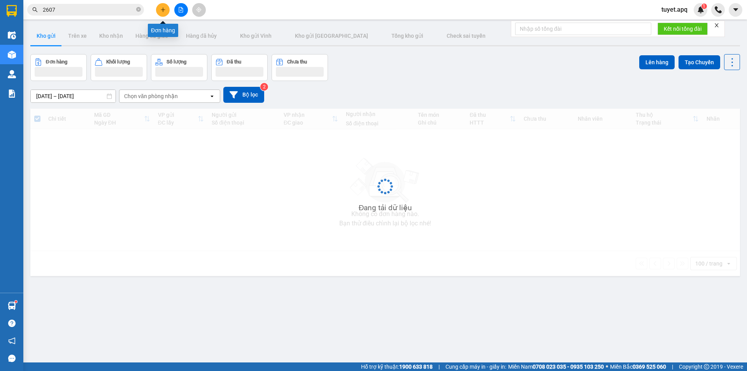
click at [164, 8] on icon "plus" at bounding box center [162, 9] width 5 height 5
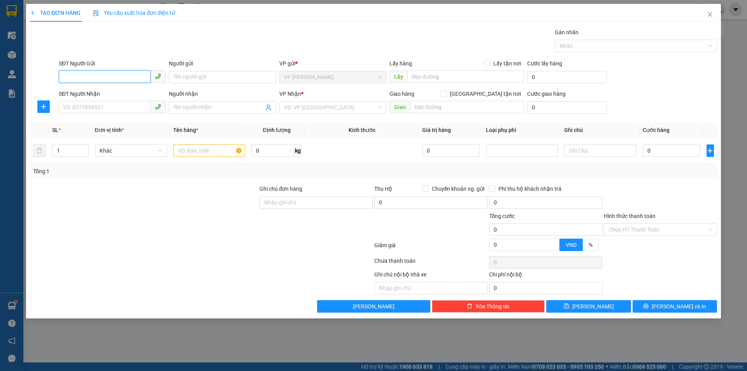
click at [93, 76] on input "SĐT Người Gửi" at bounding box center [105, 76] width 92 height 12
click at [104, 93] on div "0989812602 - khách" at bounding box center [112, 92] width 98 height 9
click at [121, 107] on input "SĐT Người Nhận" at bounding box center [105, 107] width 92 height 12
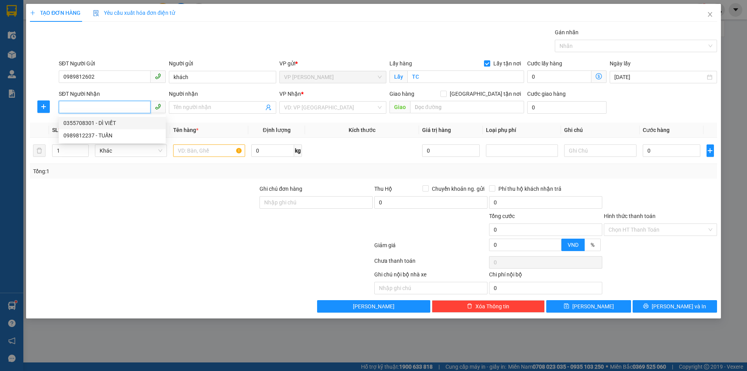
click at [109, 123] on div "0355708301 - DÌ VIẾT" at bounding box center [112, 123] width 98 height 9
click at [328, 109] on span "Dọc đường" at bounding box center [333, 108] width 98 height 12
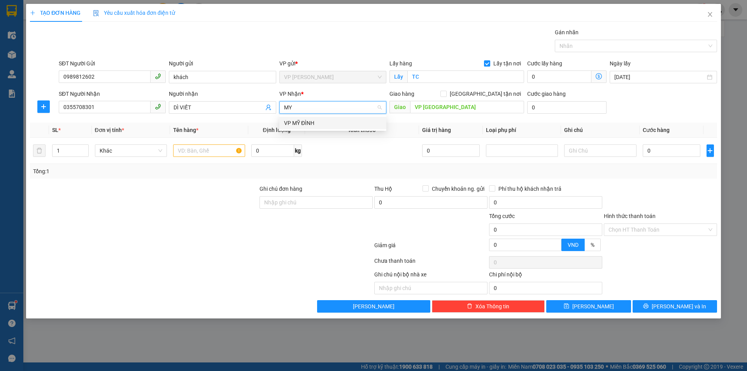
click at [323, 119] on div "VP MỸ ĐÌNH" at bounding box center [333, 123] width 98 height 9
click at [86, 148] on span "up" at bounding box center [84, 148] width 5 height 5
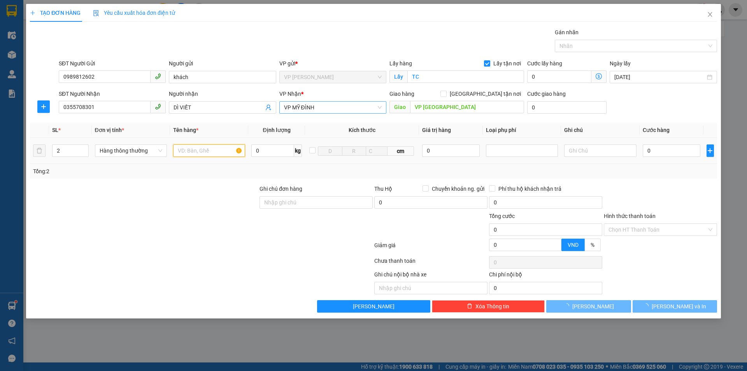
click at [196, 153] on input "text" at bounding box center [209, 150] width 72 height 12
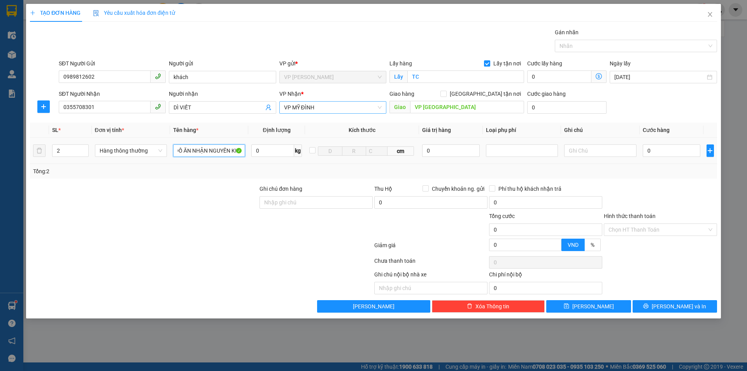
scroll to position [0, 7]
click at [650, 151] on input "0" at bounding box center [672, 150] width 58 height 12
click at [446, 91] on input "[GEOGRAPHIC_DATA] tận nơi" at bounding box center [442, 93] width 5 height 5
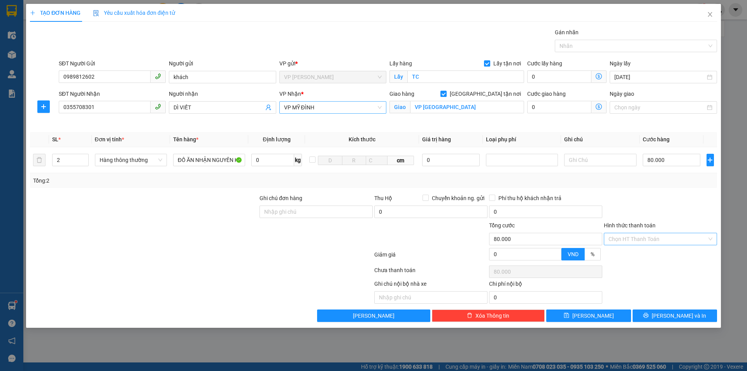
click at [654, 237] on input "Hình thức thanh toán" at bounding box center [658, 239] width 98 height 12
click at [621, 252] on div "Tại văn phòng" at bounding box center [661, 254] width 104 height 9
click at [667, 316] on button "[PERSON_NAME] và In" at bounding box center [675, 315] width 84 height 12
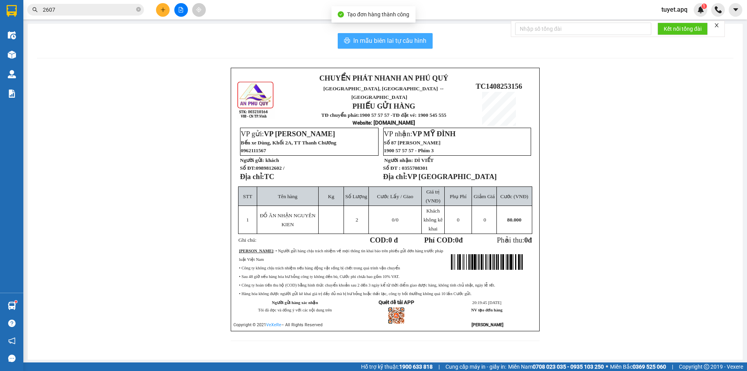
click at [411, 41] on span "In mẫu biên lai tự cấu hình" at bounding box center [389, 41] width 73 height 10
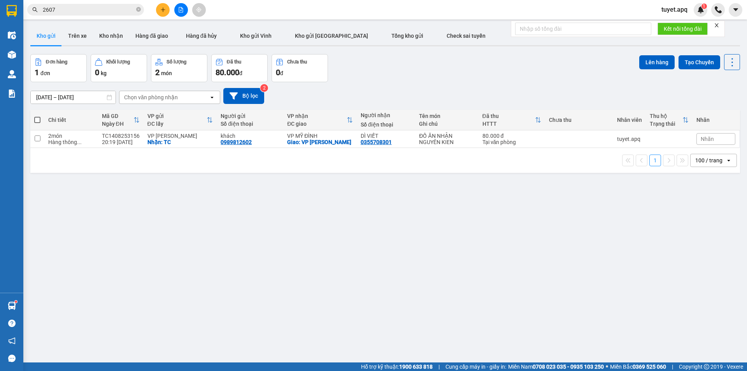
click at [149, 95] on div "Chọn văn phòng nhận" at bounding box center [151, 97] width 54 height 8
type input "MY"
click at [192, 114] on div "VP MỸ ĐÌNH" at bounding box center [169, 114] width 101 height 14
click at [648, 60] on button "Lên hàng" at bounding box center [656, 62] width 35 height 14
click at [38, 117] on span at bounding box center [37, 120] width 6 height 6
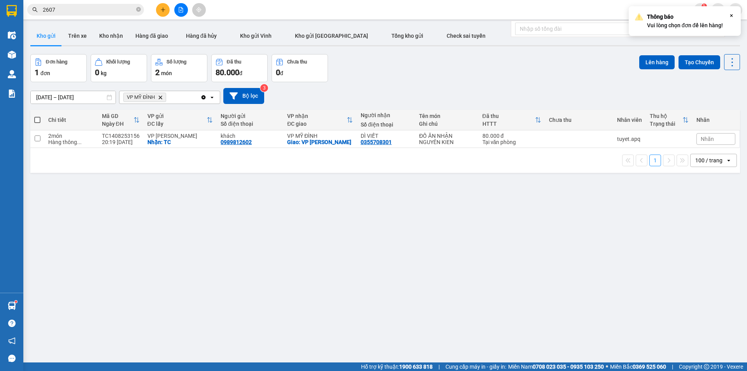
click at [37, 116] on input "checkbox" at bounding box center [37, 116] width 0 height 0
checkbox input "true"
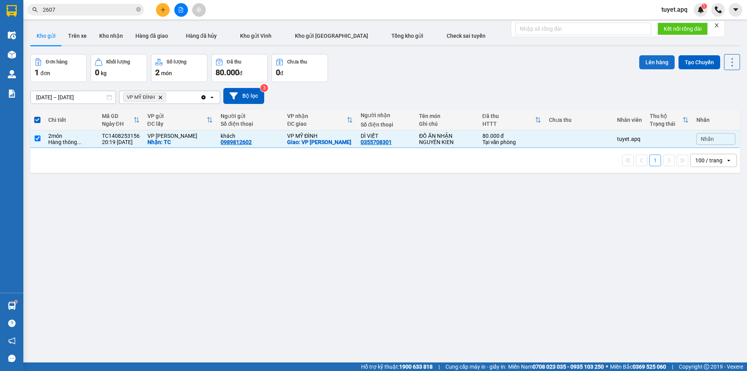
click at [660, 60] on button "Lên hàng" at bounding box center [656, 62] width 35 height 14
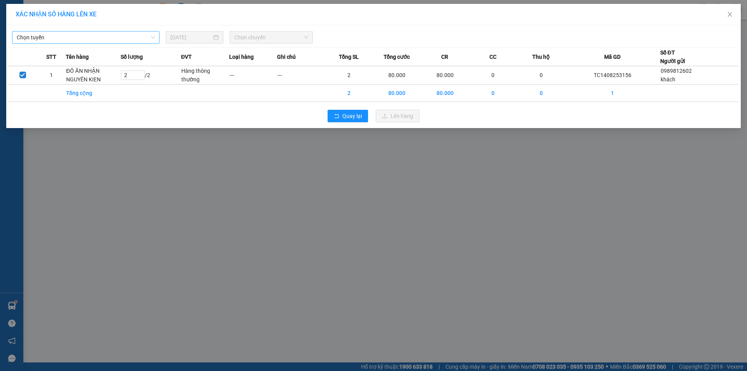
click at [93, 38] on span "Chọn tuyến" at bounding box center [86, 38] width 138 height 12
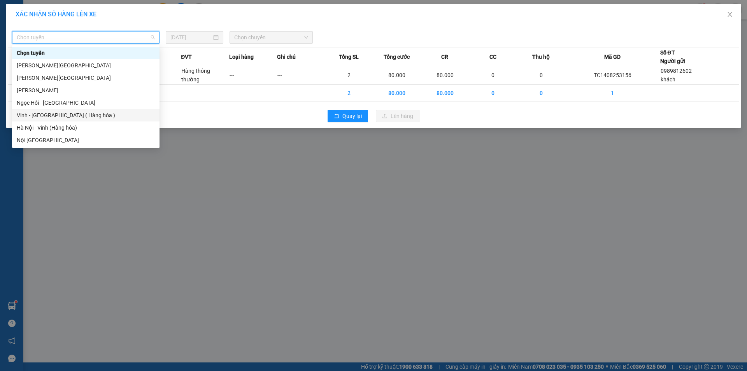
click at [55, 118] on div "Vinh - [GEOGRAPHIC_DATA] ( Hàng hóa )" at bounding box center [86, 115] width 138 height 9
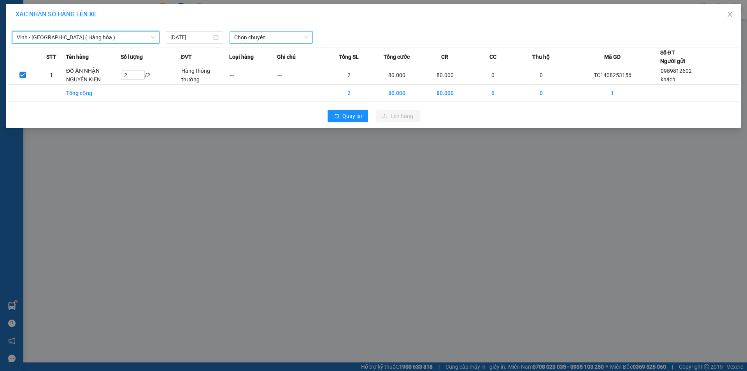
click at [265, 39] on span "Chọn chuyến" at bounding box center [271, 38] width 74 height 12
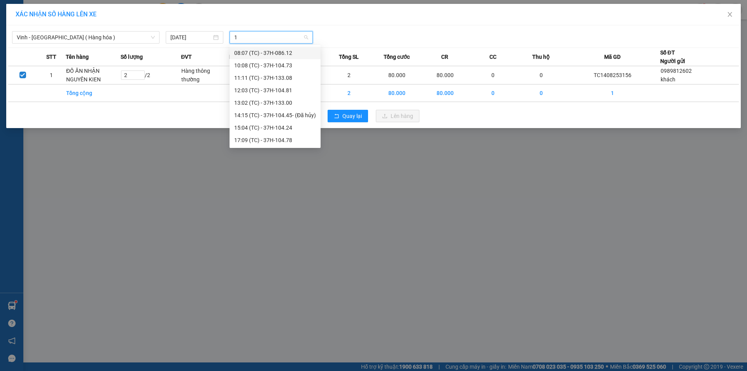
type input "18"
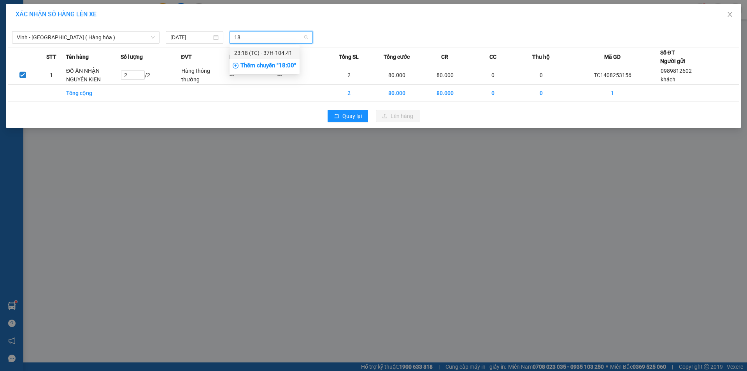
click at [275, 51] on div "23:18 (TC) - 37H-104.41" at bounding box center [264, 53] width 61 height 9
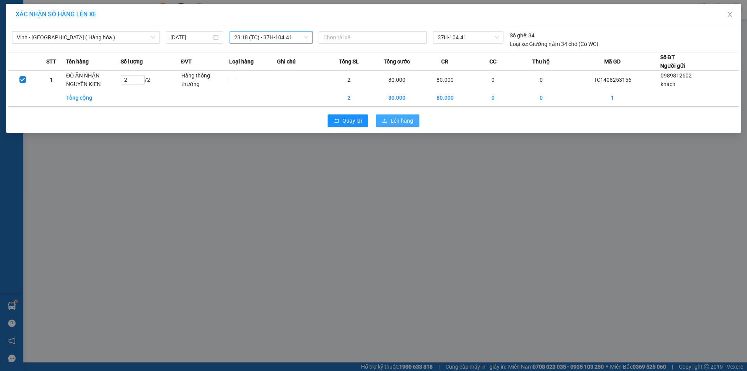
click at [395, 119] on span "Lên hàng" at bounding box center [402, 120] width 23 height 9
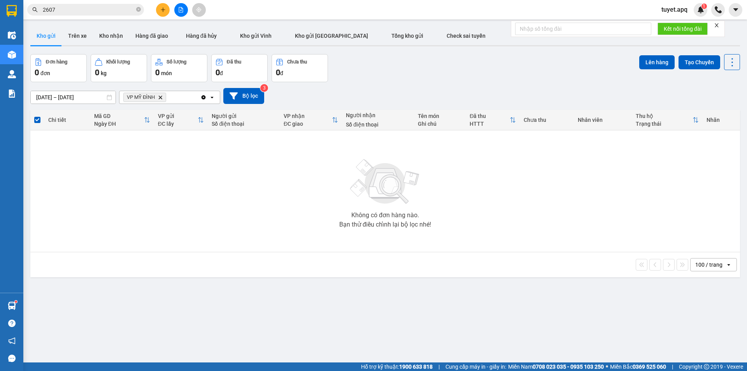
click at [162, 96] on icon "Delete" at bounding box center [160, 97] width 5 height 5
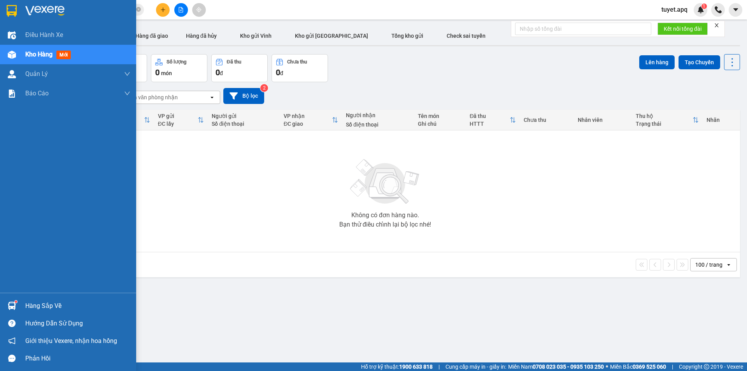
click at [6, 306] on div at bounding box center [12, 306] width 14 height 14
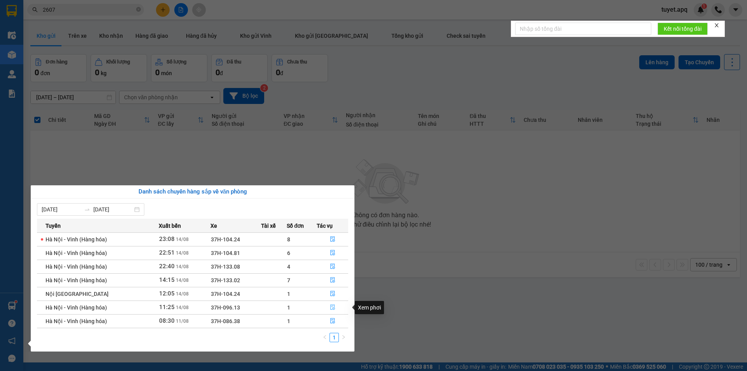
click at [328, 307] on button "button" at bounding box center [332, 307] width 31 height 12
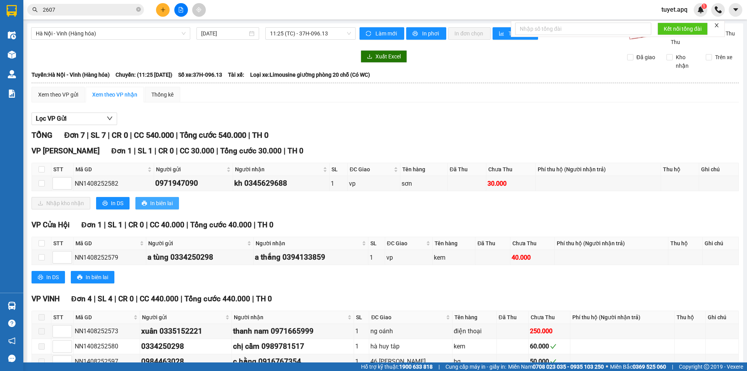
click at [160, 202] on span "In biên lai" at bounding box center [161, 203] width 23 height 9
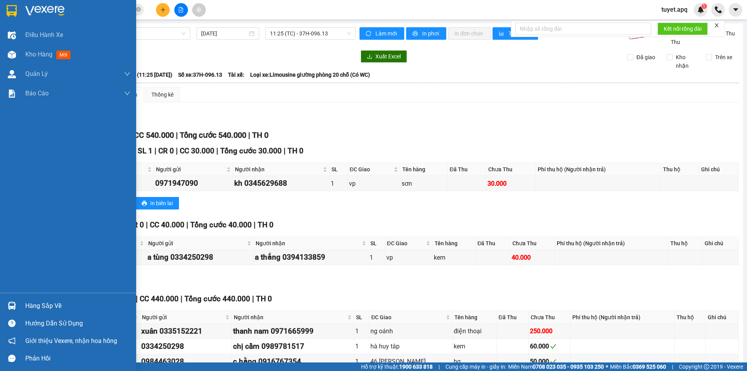
click at [9, 299] on div at bounding box center [12, 306] width 14 height 14
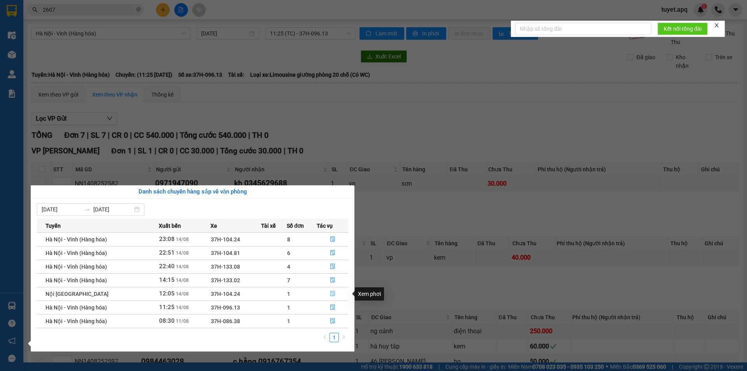
click at [332, 290] on button "button" at bounding box center [332, 294] width 31 height 12
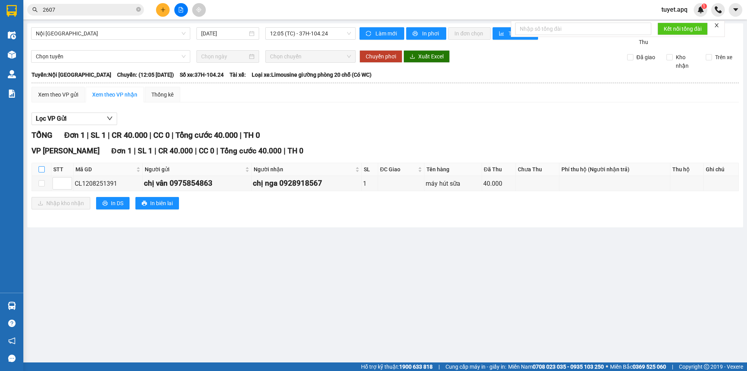
click at [42, 169] on input "checkbox" at bounding box center [42, 169] width 6 height 6
checkbox input "true"
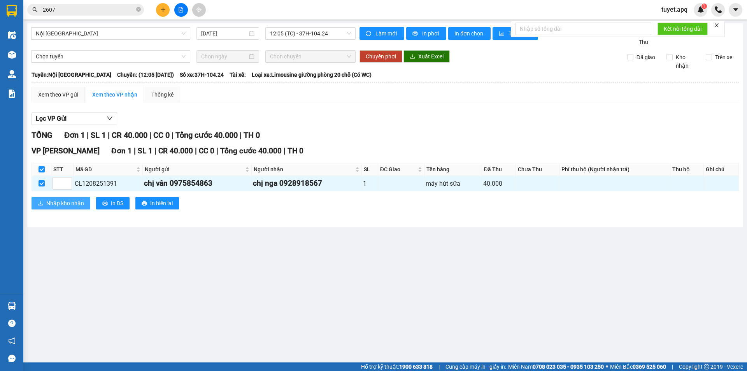
click at [70, 201] on span "Nhập kho nhận" at bounding box center [65, 203] width 38 height 9
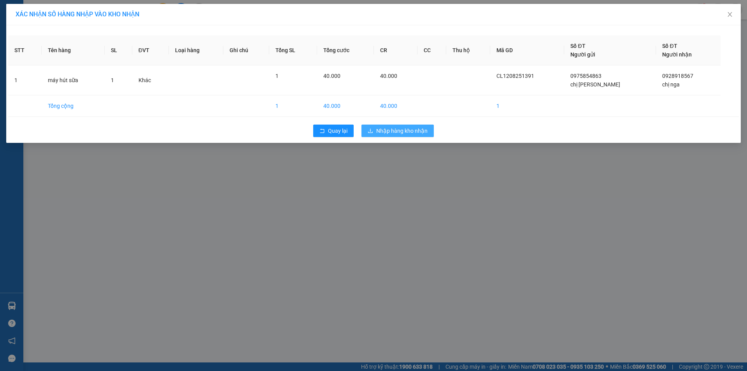
click at [411, 136] on button "Nhập hàng kho nhận" at bounding box center [397, 131] width 72 height 12
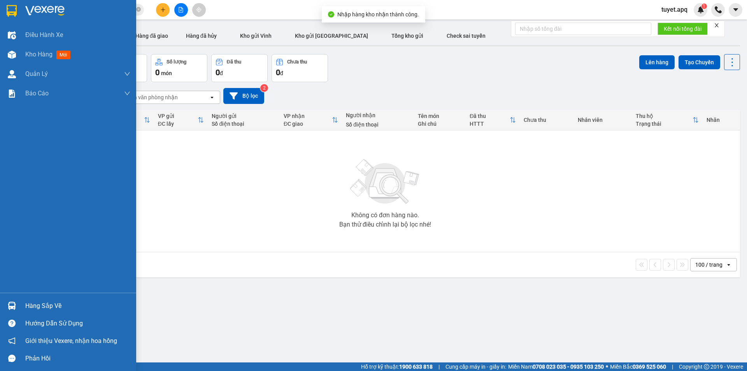
click at [11, 303] on img at bounding box center [12, 306] width 8 height 8
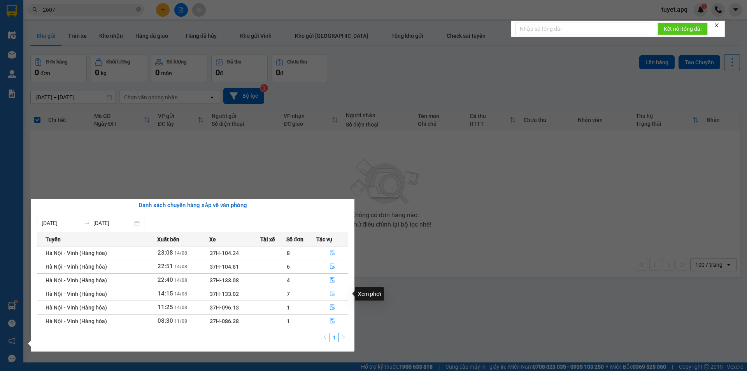
click at [333, 293] on icon "file-done" at bounding box center [332, 293] width 5 height 5
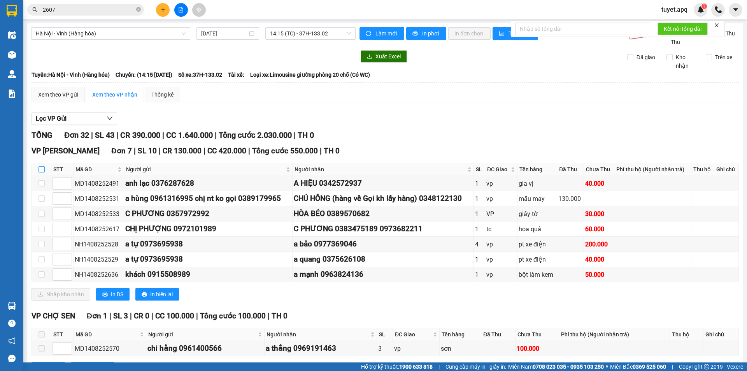
click at [43, 172] on input "checkbox" at bounding box center [42, 169] width 6 height 6
checkbox input "true"
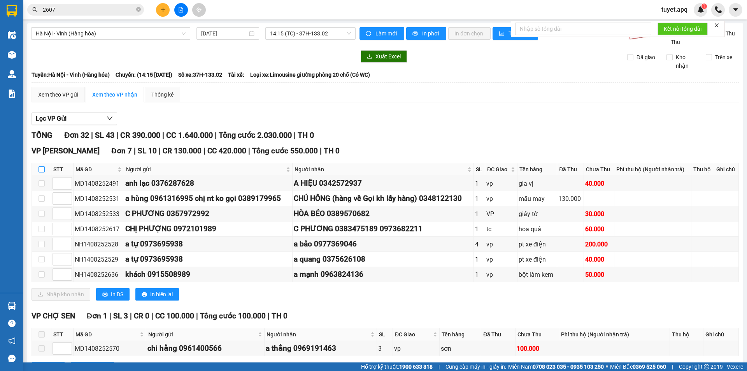
checkbox input "true"
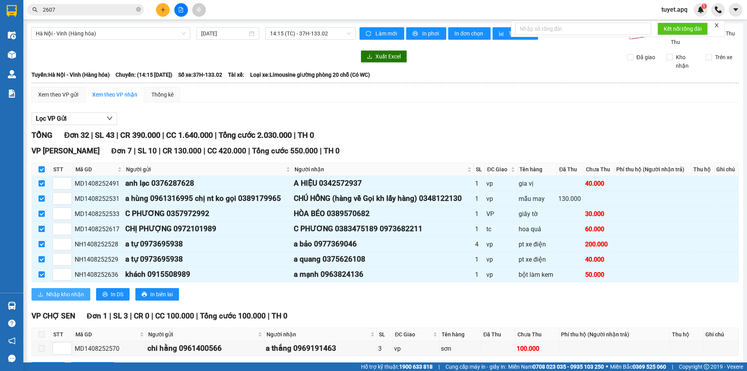
click at [63, 292] on span "Nhập kho nhận" at bounding box center [65, 294] width 38 height 9
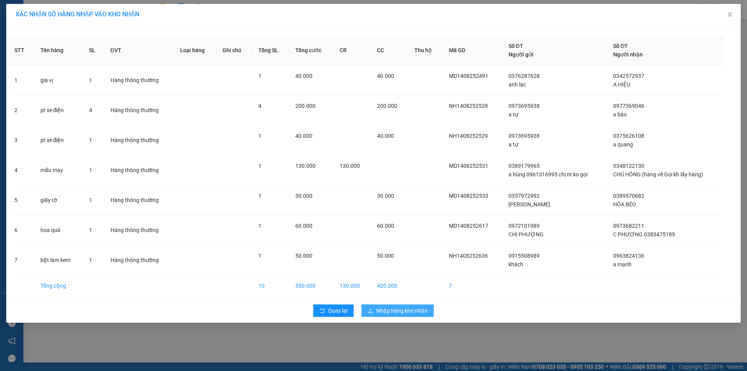
click at [391, 307] on span "Nhập hàng kho nhận" at bounding box center [401, 310] width 51 height 9
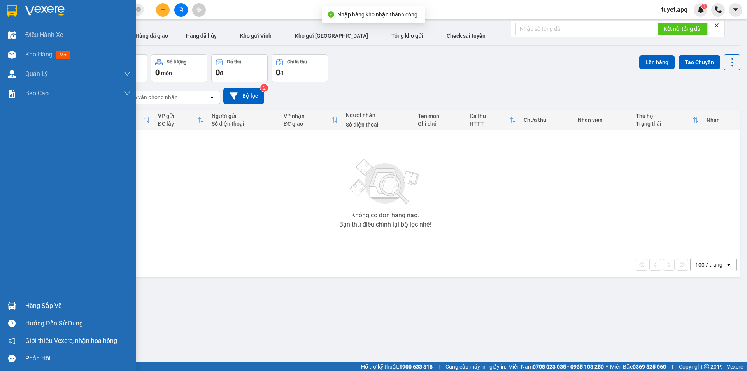
click at [12, 304] on img at bounding box center [12, 306] width 8 height 8
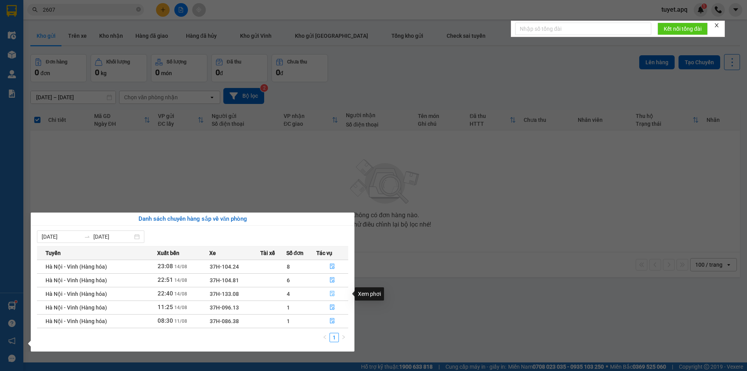
click at [330, 292] on icon "file-done" at bounding box center [332, 293] width 5 height 5
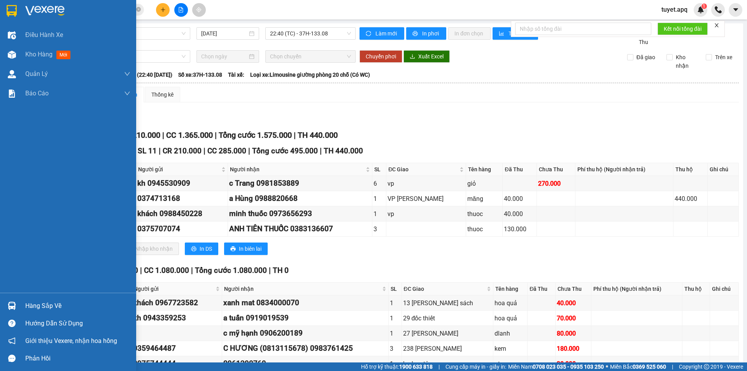
click at [14, 304] on img at bounding box center [12, 306] width 8 height 8
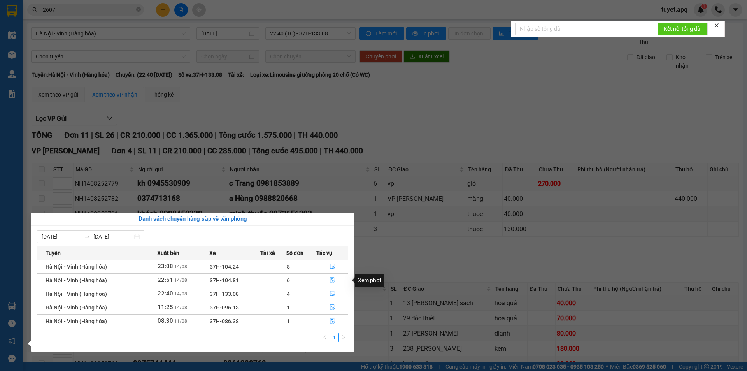
click at [334, 278] on icon "file-done" at bounding box center [332, 279] width 5 height 5
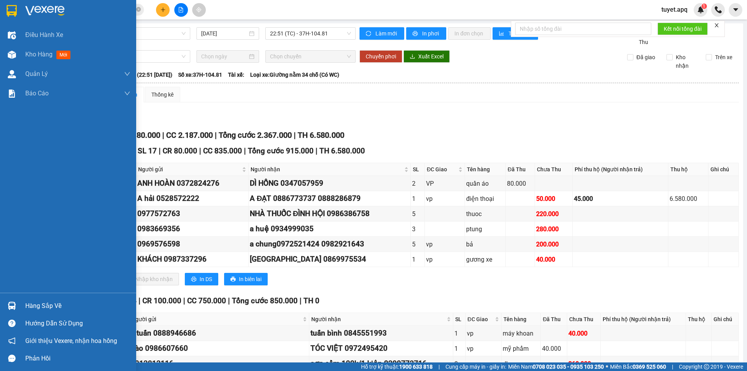
click at [43, 305] on div "Hàng sắp về" at bounding box center [77, 306] width 105 height 12
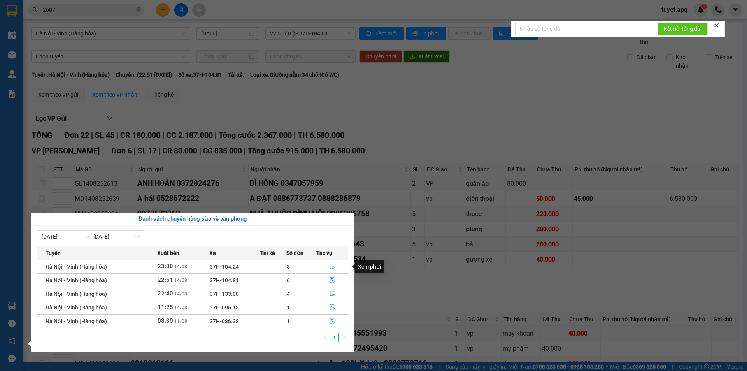
click at [335, 266] on icon "file-done" at bounding box center [332, 265] width 5 height 5
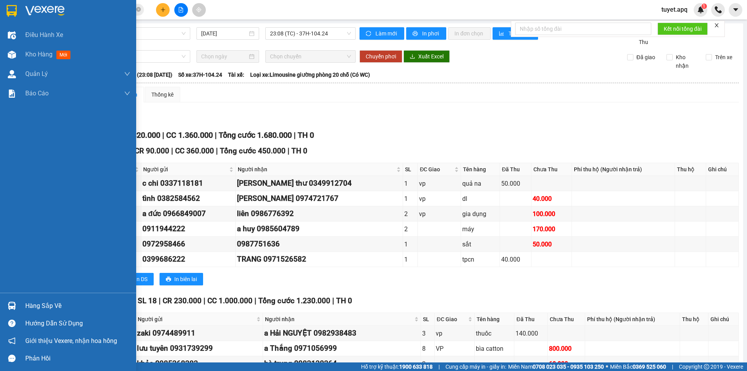
click at [70, 306] on div "Hàng sắp về" at bounding box center [77, 306] width 105 height 12
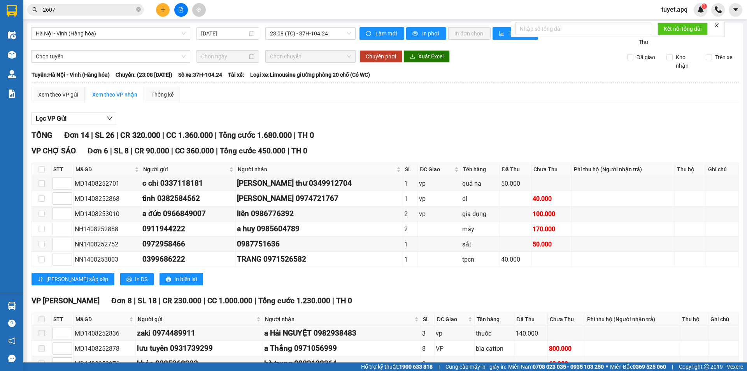
click at [640, 121] on section "Kết quả tìm kiếm ( 3384 ) Bộ lọc Mã ĐH Trạng thái Món hàng Thu hộ Tổng cước Chư…" at bounding box center [373, 185] width 747 height 371
click at [684, 8] on span "tuyet.apq" at bounding box center [674, 10] width 39 height 10
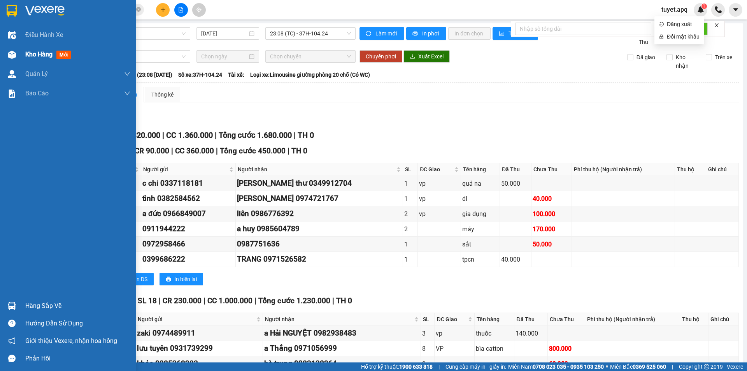
click at [46, 55] on span "Kho hàng" at bounding box center [38, 54] width 27 height 7
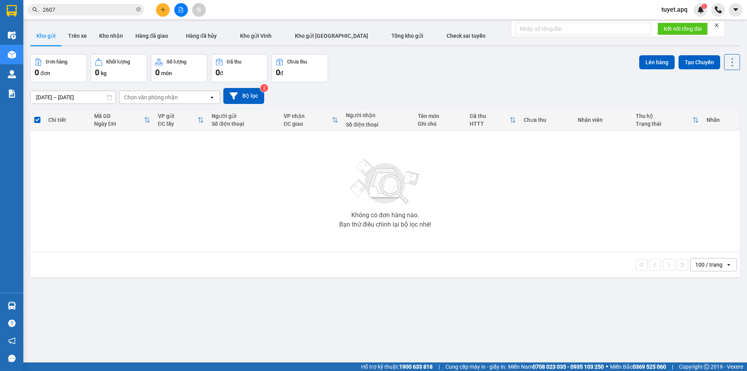
click at [672, 9] on span "tuyet.apq" at bounding box center [674, 10] width 39 height 10
click at [674, 24] on span "Đăng xuất" at bounding box center [683, 24] width 33 height 9
